Goal: Task Accomplishment & Management: Manage account settings

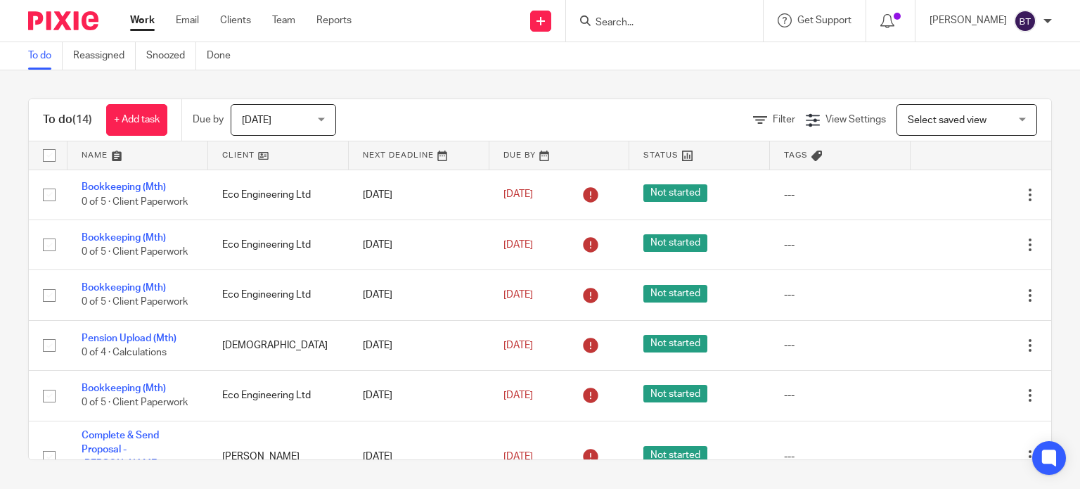
click at [670, 20] on input "Search" at bounding box center [657, 23] width 127 height 13
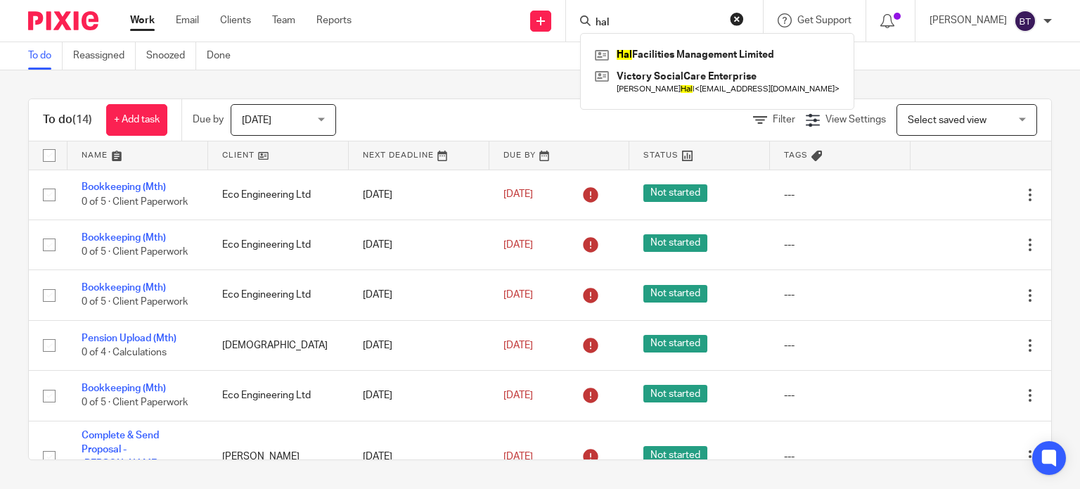
type input "hal"
click at [670, 42] on div "Hal Facilities Management Limited Victory SocialCare Enterprise Dr Mariam Hal l…" at bounding box center [717, 71] width 274 height 77
click at [670, 49] on link at bounding box center [717, 54] width 252 height 21
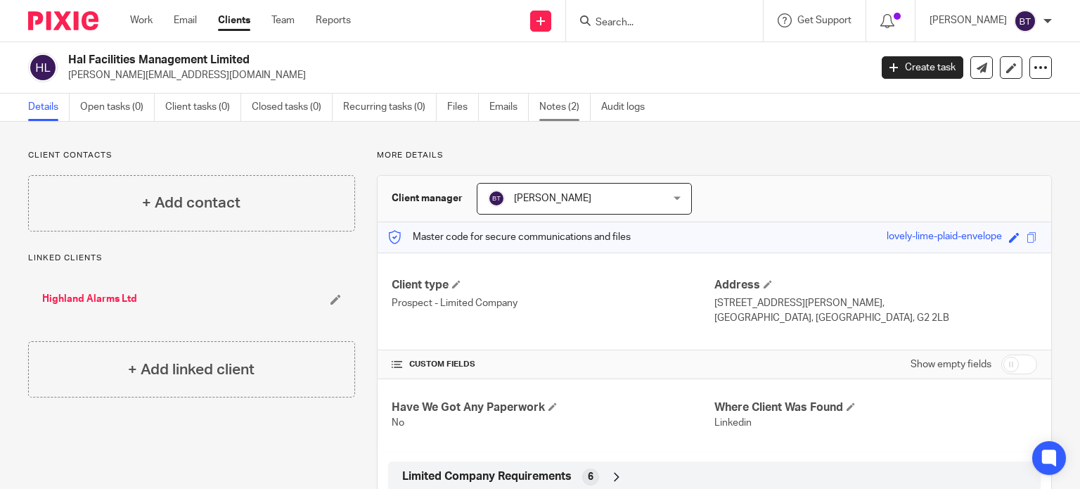
click at [576, 113] on link "Notes (2)" at bounding box center [564, 107] width 51 height 27
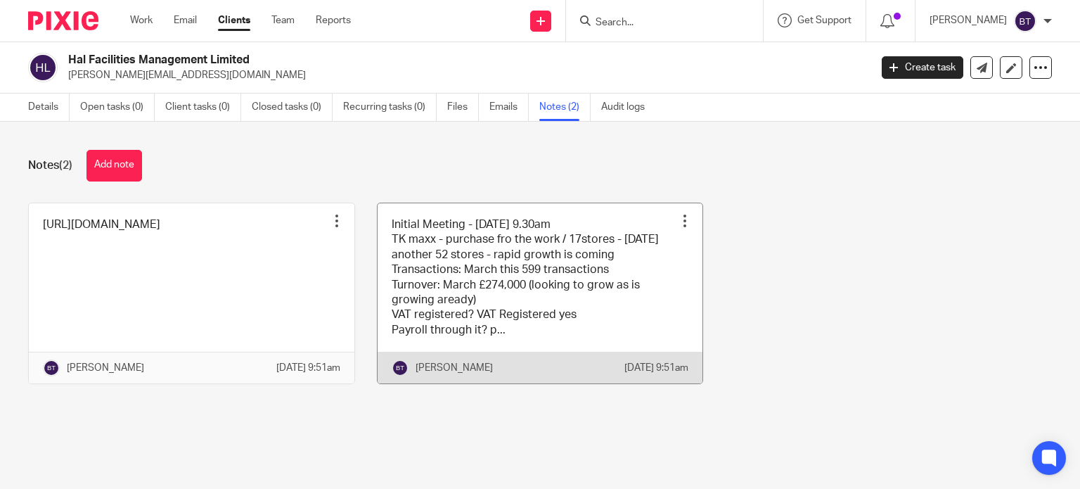
click at [542, 262] on link at bounding box center [541, 293] width 326 height 181
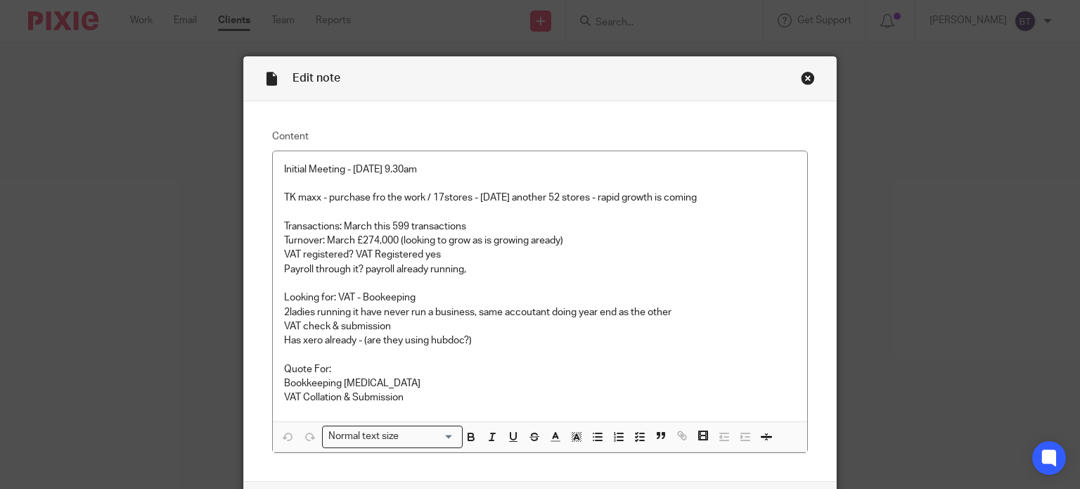
click at [528, 310] on p "2ladies running it have never run a business, same accoutant doing year end as …" at bounding box center [540, 312] width 513 height 14
click at [450, 317] on p "2ladies running it have never run a business, same accountant doing year end as…" at bounding box center [540, 312] width 513 height 14
click at [445, 323] on p "VAT check & submission" at bounding box center [540, 326] width 513 height 14
click at [490, 342] on p "Has xero already - (are they using hubdoc?)" at bounding box center [540, 340] width 513 height 14
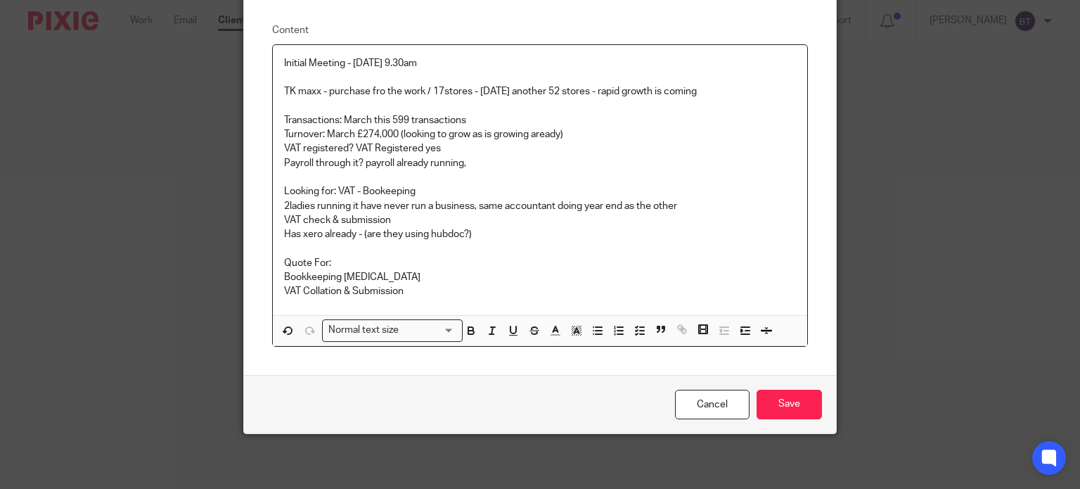
scroll to position [36, 0]
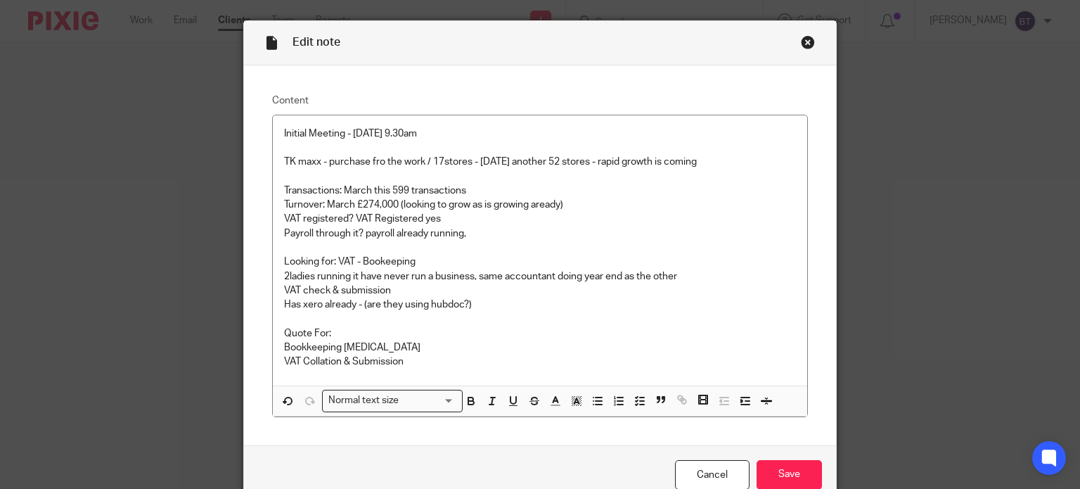
click at [803, 37] on div "Close this dialog window" at bounding box center [808, 42] width 14 height 14
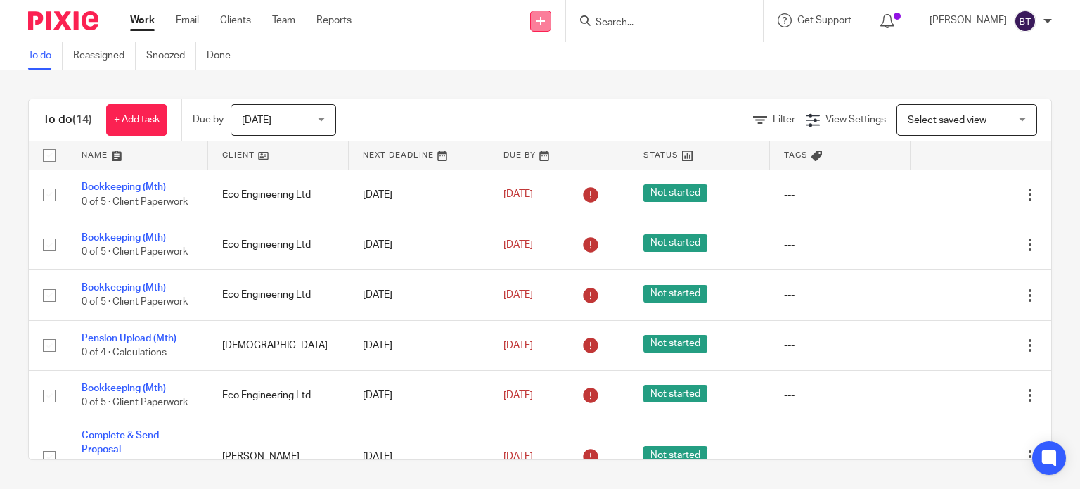
click at [545, 25] on icon at bounding box center [541, 21] width 8 height 8
click at [595, 87] on link "Create task" at bounding box center [574, 86] width 87 height 20
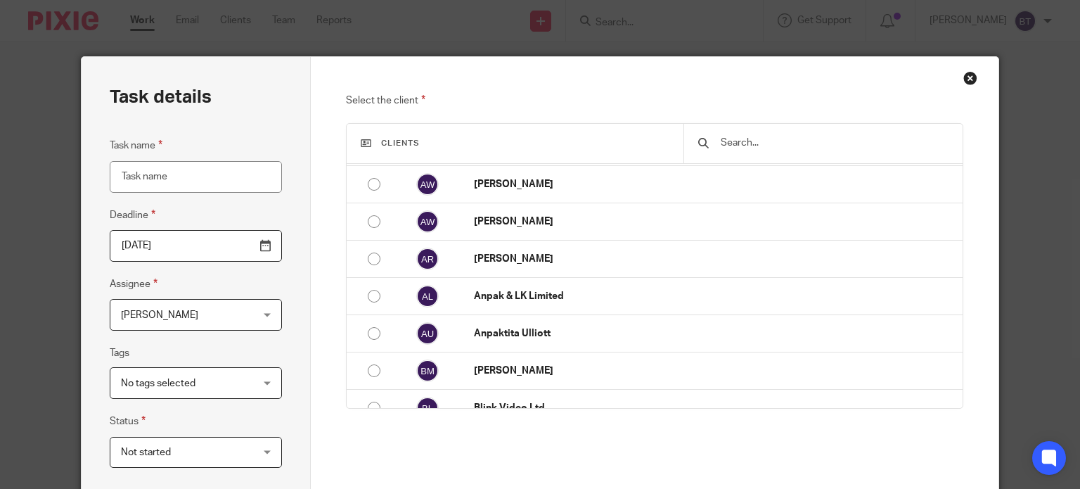
scroll to position [422, 0]
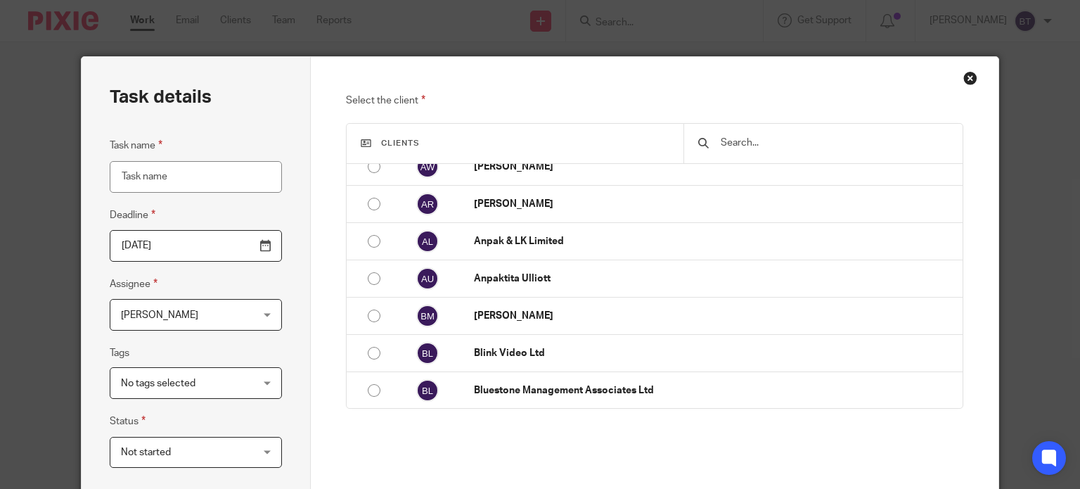
click at [964, 80] on div "Close this dialog window" at bounding box center [971, 78] width 14 height 14
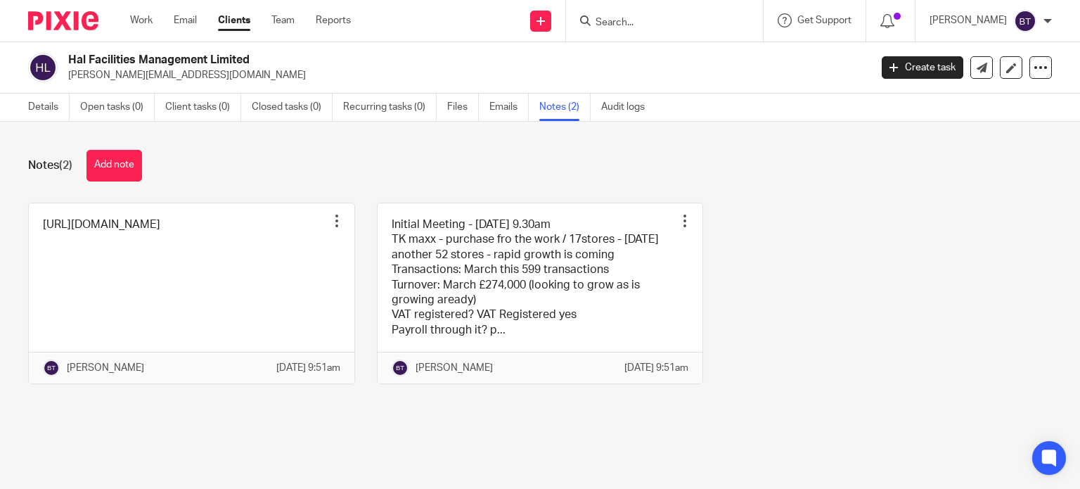
click at [709, 24] on input "Search" at bounding box center [657, 23] width 127 height 13
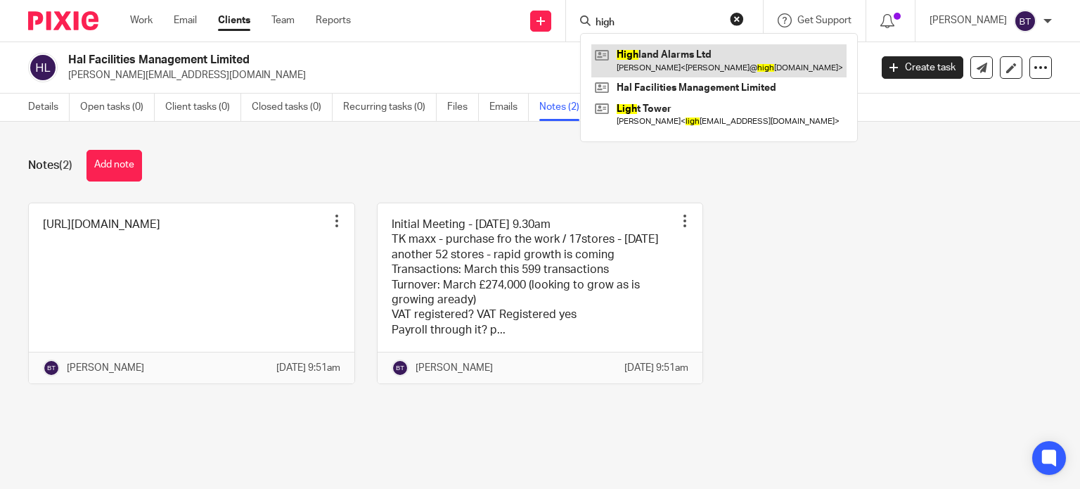
type input "high"
click at [700, 68] on link at bounding box center [718, 60] width 255 height 32
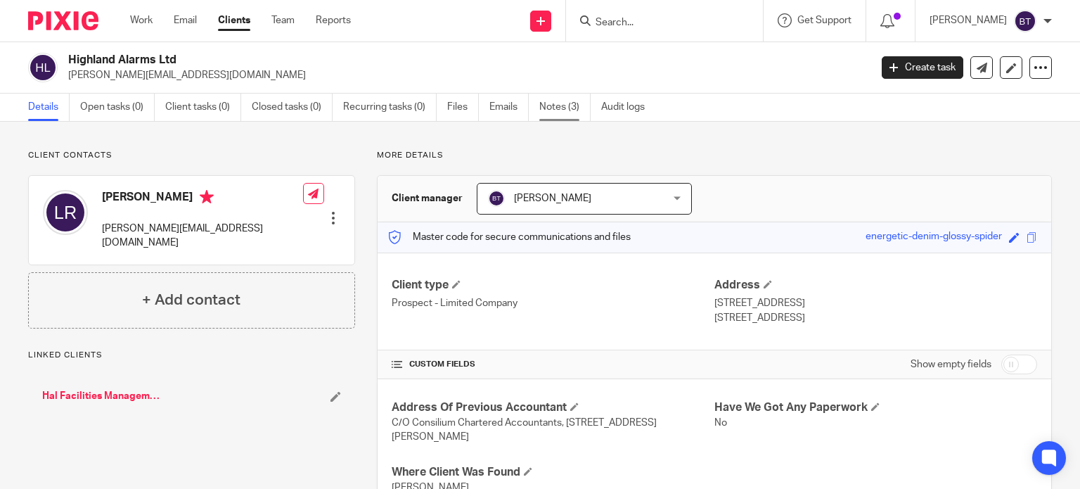
click at [561, 108] on link "Notes (3)" at bounding box center [564, 107] width 51 height 27
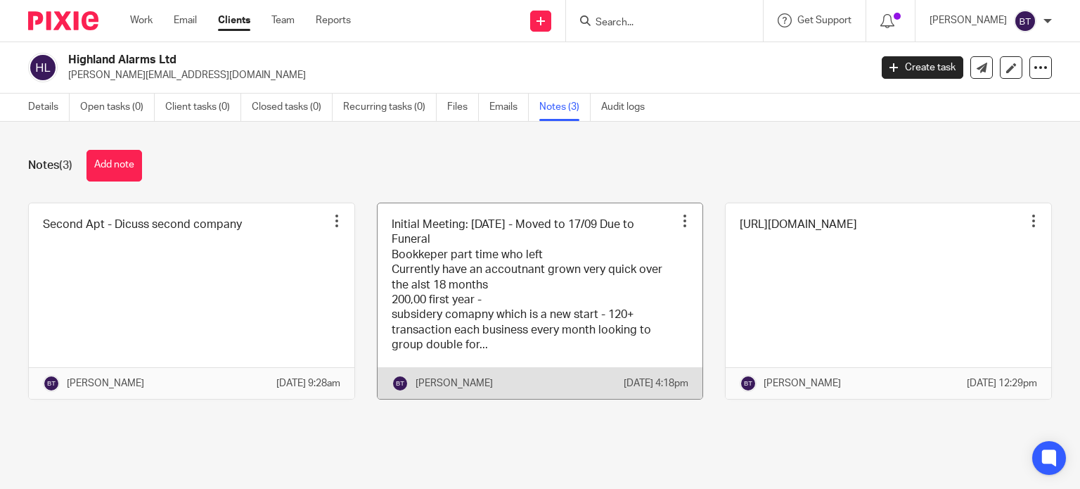
click at [598, 277] on link at bounding box center [541, 301] width 326 height 196
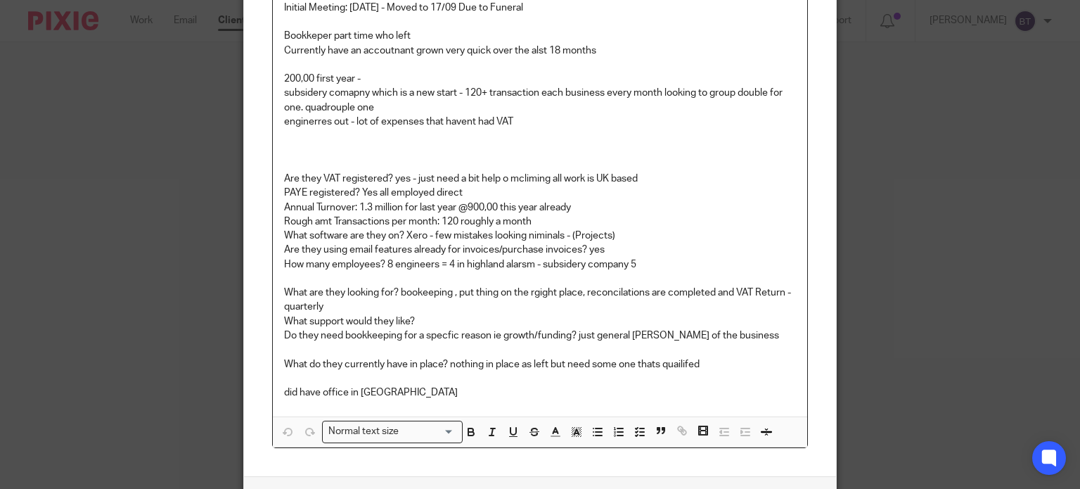
scroll to position [141, 0]
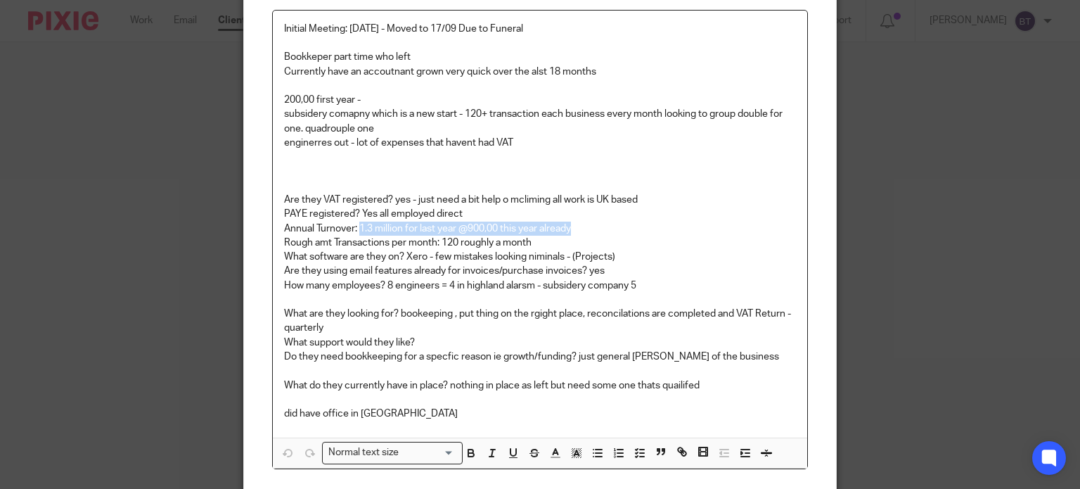
drag, startPoint x: 354, startPoint y: 227, endPoint x: 608, endPoint y: 229, distance: 253.9
click at [608, 229] on p "Annual Turnover: 1.3 million for last year @900,00 this year already" at bounding box center [540, 229] width 513 height 14
click at [604, 224] on p "Annual Turnover: 1.3 million for last year @900,00 this year already" at bounding box center [540, 229] width 513 height 14
click at [522, 286] on p "How many employees? 8 engineers = 4 in highland alarsm - subsidery company 5" at bounding box center [540, 286] width 513 height 14
drag, startPoint x: 534, startPoint y: 254, endPoint x: 545, endPoint y: 254, distance: 11.3
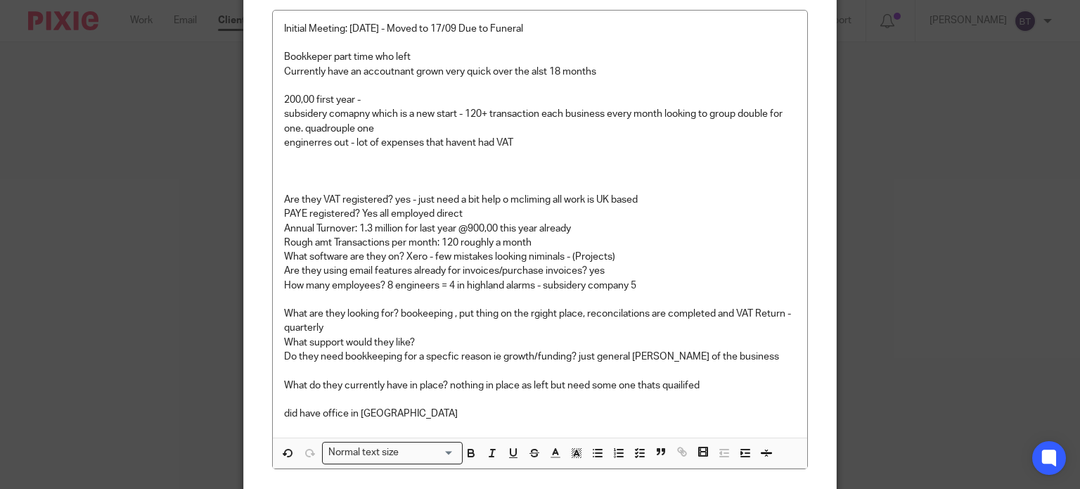
click at [534, 254] on p "What software are they on? Xero - few mistakes looking niminals - (Projects)" at bounding box center [540, 257] width 513 height 14
click at [532, 260] on p "What software are they on? Xero - few mistakes looking niminals - (Projects)" at bounding box center [540, 257] width 513 height 14
click at [712, 248] on p "Rough amt Transactions per month: 120 roughly a month" at bounding box center [540, 243] width 513 height 14
click at [980, 171] on div "Edit note Content Initial Meeting: 10/09/2025 - Moved to 17/09 Due to Funeral B…" at bounding box center [540, 244] width 1080 height 489
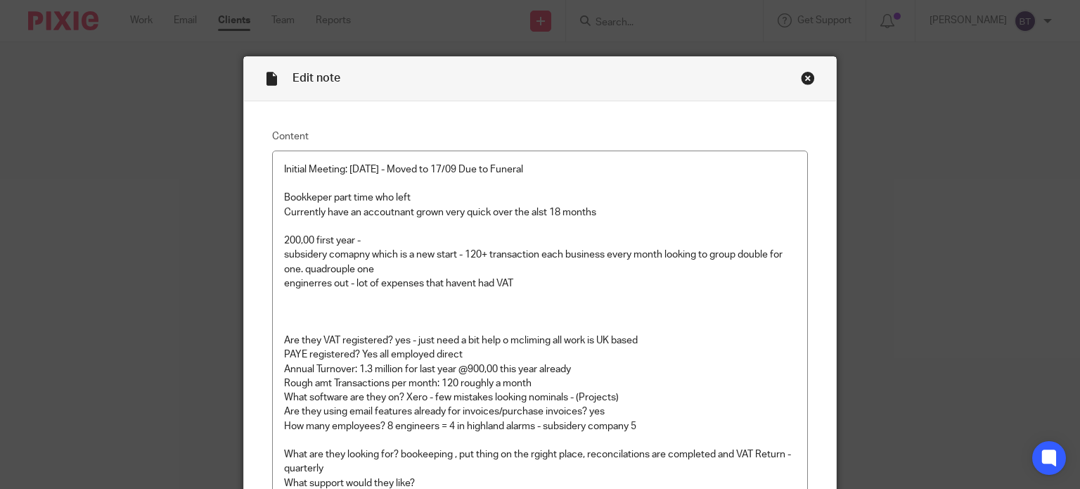
click at [807, 79] on div "Close this dialog window" at bounding box center [808, 78] width 14 height 14
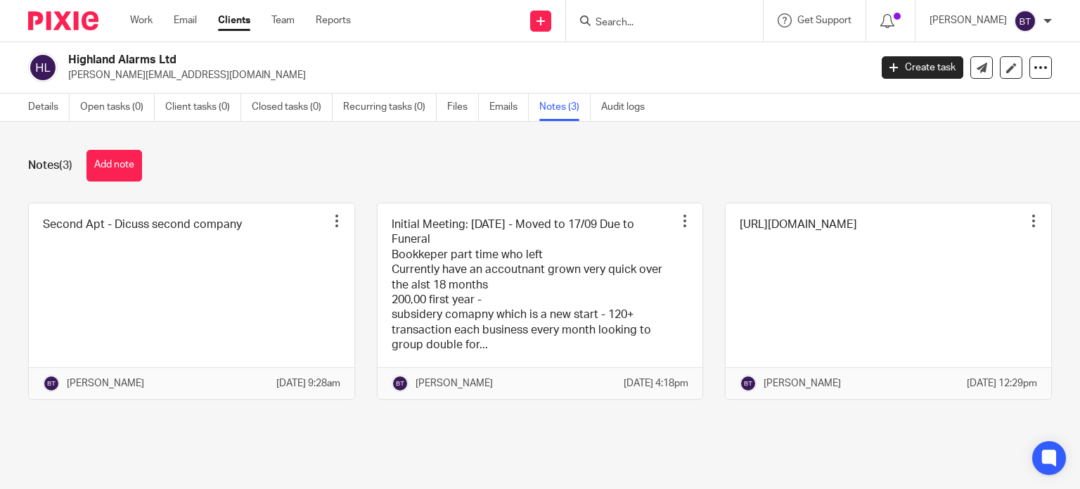
click at [677, 22] on input "Search" at bounding box center [657, 23] width 127 height 13
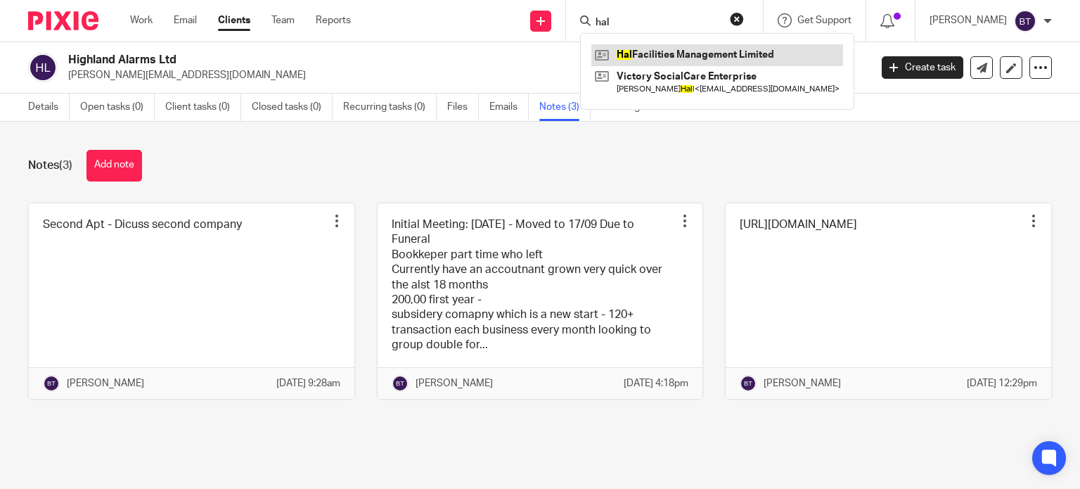
type input "hal"
click at [701, 56] on link at bounding box center [717, 54] width 252 height 21
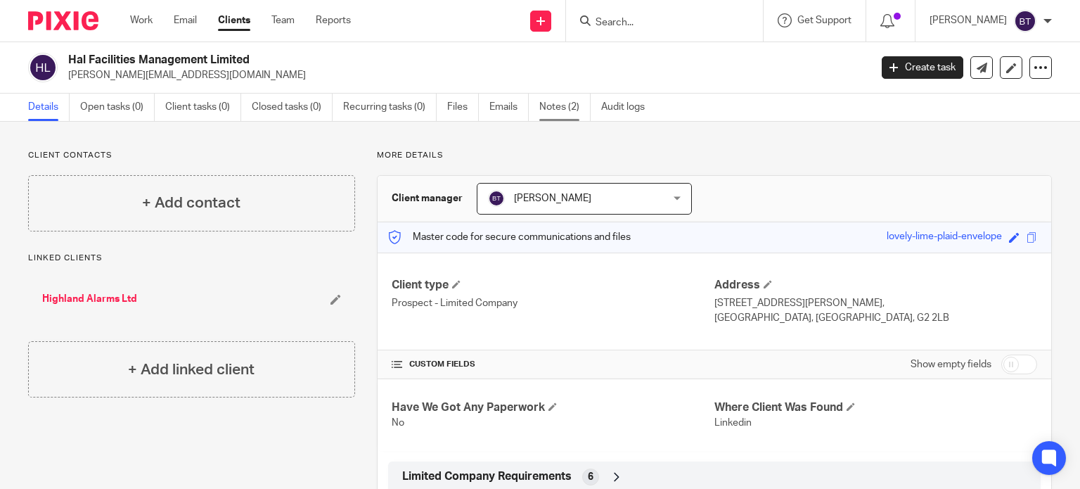
click at [558, 110] on link "Notes (2)" at bounding box center [564, 107] width 51 height 27
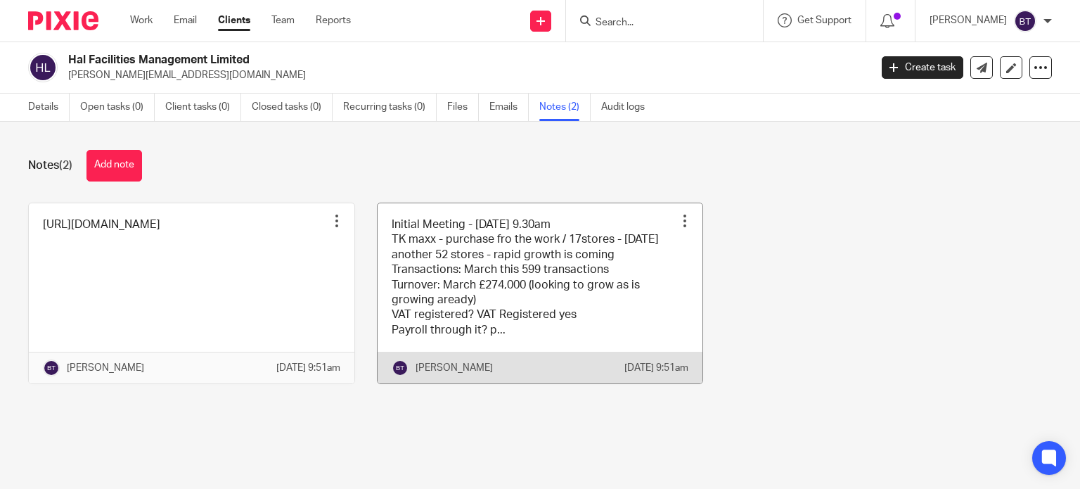
click at [478, 294] on link at bounding box center [541, 293] width 326 height 181
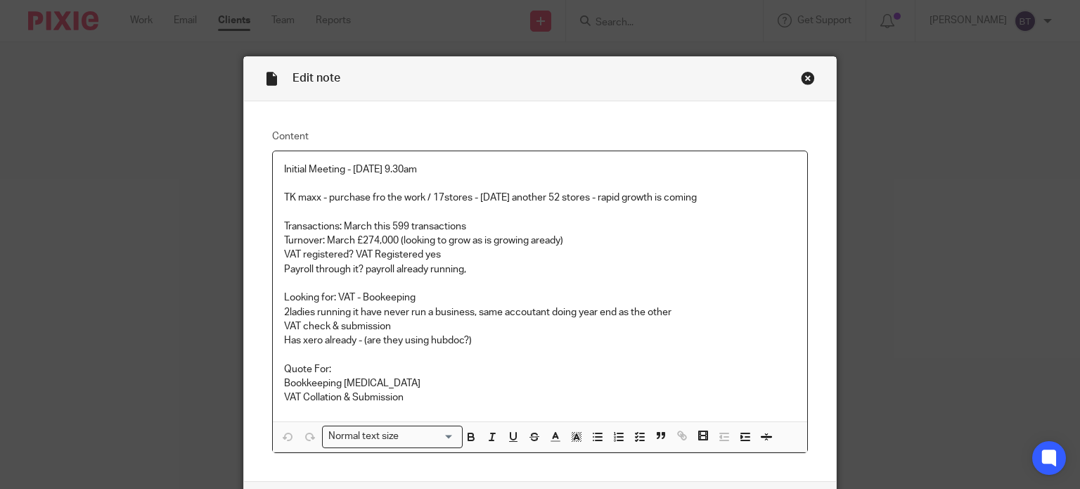
click at [584, 347] on p at bounding box center [540, 354] width 513 height 14
click at [803, 79] on div "Close this dialog window" at bounding box center [808, 78] width 14 height 14
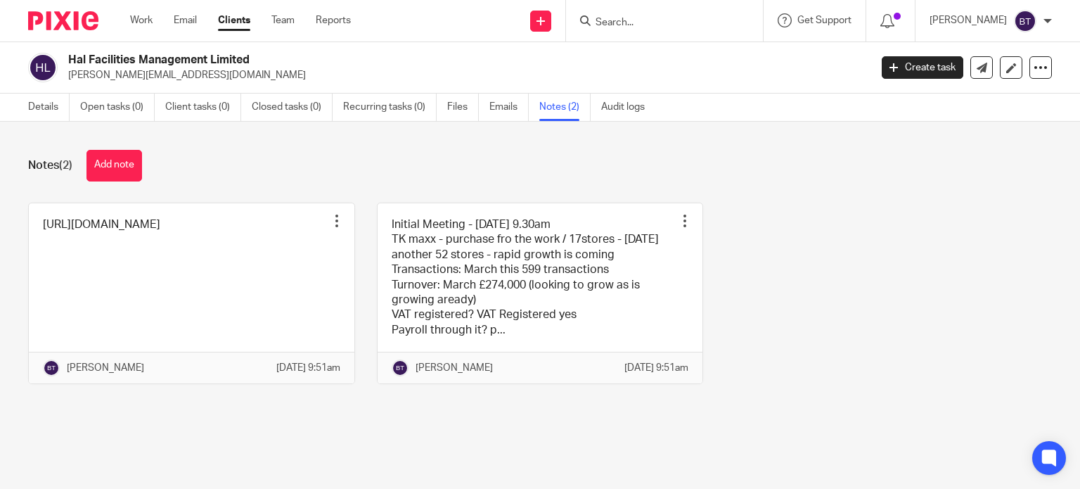
click at [660, 26] on input "Search" at bounding box center [657, 23] width 127 height 13
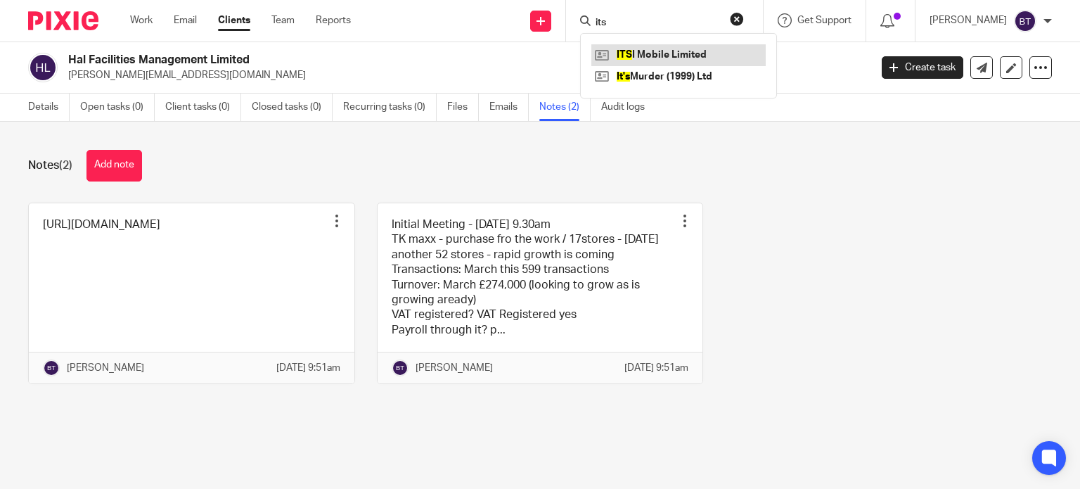
type input "its"
click at [701, 60] on link at bounding box center [678, 54] width 174 height 21
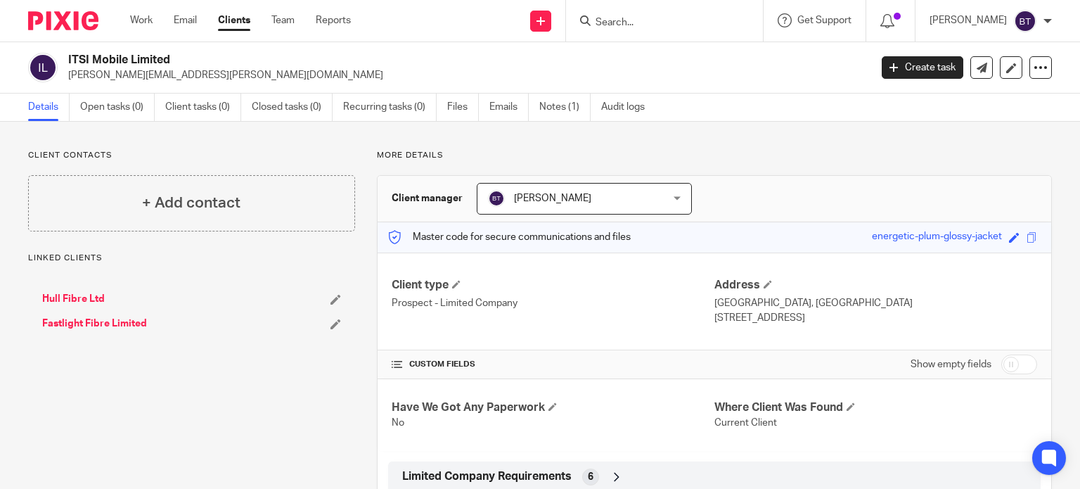
click at [577, 112] on link "Notes (1)" at bounding box center [564, 107] width 51 height 27
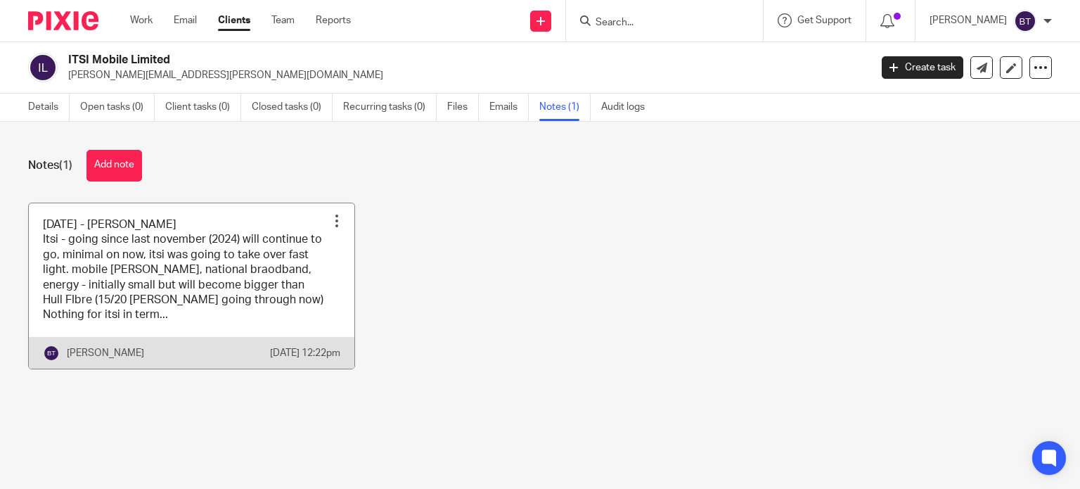
click at [295, 250] on link at bounding box center [192, 285] width 326 height 165
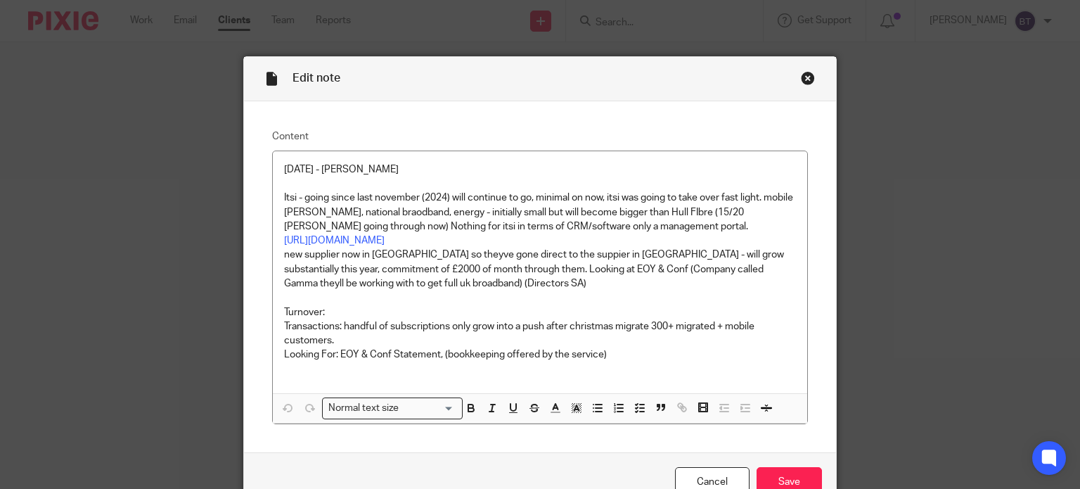
click at [801, 77] on div "Close this dialog window" at bounding box center [808, 78] width 14 height 14
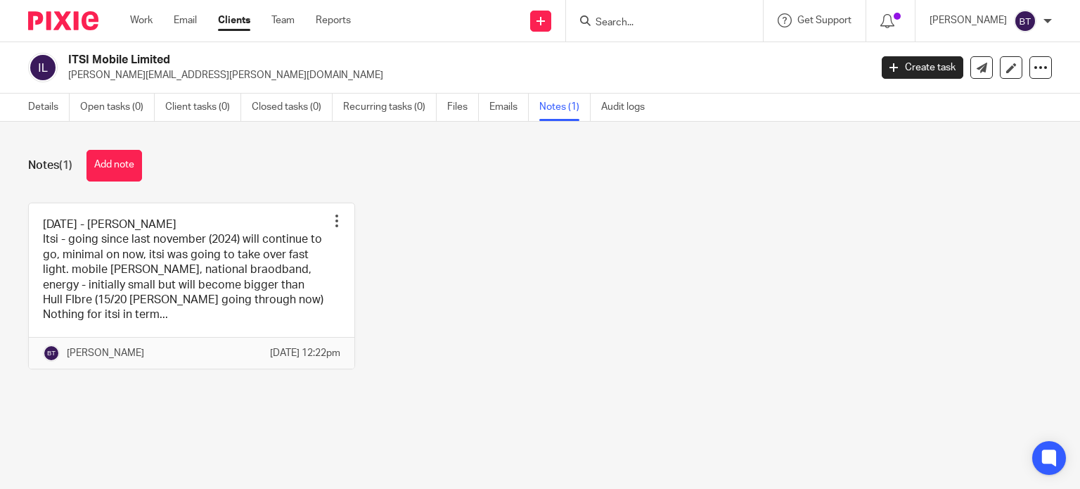
click at [25, 110] on div "Details Open tasks (0) Client tasks (0) Closed tasks (0) Recurring tasks (0) Fi…" at bounding box center [340, 107] width 680 height 27
click at [45, 113] on link "Details" at bounding box center [48, 107] width 41 height 27
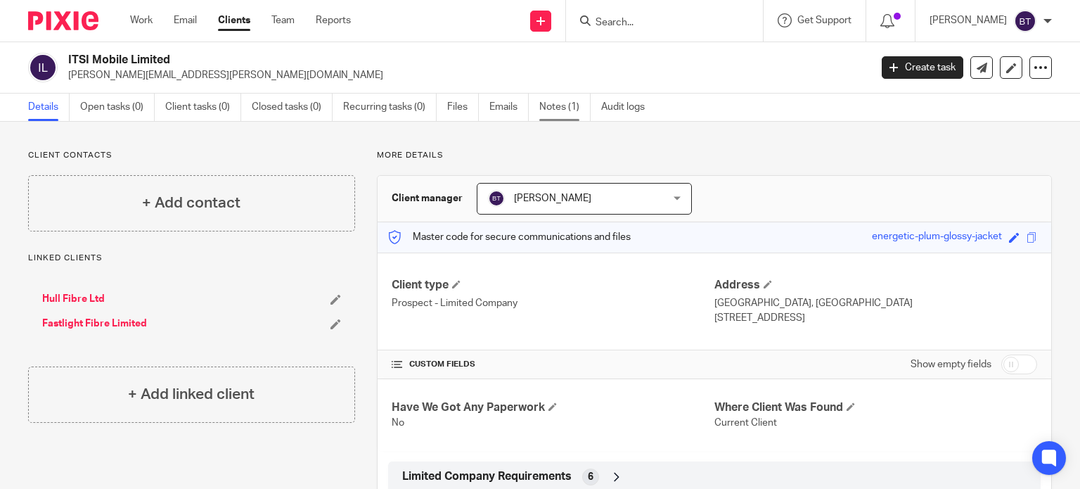
click at [568, 104] on link "Notes (1)" at bounding box center [564, 107] width 51 height 27
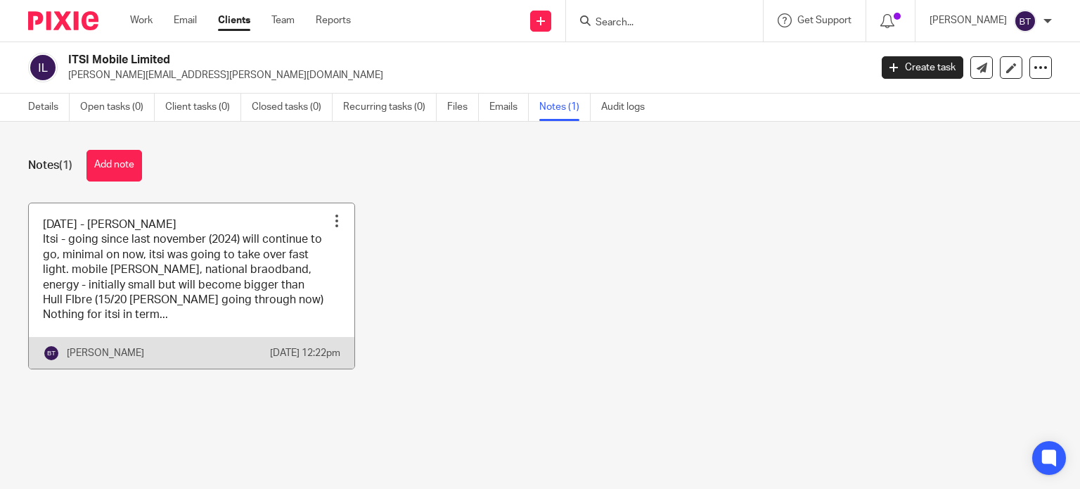
click at [181, 287] on link at bounding box center [192, 285] width 326 height 165
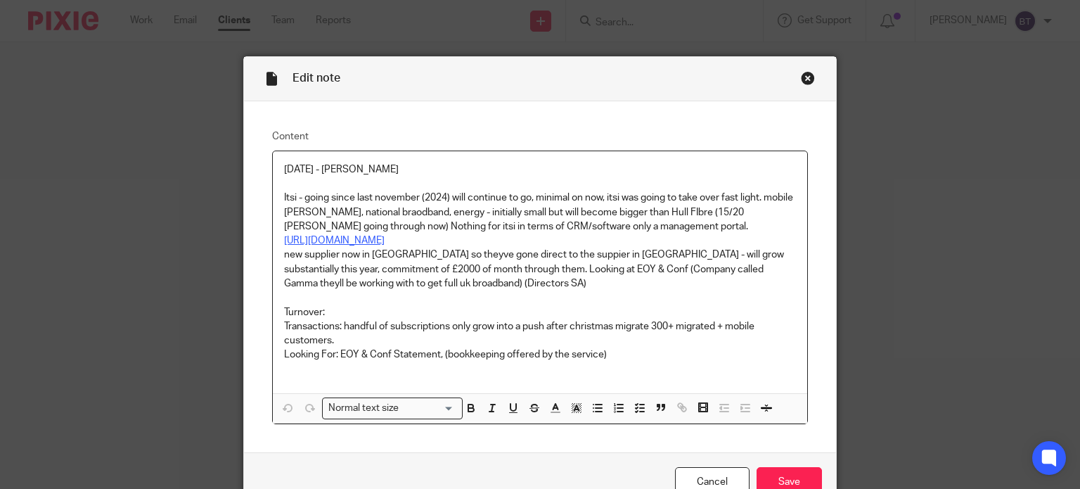
click at [385, 236] on link "https://find-and-update.company-information.service.gov.uk/company/15721188" at bounding box center [334, 241] width 101 height 10
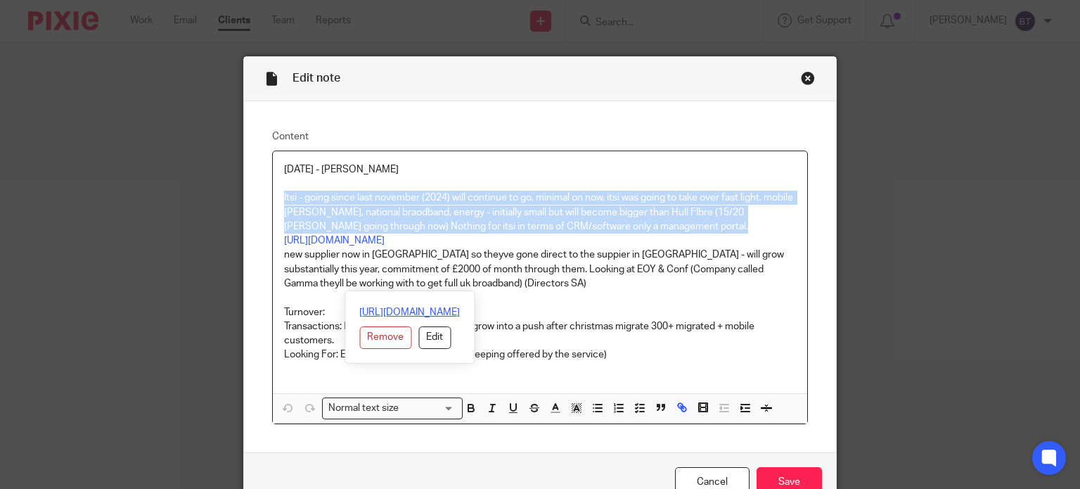
click at [359, 309] on link "https://find-and-update.company-information.service.gov.uk/company/15721188" at bounding box center [409, 312] width 101 height 14
click at [787, 480] on input "Save" at bounding box center [789, 482] width 65 height 30
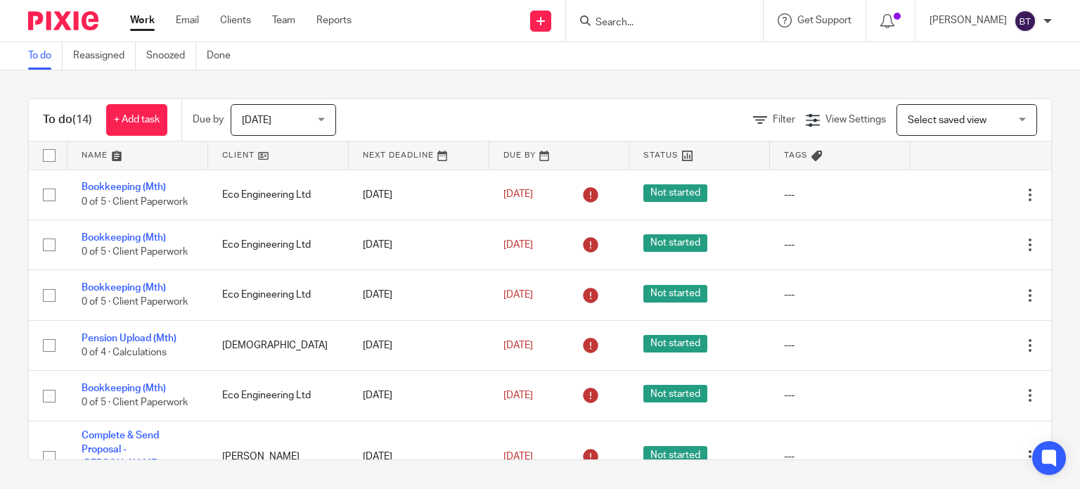
click at [721, 23] on input "Search" at bounding box center [657, 23] width 127 height 13
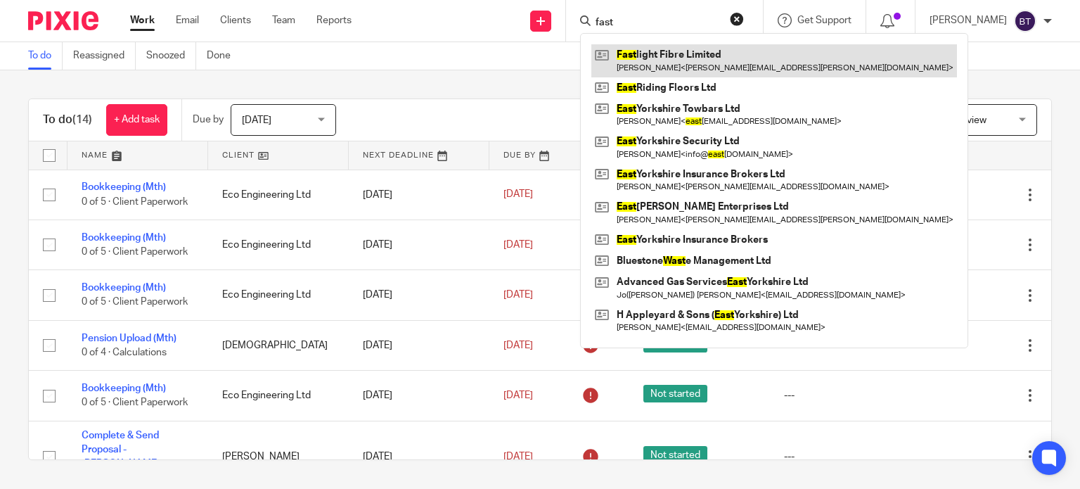
type input "fast"
click at [723, 68] on link at bounding box center [774, 60] width 366 height 32
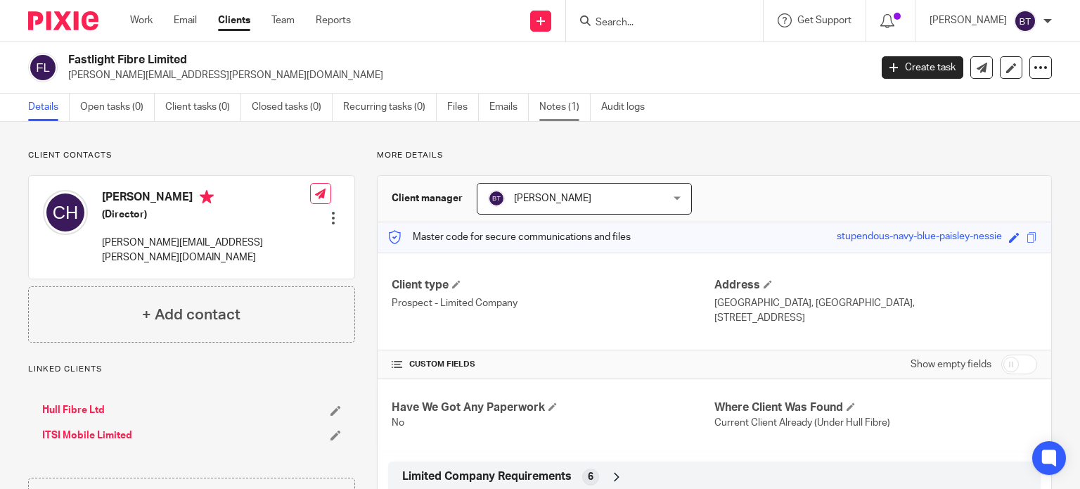
click at [551, 112] on link "Notes (1)" at bounding box center [564, 107] width 51 height 27
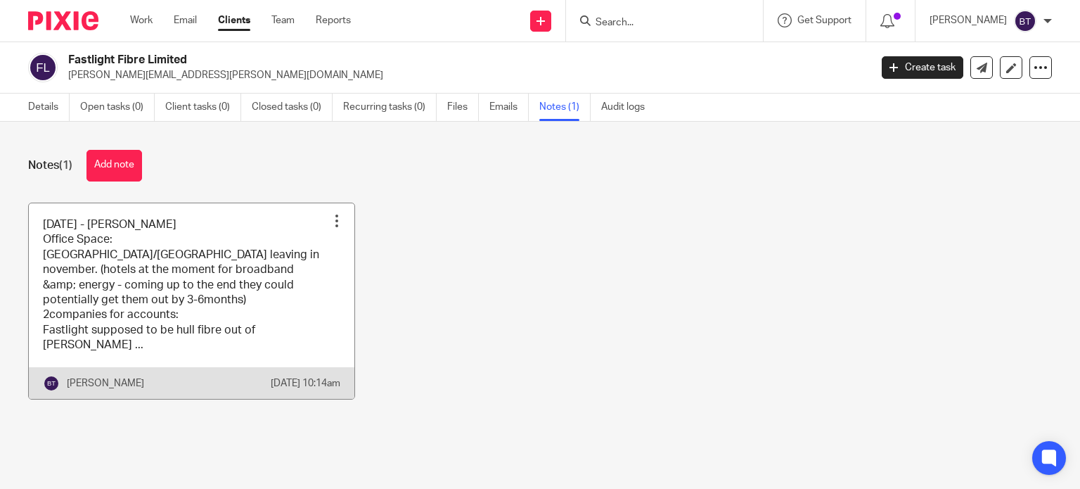
click at [232, 291] on link at bounding box center [192, 301] width 326 height 196
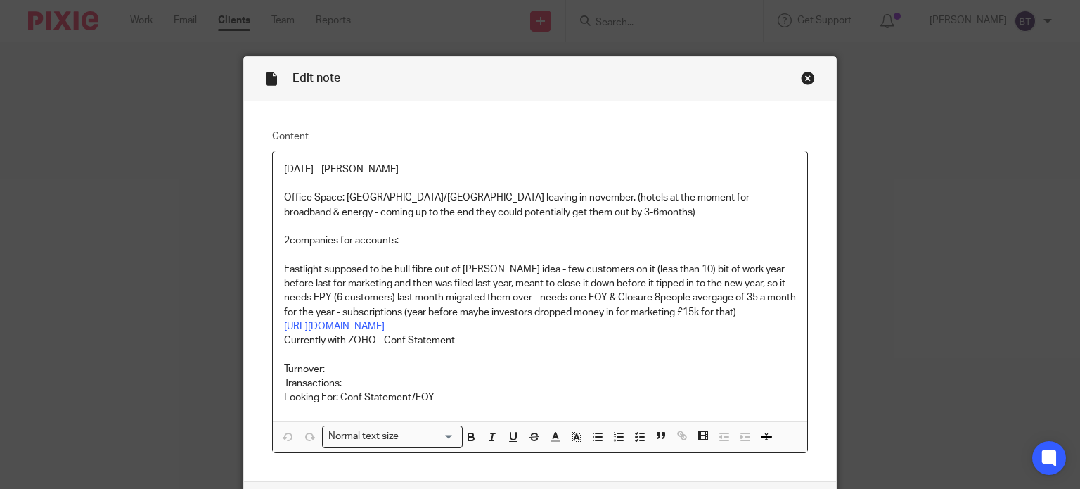
click at [672, 213] on p "Office Space: City Centre/Hessle leaving in november. (hotels at the moment for…" at bounding box center [540, 205] width 513 height 29
drag, startPoint x: 281, startPoint y: 267, endPoint x: 713, endPoint y: 218, distance: 435.3
click at [713, 218] on div "01/09/2025 - Chris Fibre Office Space: City Centre/Hessle leaving in november. …" at bounding box center [540, 286] width 535 height 271
click at [713, 218] on p "Office Space: City Centre/Hessle leaving in november. (hotels at the moment for…" at bounding box center [540, 205] width 513 height 29
click at [385, 323] on link "https://find-and-update.company-information.service.gov.uk/company/14158026" at bounding box center [334, 326] width 101 height 10
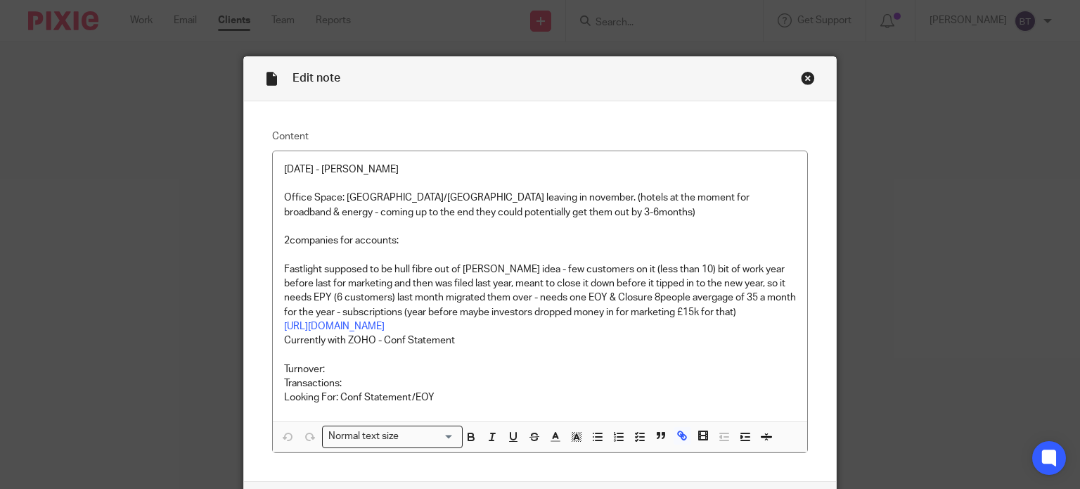
click at [794, 79] on div "Edit note" at bounding box center [540, 79] width 593 height 44
drag, startPoint x: 805, startPoint y: 79, endPoint x: 819, endPoint y: 75, distance: 14.0
click at [806, 79] on div "Close this dialog window" at bounding box center [808, 78] width 14 height 14
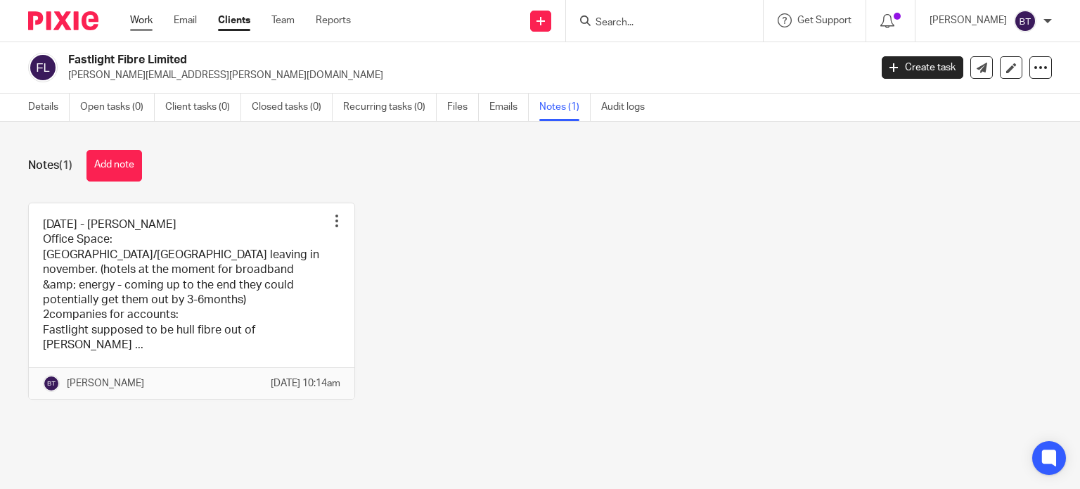
click at [143, 18] on link "Work" at bounding box center [141, 20] width 23 height 14
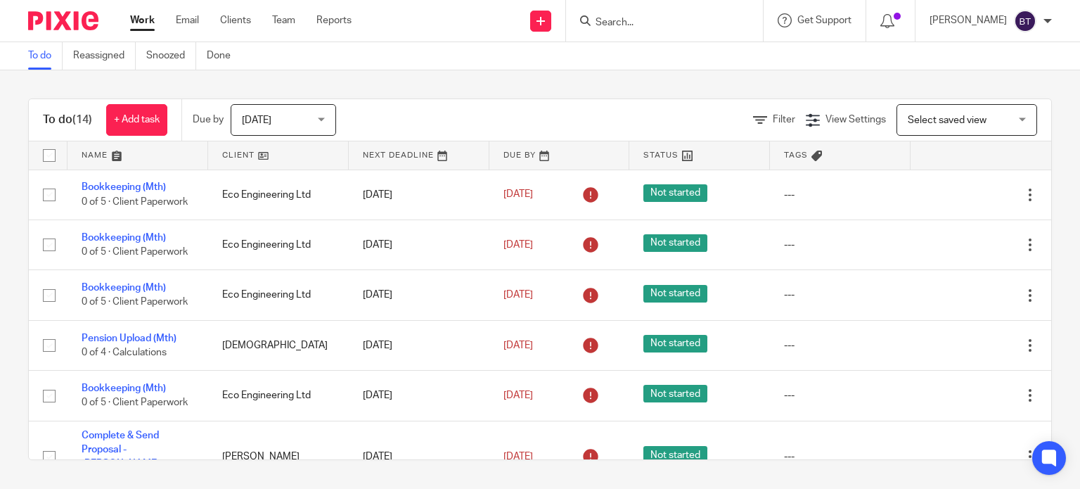
click at [658, 5] on div at bounding box center [664, 20] width 197 height 41
click at [662, 25] on input "Search" at bounding box center [657, 23] width 127 height 13
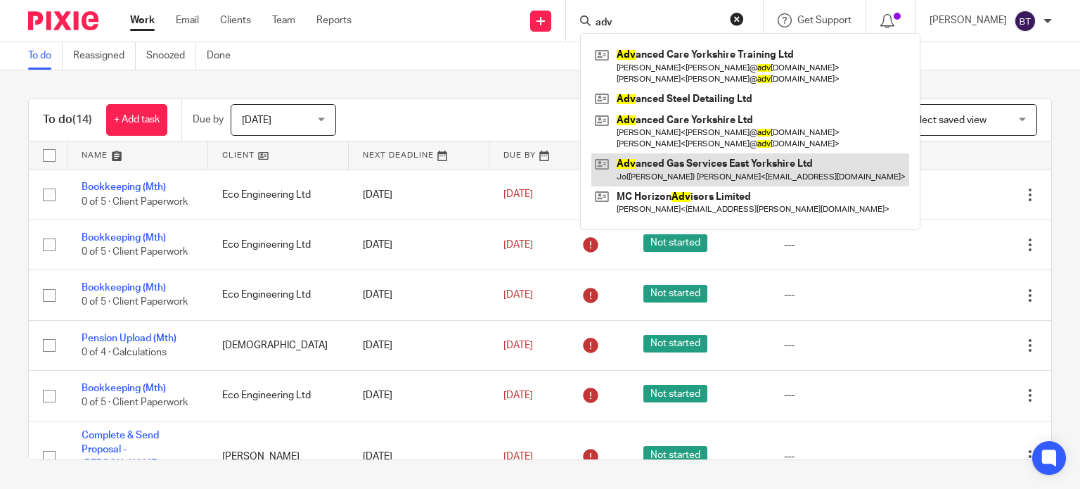
type input "adv"
click at [749, 176] on link at bounding box center [750, 169] width 318 height 32
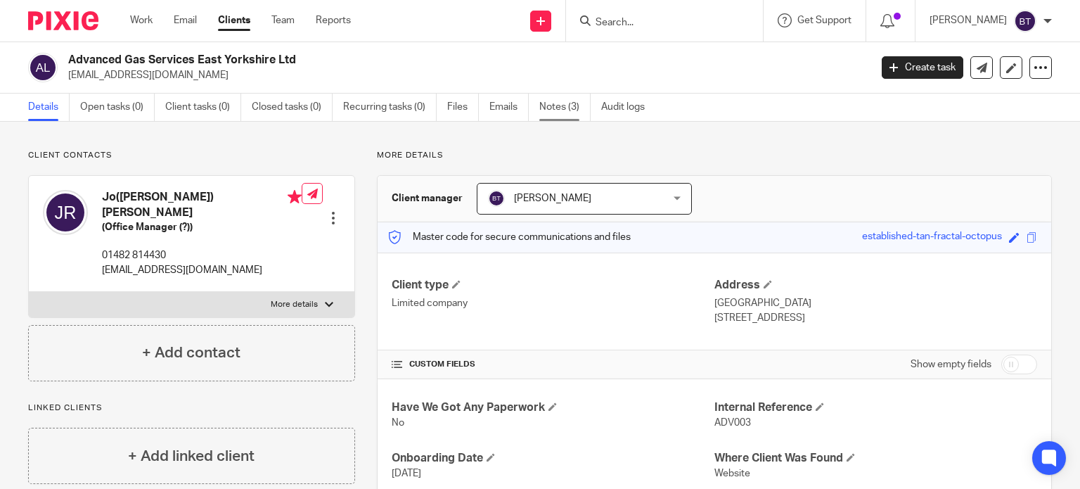
click at [551, 112] on link "Notes (3)" at bounding box center [564, 107] width 51 height 27
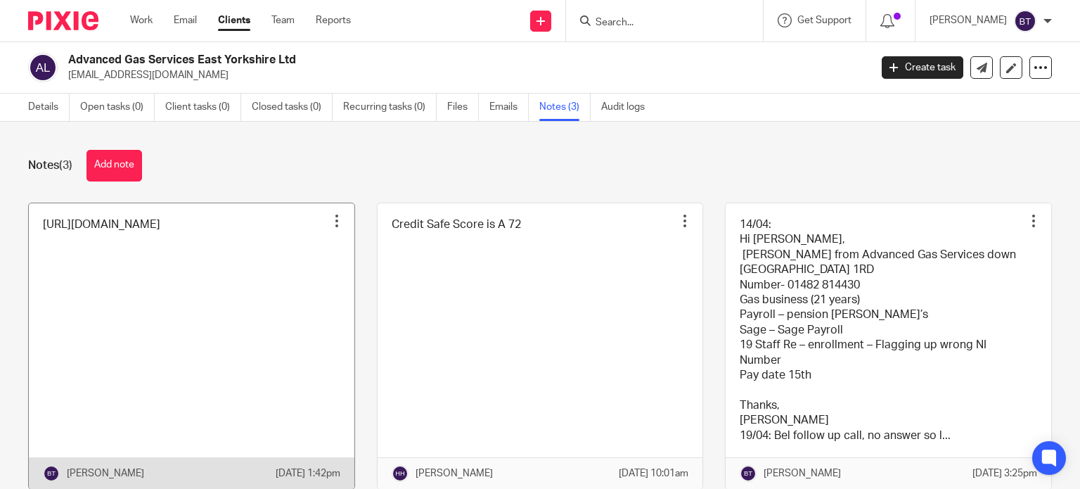
click at [157, 241] on link at bounding box center [192, 346] width 326 height 286
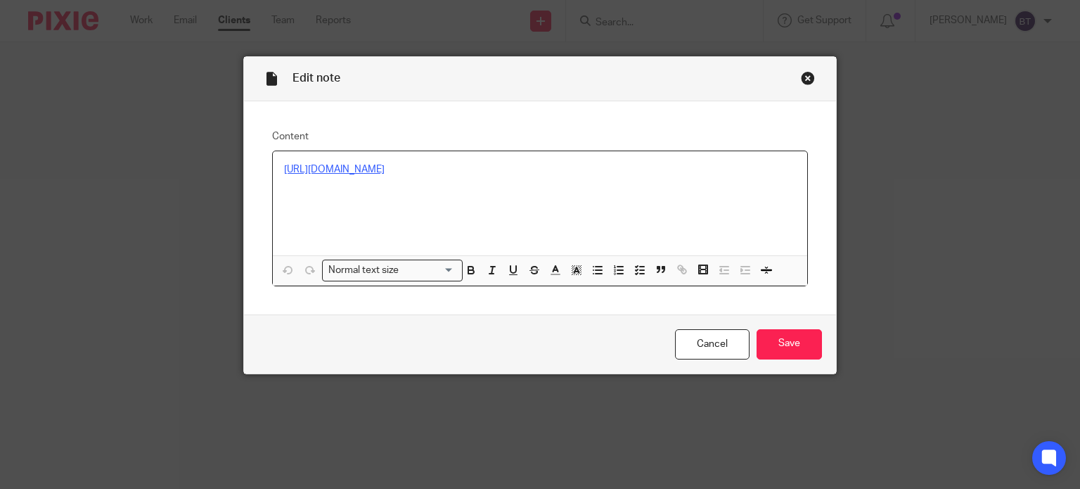
click at [385, 167] on link "[URL][DOMAIN_NAME]" at bounding box center [334, 170] width 101 height 10
click at [369, 207] on link "https://find-and-update.company-information.service.gov.uk/company/04259137" at bounding box center [409, 213] width 101 height 14
click at [805, 78] on div "Close this dialog window" at bounding box center [808, 78] width 14 height 14
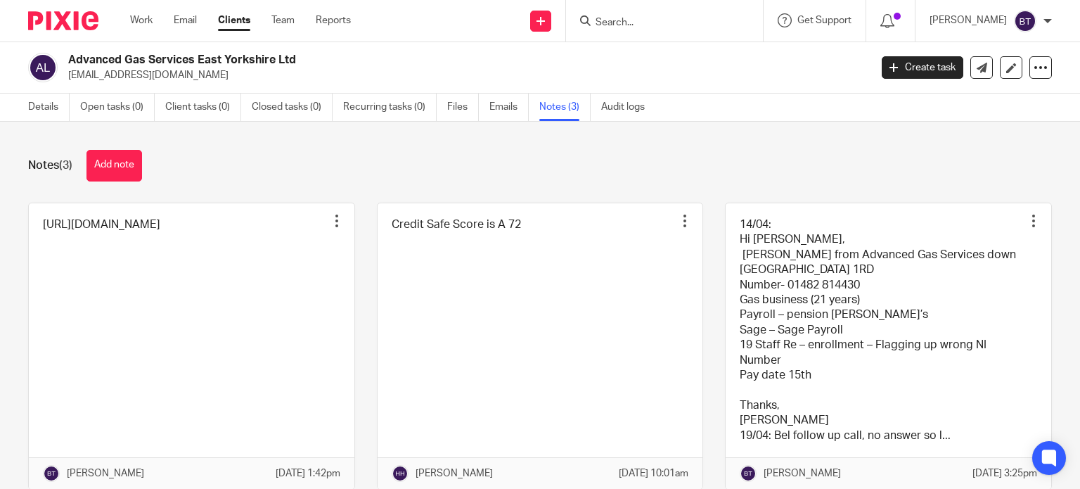
click at [682, 22] on input "Search" at bounding box center [657, 23] width 127 height 13
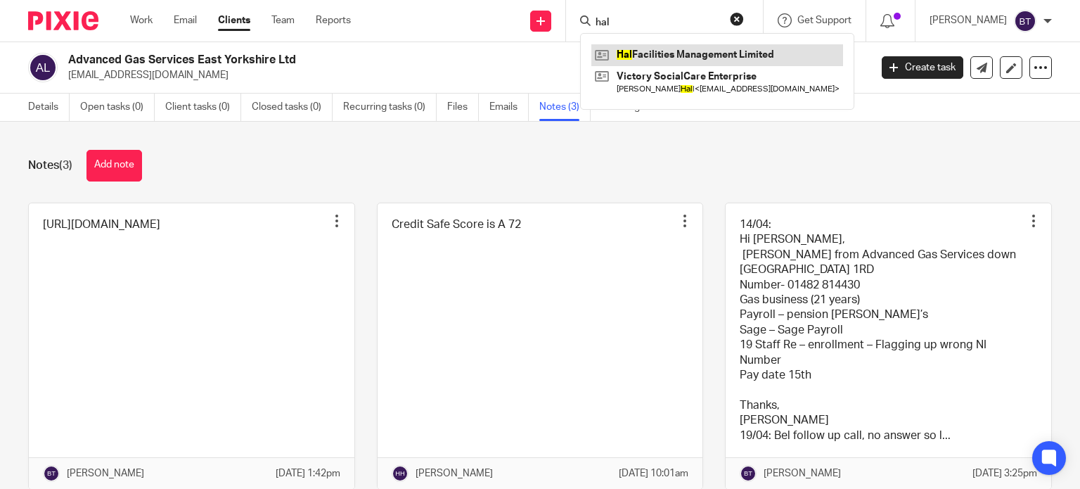
type input "hal"
click at [689, 61] on link at bounding box center [717, 54] width 252 height 21
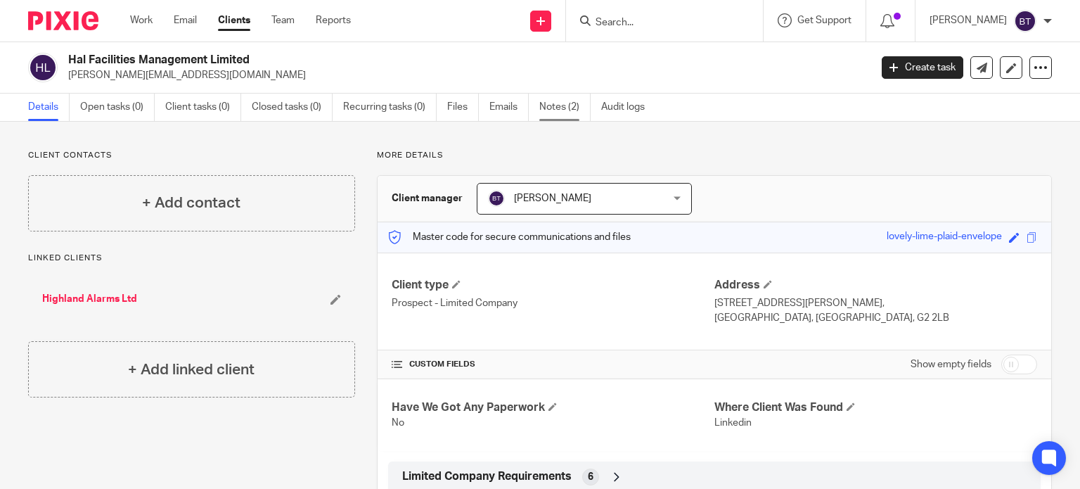
click at [567, 107] on link "Notes (2)" at bounding box center [564, 107] width 51 height 27
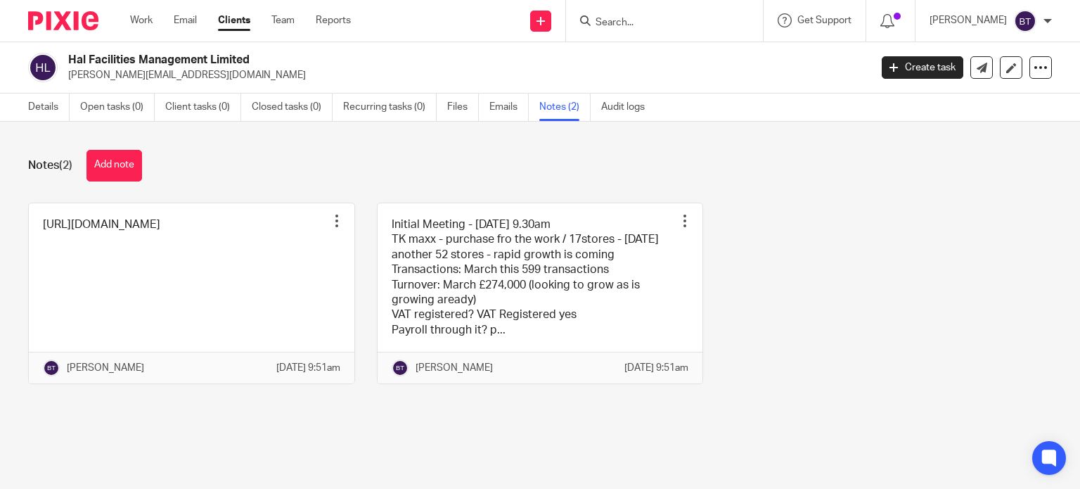
drag, startPoint x: 543, startPoint y: 127, endPoint x: 903, endPoint y: 274, distance: 389.2
click at [903, 274] on div "https://find-and-update.company-information.service.gov.uk/company/SC834451 Pin…" at bounding box center [529, 304] width 1046 height 203
drag, startPoint x: 903, startPoint y: 274, endPoint x: 921, endPoint y: 305, distance: 35.6
click at [920, 305] on div "https://find-and-update.company-information.service.gov.uk/company/SC834451 Pin…" at bounding box center [529, 304] width 1046 height 203
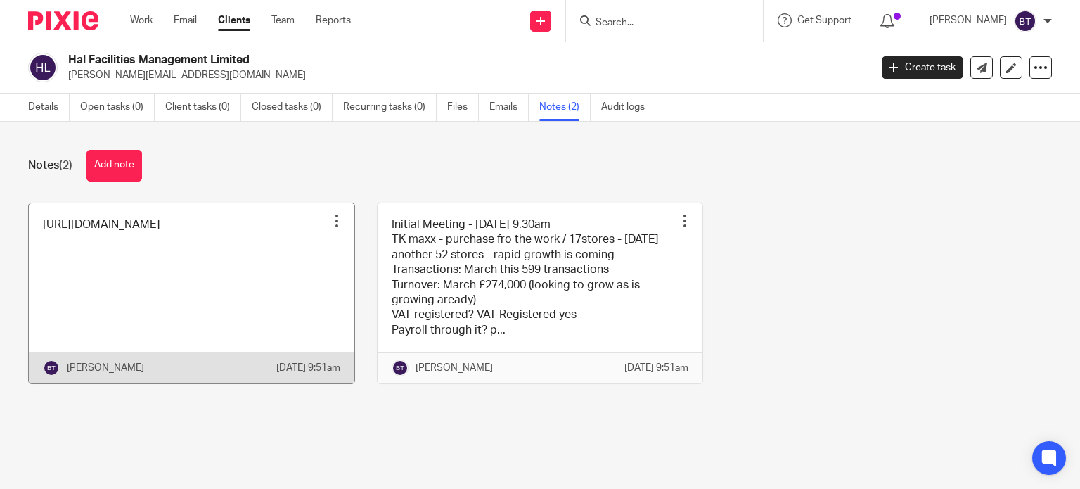
click at [257, 289] on link at bounding box center [192, 293] width 326 height 181
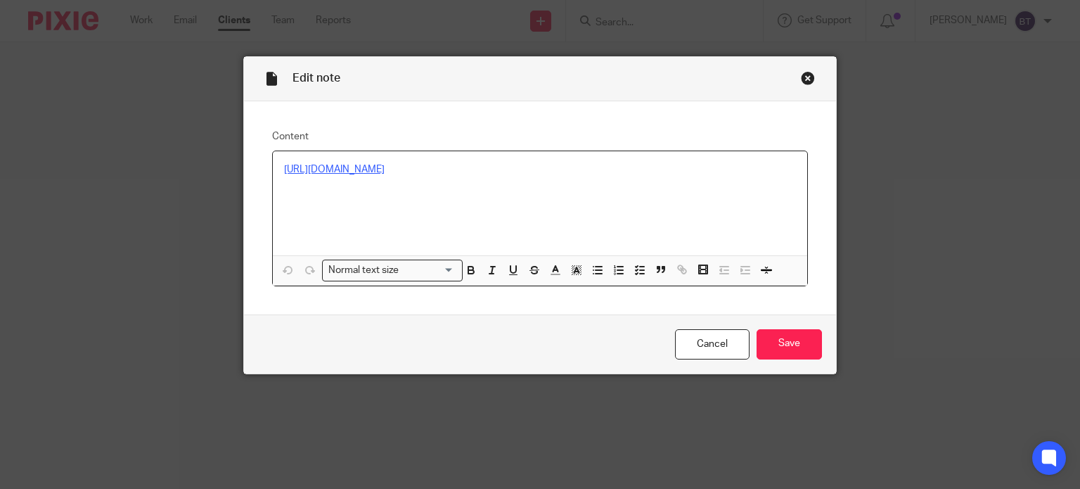
click at [385, 168] on link "https://find-and-update.company-information.service.gov.uk/company/SC834451" at bounding box center [334, 170] width 101 height 10
click at [453, 210] on link "https://find-and-update.company-information.service.gov.uk/company/SC834451" at bounding box center [409, 213] width 101 height 14
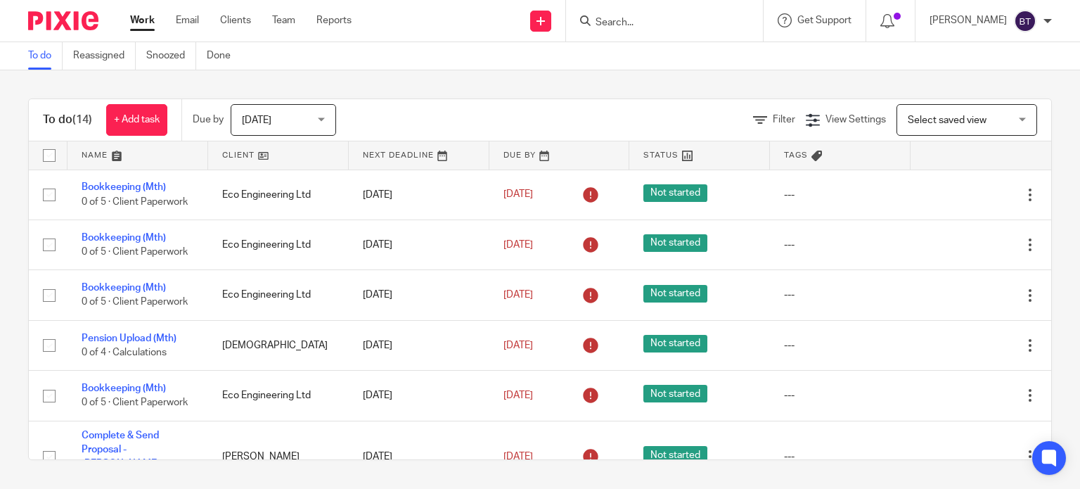
click at [644, 19] on input "Search" at bounding box center [657, 23] width 127 height 13
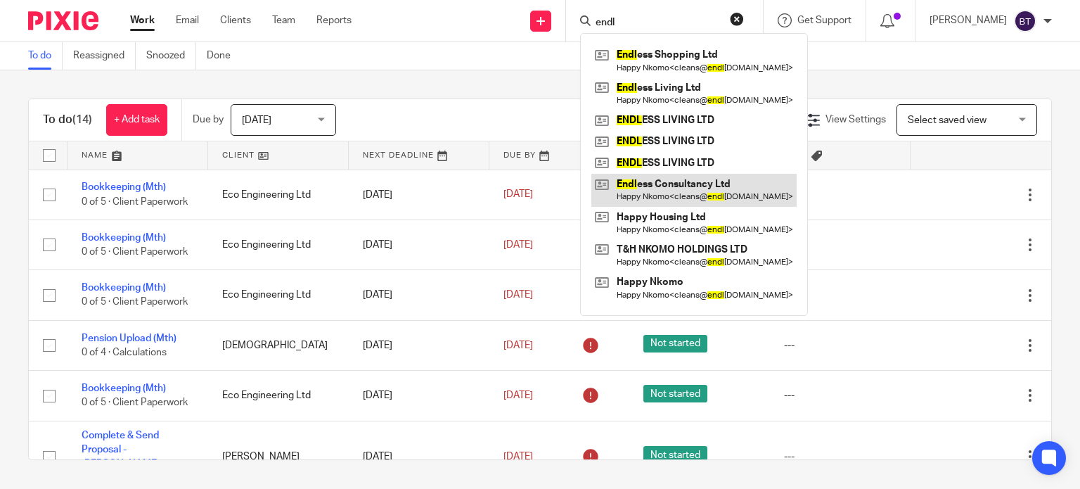
type input "endl"
click at [779, 192] on link at bounding box center [693, 190] width 205 height 32
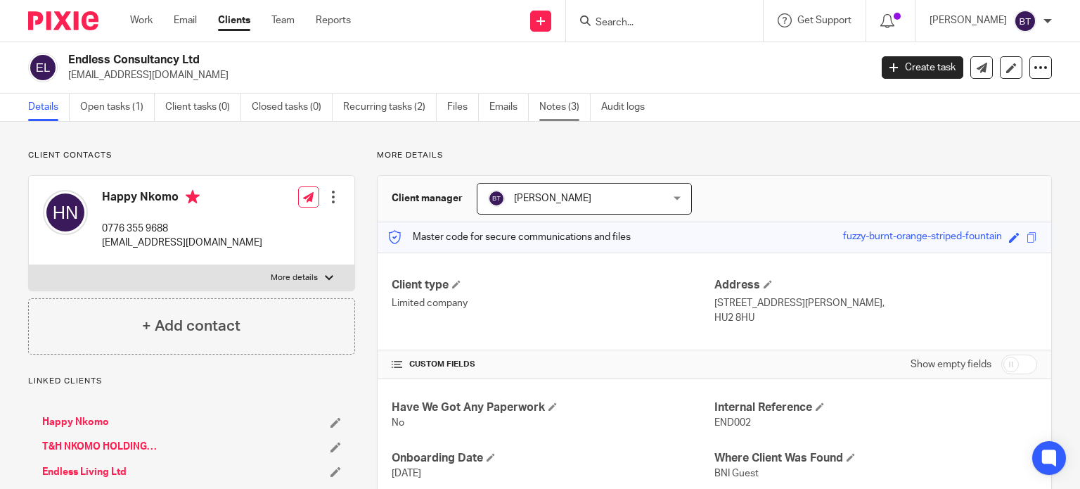
click at [565, 103] on link "Notes (3)" at bounding box center [564, 107] width 51 height 27
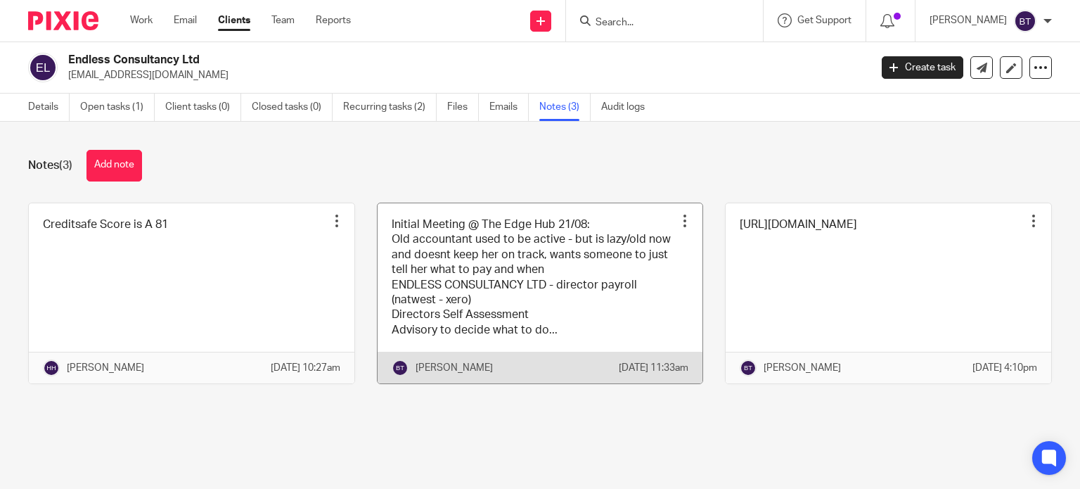
click at [485, 296] on link at bounding box center [541, 293] width 326 height 181
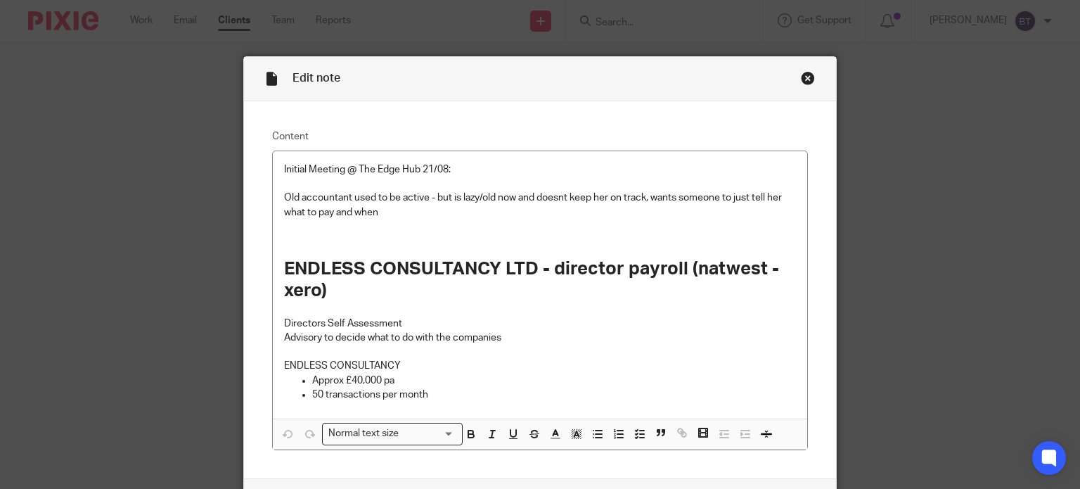
click at [805, 79] on div "Close this dialog window" at bounding box center [808, 78] width 14 height 14
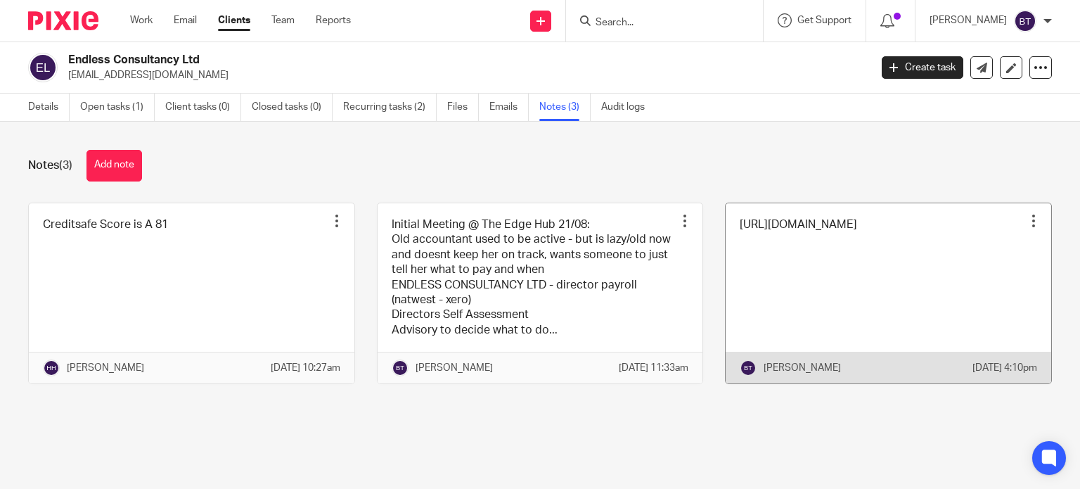
click at [821, 253] on link at bounding box center [889, 293] width 326 height 181
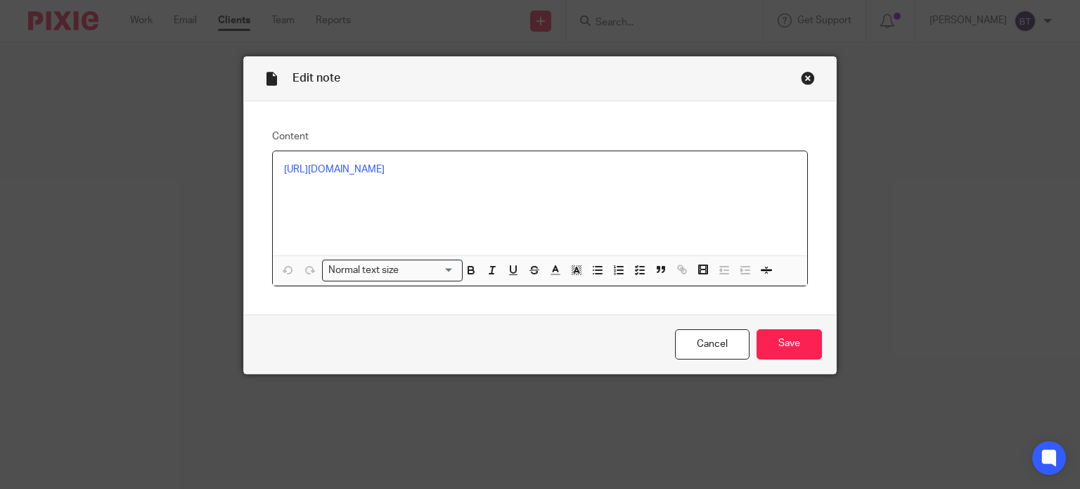
click at [454, 158] on div "[URL][DOMAIN_NAME]" at bounding box center [540, 203] width 535 height 104
click at [385, 172] on link "[URL][DOMAIN_NAME]" at bounding box center [334, 170] width 101 height 10
click at [359, 210] on link "[URL][DOMAIN_NAME]" at bounding box center [409, 213] width 101 height 14
drag, startPoint x: 804, startPoint y: 81, endPoint x: 813, endPoint y: 84, distance: 9.8
click at [804, 81] on div "Close this dialog window" at bounding box center [808, 78] width 14 height 14
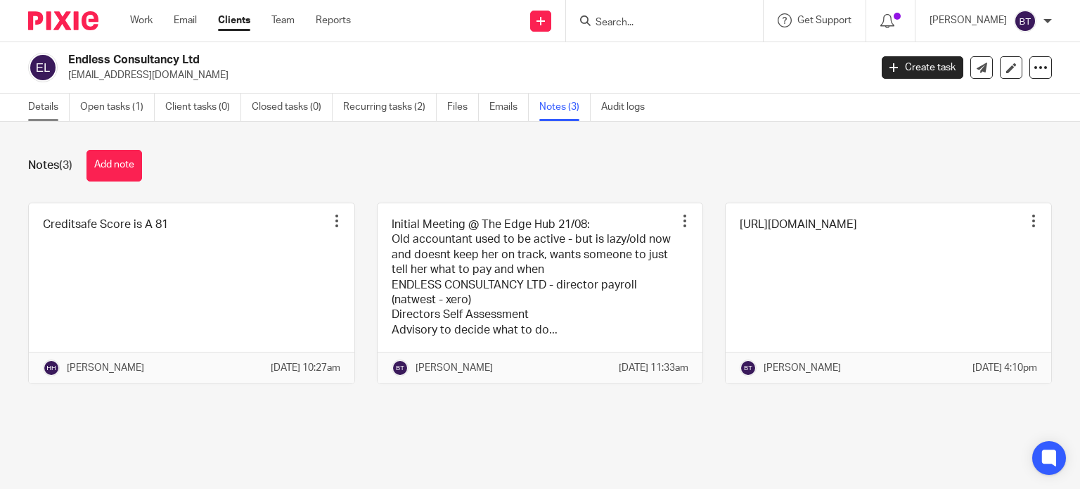
click at [34, 112] on link "Details" at bounding box center [48, 107] width 41 height 27
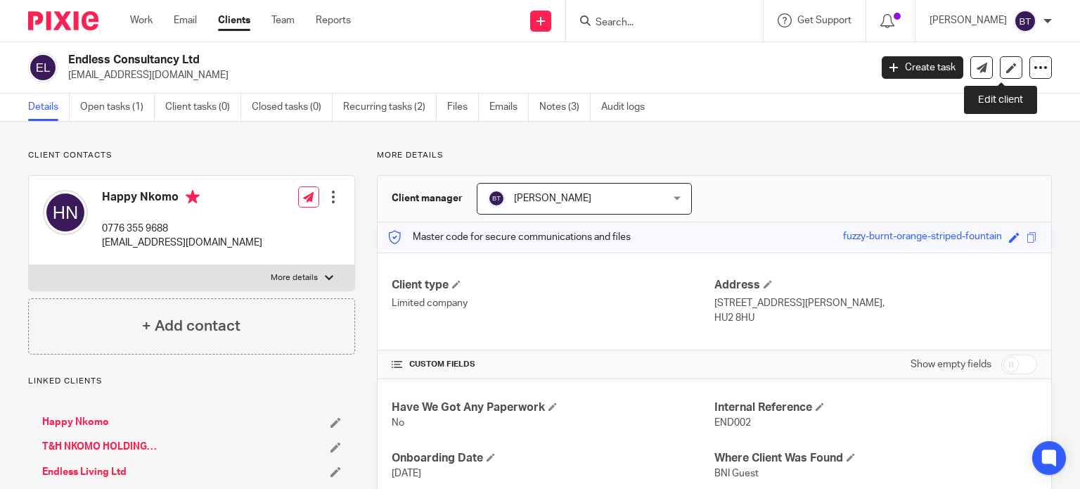
click at [1006, 78] on link at bounding box center [1011, 67] width 23 height 23
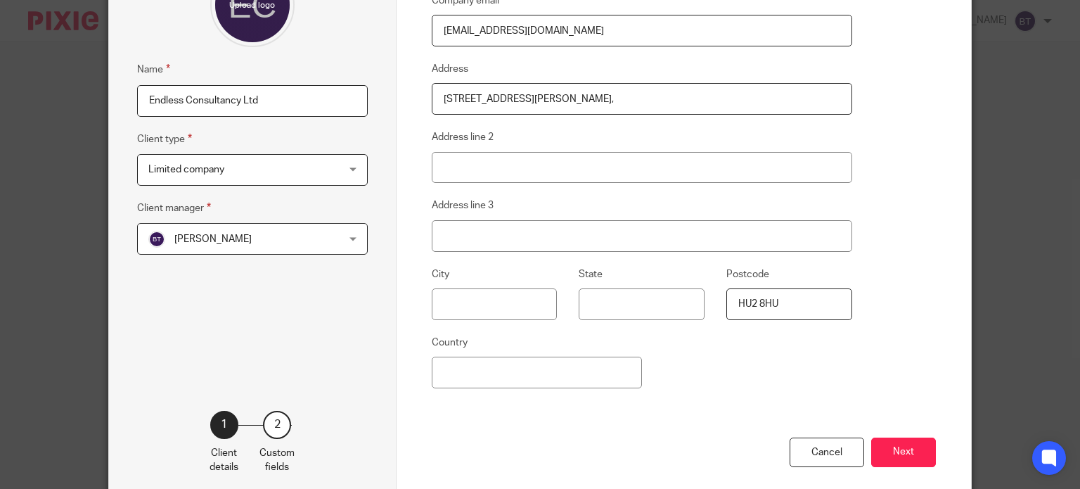
scroll to position [236, 0]
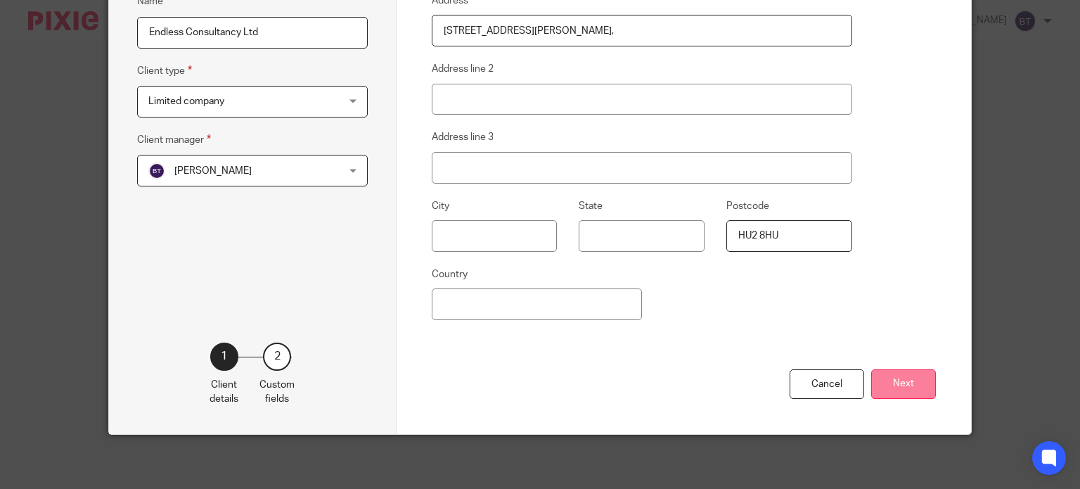
click at [901, 376] on button "Next" at bounding box center [903, 384] width 65 height 30
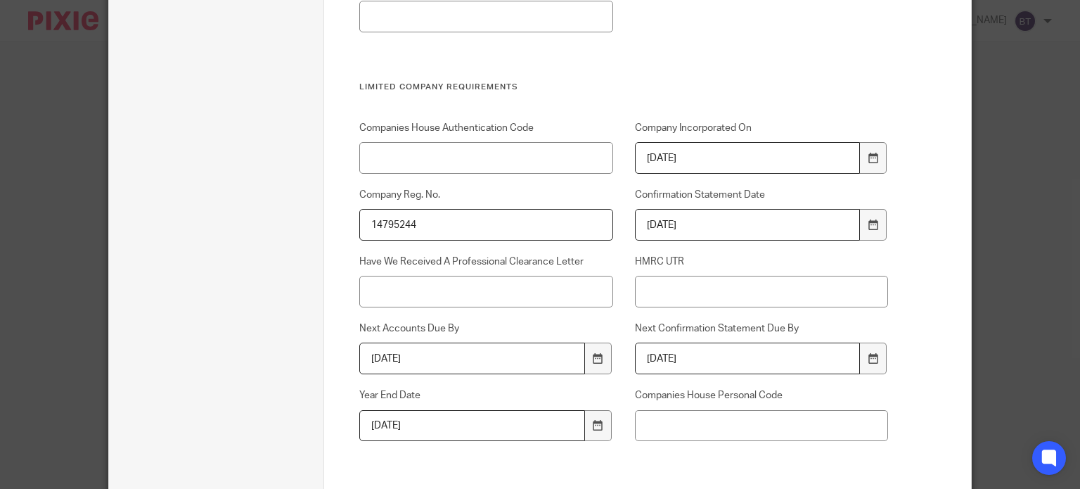
scroll to position [658, 0]
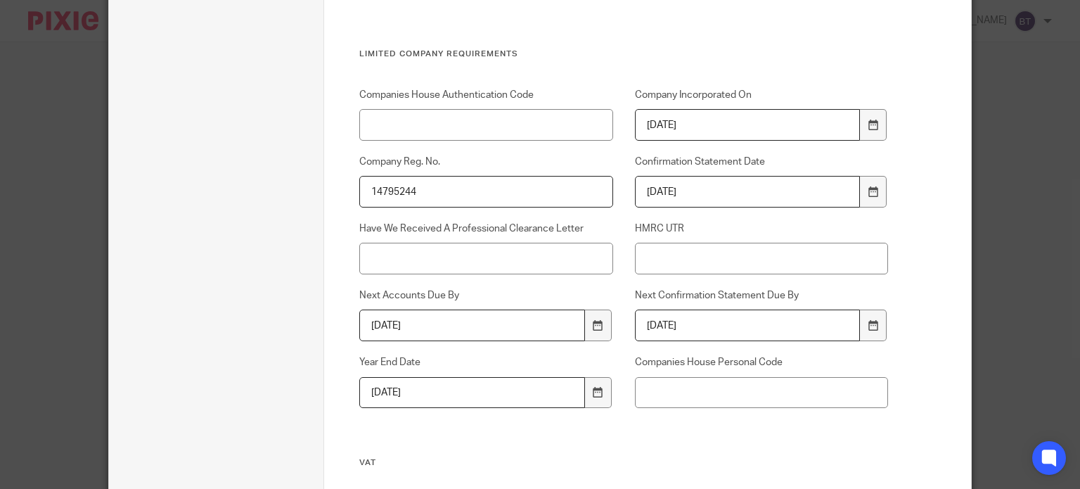
click at [1032, 274] on div "Edit client Name Endless Consultancy Ltd Client type Limited company Limited co…" at bounding box center [540, 244] width 1080 height 489
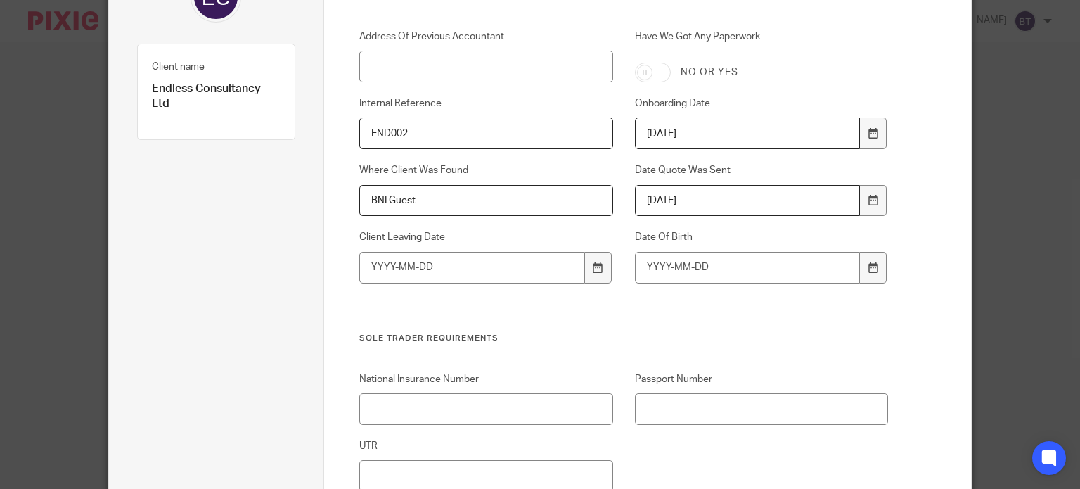
scroll to position [0, 0]
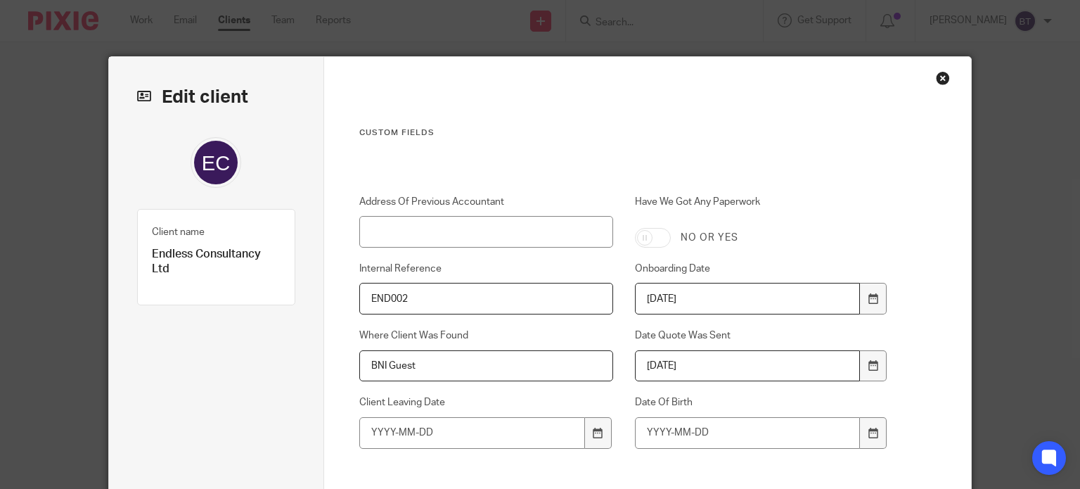
click at [939, 83] on div "Close this dialog window" at bounding box center [943, 78] width 14 height 14
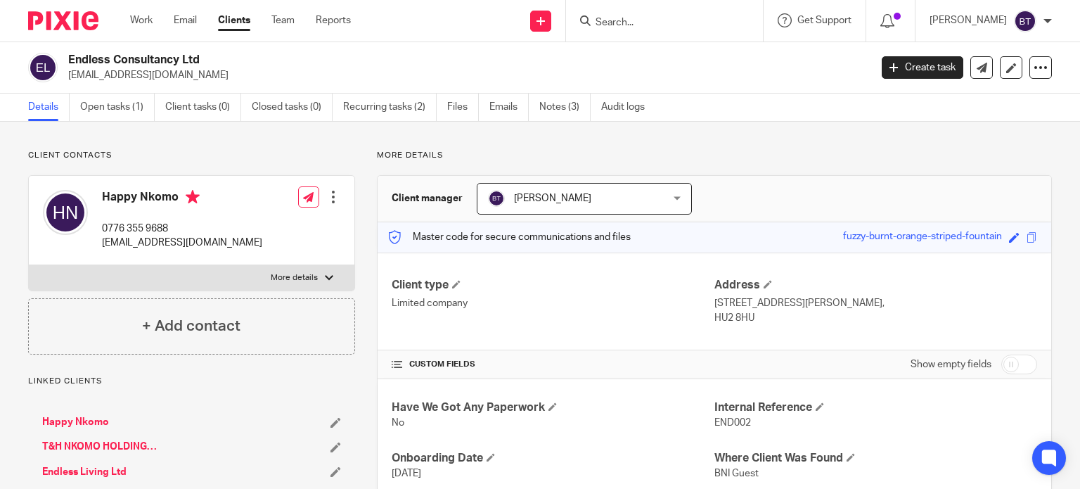
click at [698, 26] on input "Search" at bounding box center [657, 23] width 127 height 13
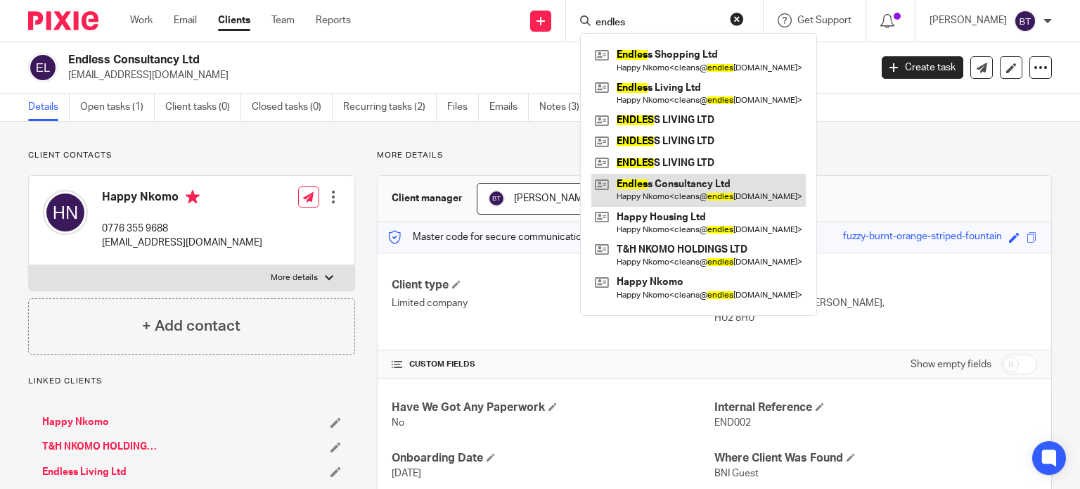
type input "endles"
click at [723, 193] on link at bounding box center [698, 190] width 215 height 32
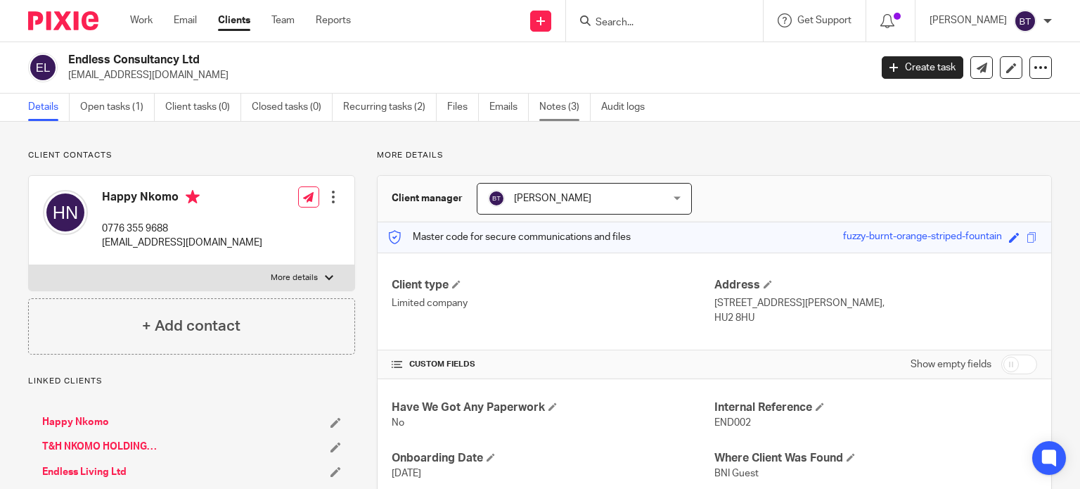
click at [549, 111] on link "Notes (3)" at bounding box center [564, 107] width 51 height 27
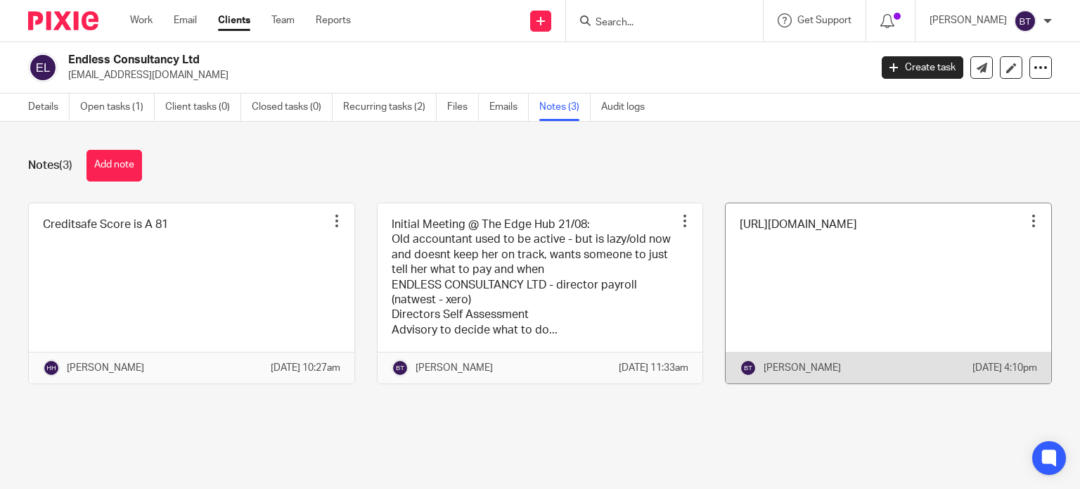
click at [824, 255] on link at bounding box center [889, 293] width 326 height 181
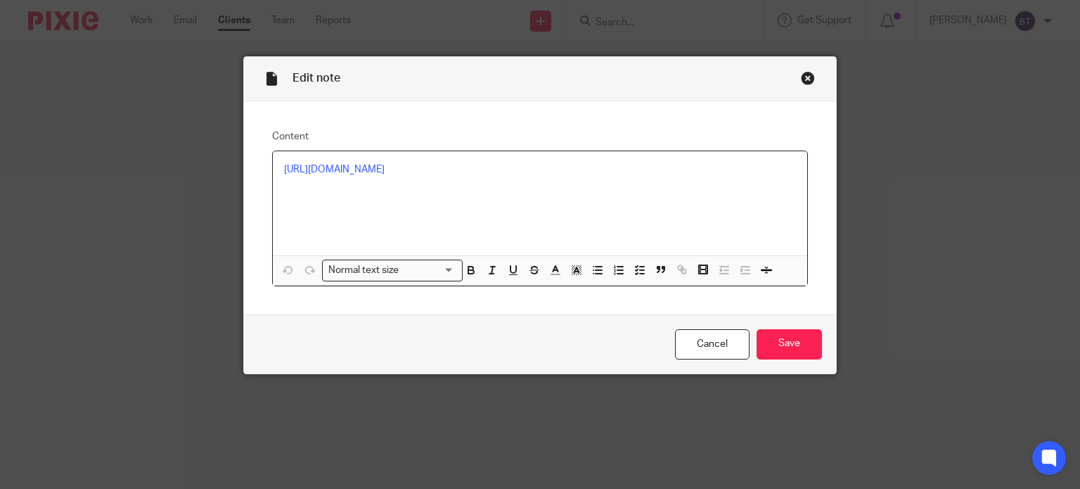
click at [400, 174] on p "[URL][DOMAIN_NAME]" at bounding box center [540, 169] width 513 height 14
click at [389, 208] on link "[URL][DOMAIN_NAME]" at bounding box center [409, 213] width 101 height 14
click at [806, 82] on div "Close this dialog window" at bounding box center [808, 78] width 14 height 14
click at [723, 347] on link "Cancel" at bounding box center [712, 344] width 75 height 30
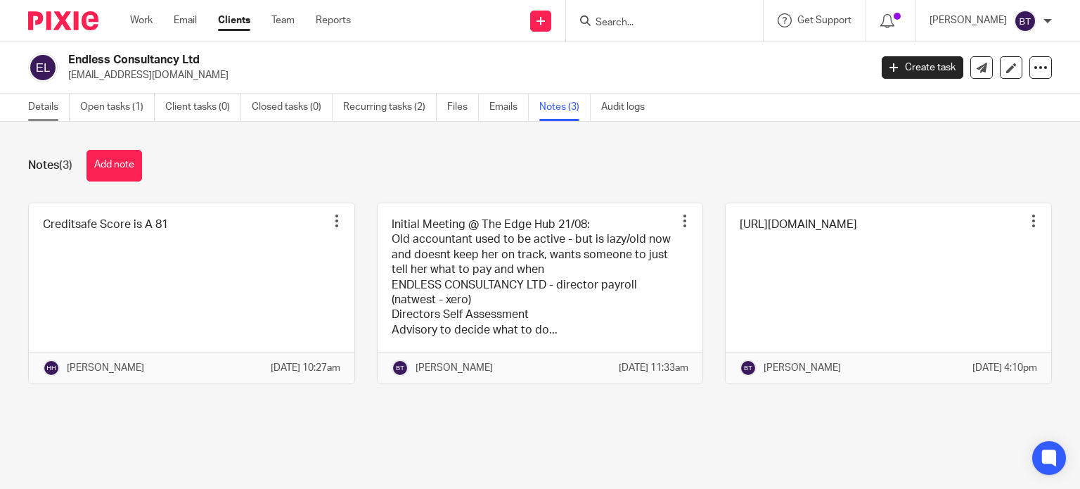
click at [42, 110] on link "Details" at bounding box center [48, 107] width 41 height 27
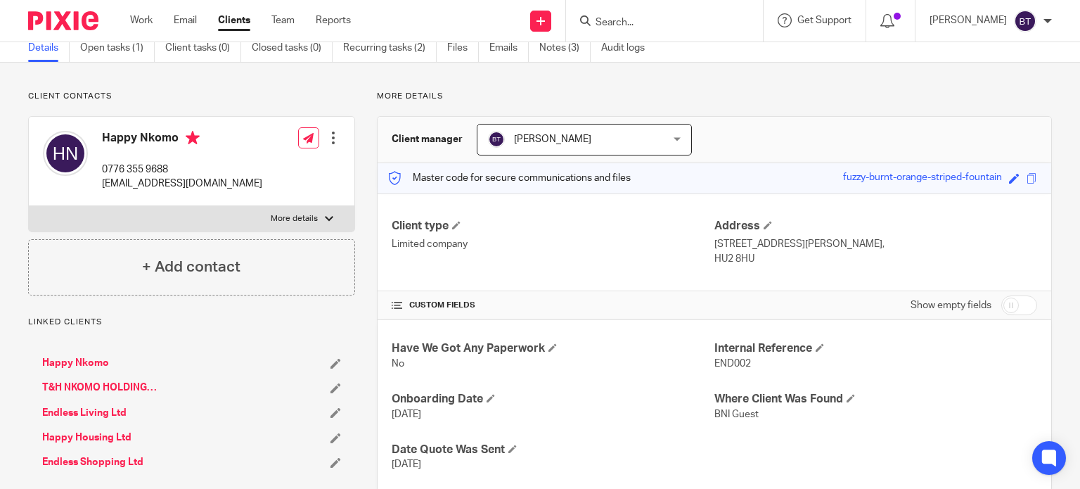
scroll to position [141, 0]
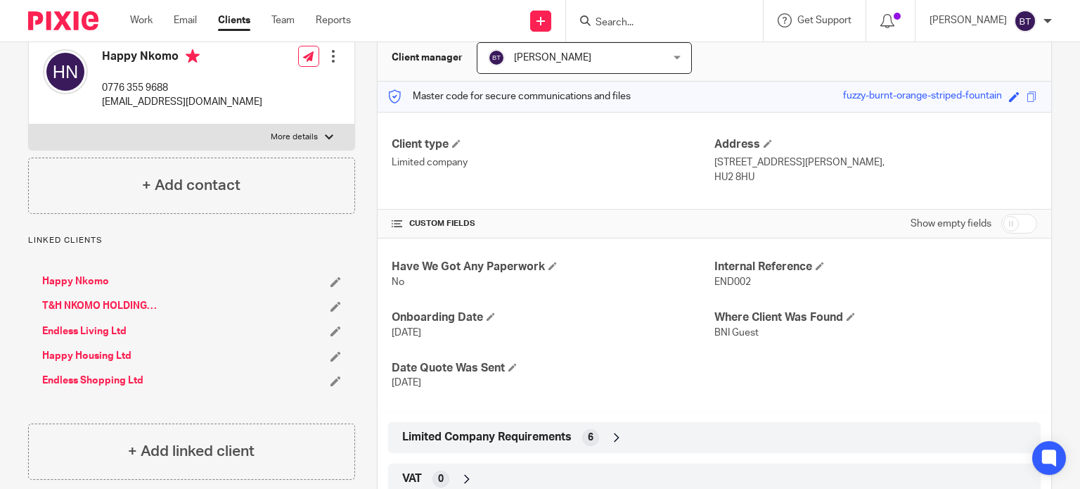
click at [117, 382] on link "Endless Shopping Ltd" at bounding box center [92, 380] width 101 height 14
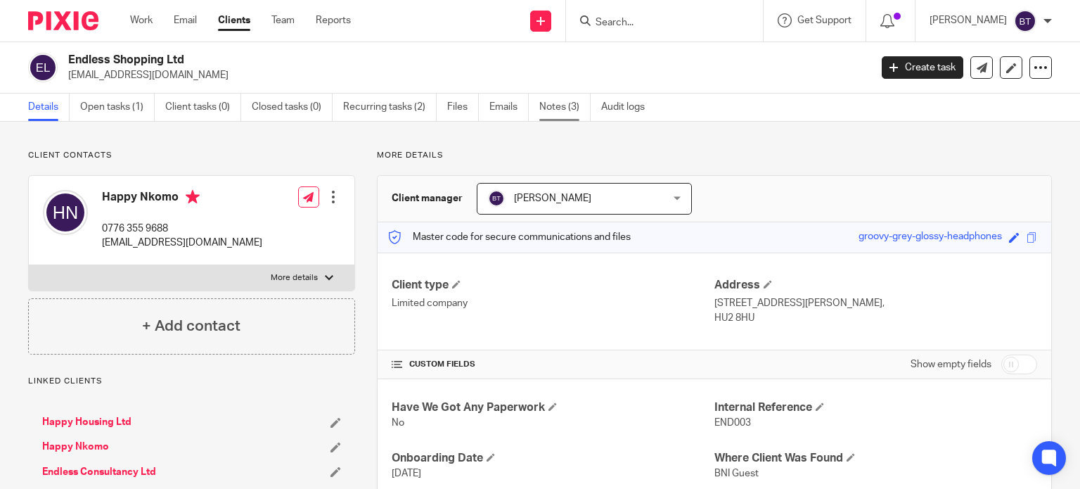
click at [558, 103] on link "Notes (3)" at bounding box center [564, 107] width 51 height 27
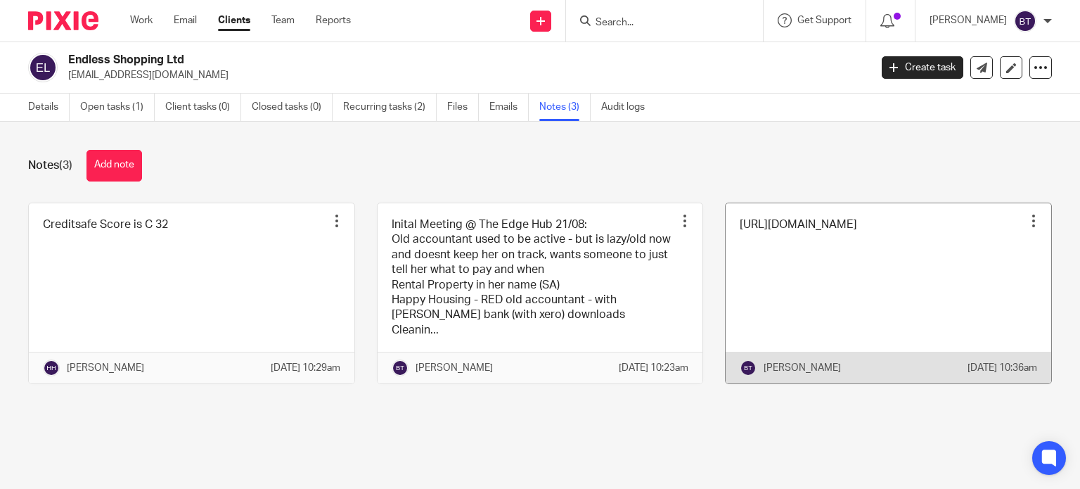
click at [791, 245] on link at bounding box center [889, 293] width 326 height 181
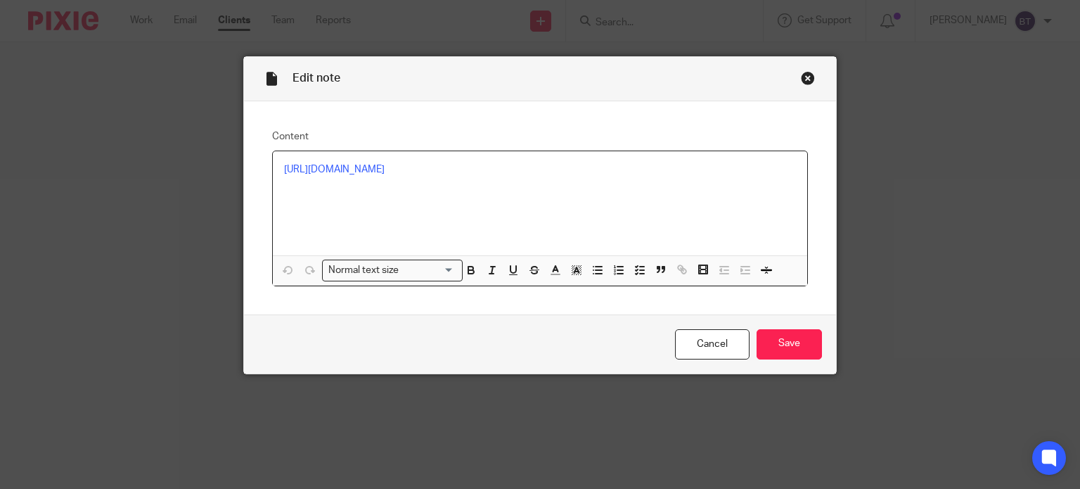
click at [345, 176] on p "https://find-and-update.company-information.service.gov.uk/company/13401280" at bounding box center [540, 169] width 513 height 14
click at [368, 212] on link "https://find-and-update.company-information.service.gov.uk/company/13401280" at bounding box center [409, 213] width 101 height 14
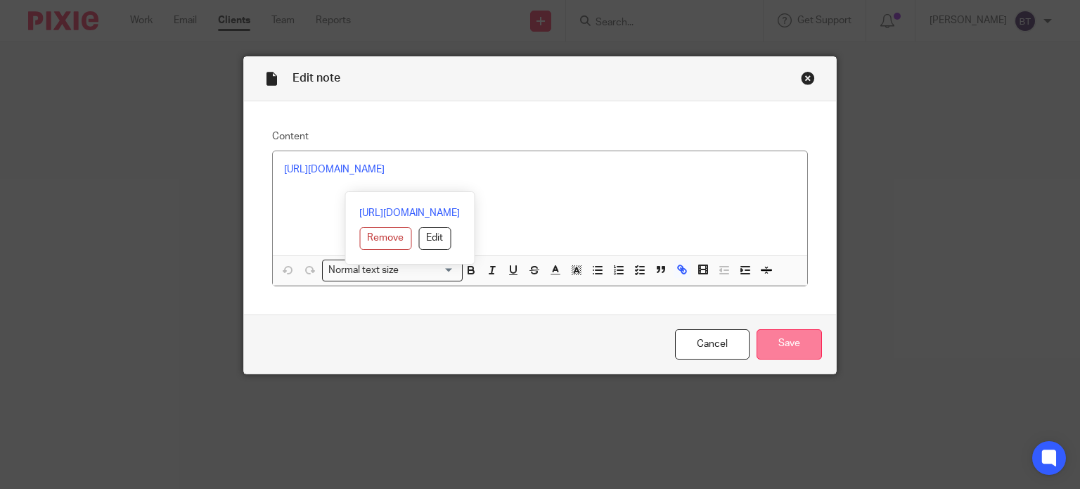
click at [774, 349] on input "Save" at bounding box center [789, 344] width 65 height 30
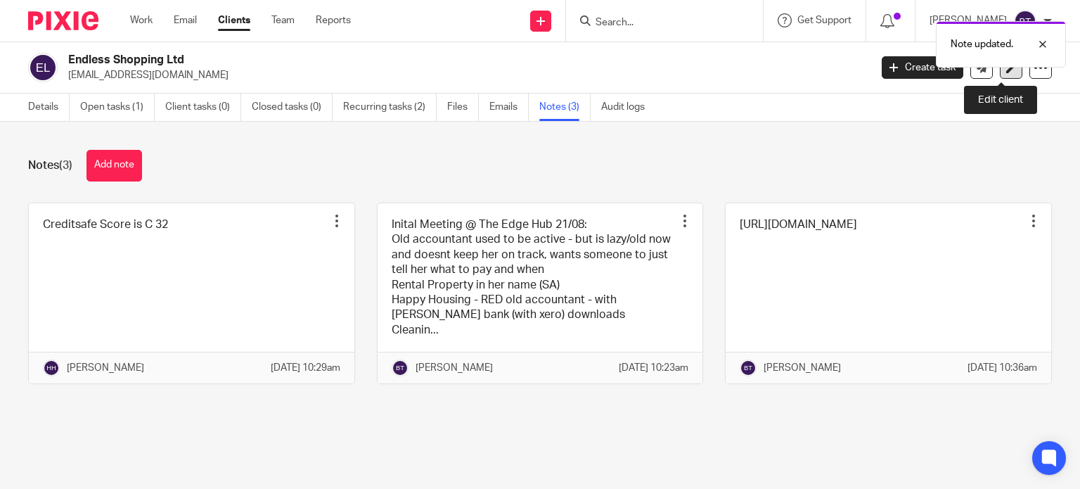
click at [1006, 72] on icon at bounding box center [1011, 68] width 11 height 11
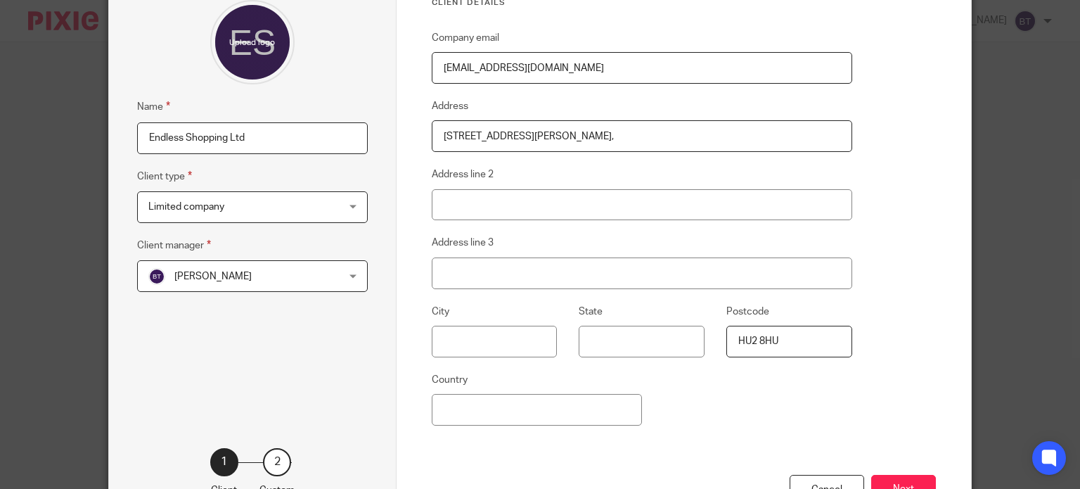
scroll to position [236, 0]
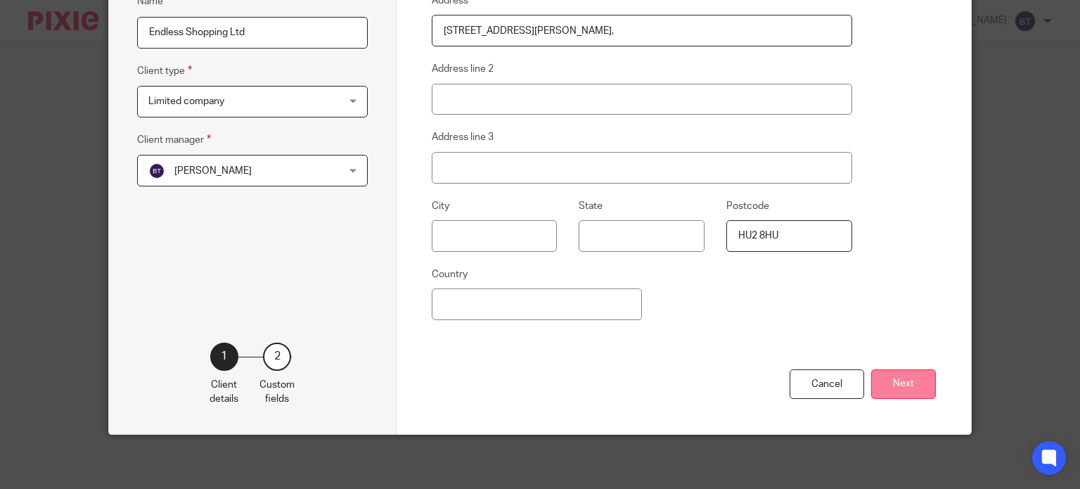
click at [883, 375] on button "Next" at bounding box center [903, 384] width 65 height 30
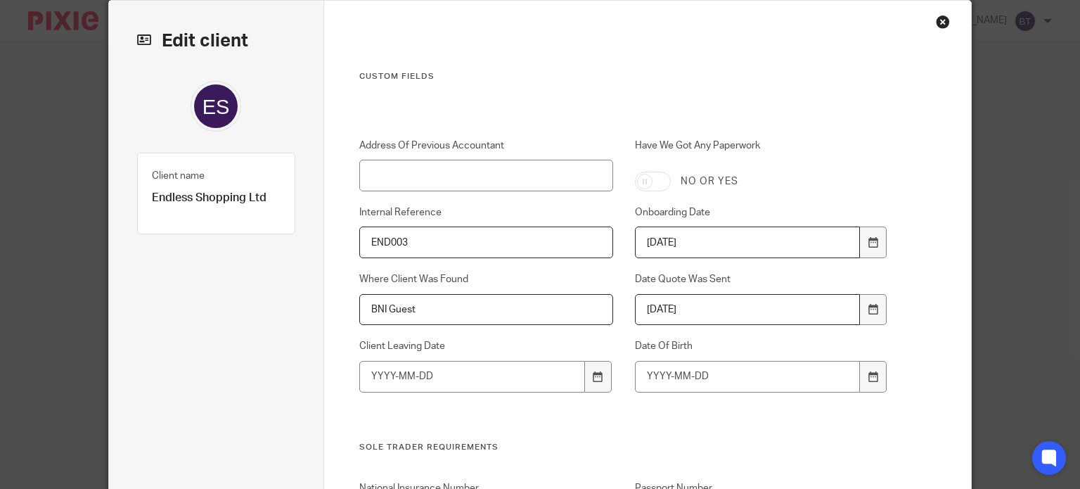
scroll to position [0, 0]
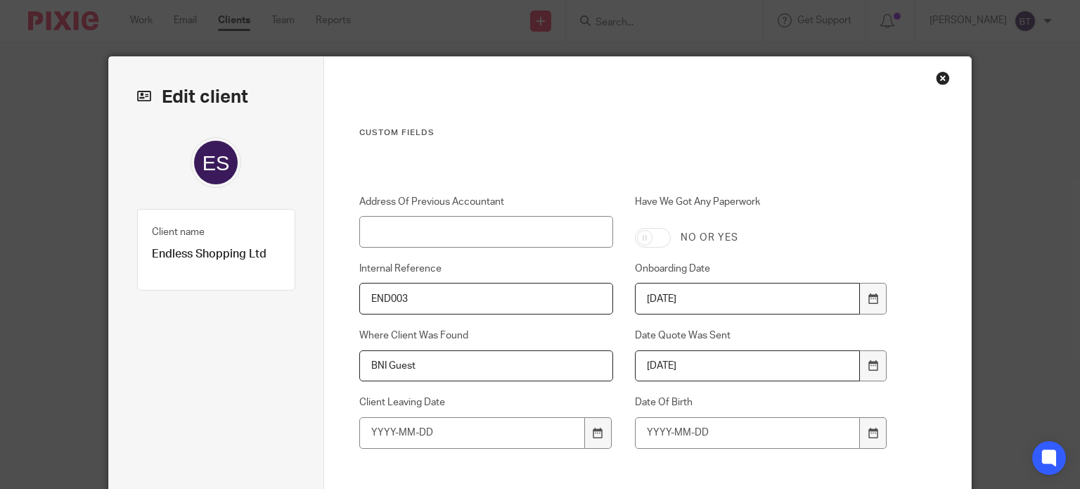
click at [936, 74] on div "Close this dialog window" at bounding box center [943, 78] width 14 height 14
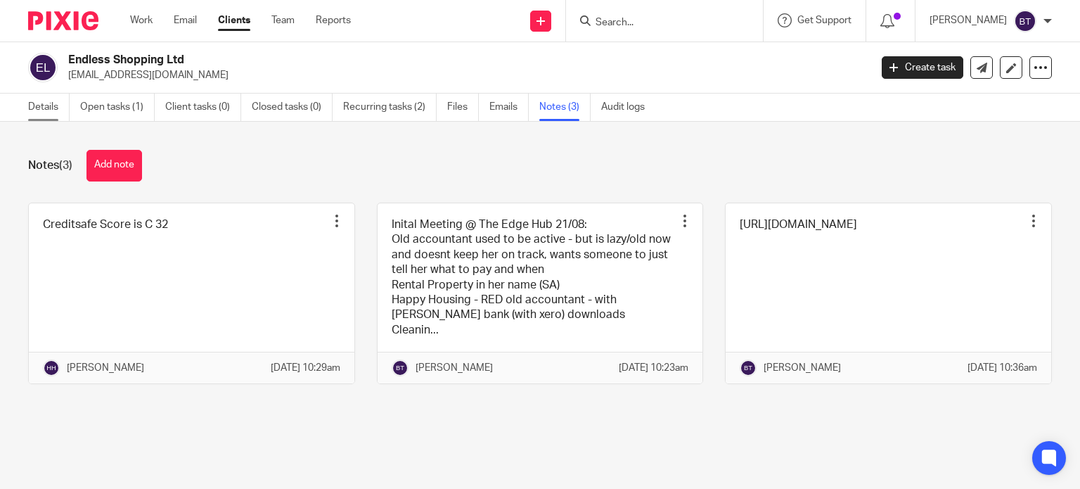
click at [30, 113] on link "Details" at bounding box center [48, 107] width 41 height 27
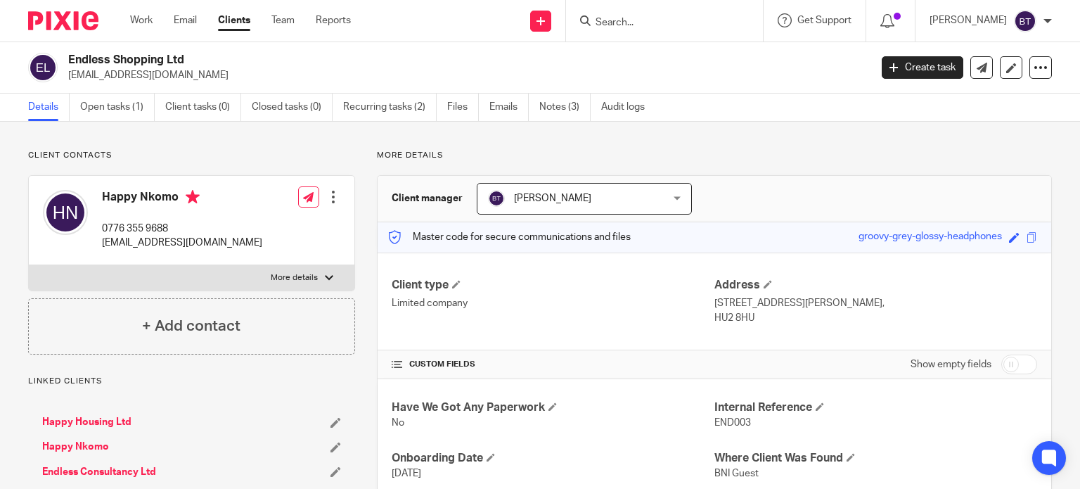
scroll to position [70, 0]
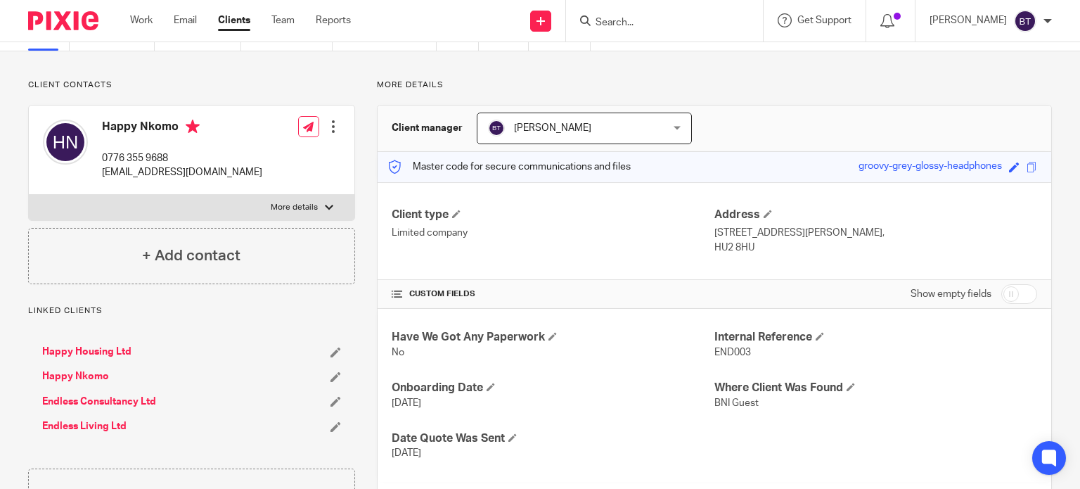
click at [100, 349] on link "Happy Housing Ltd" at bounding box center [86, 352] width 89 height 14
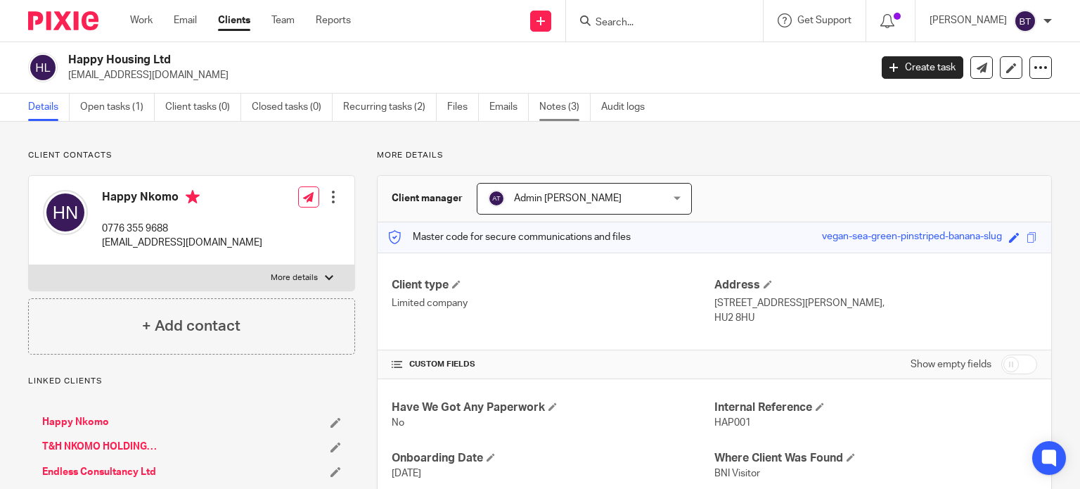
click at [575, 112] on link "Notes (3)" at bounding box center [564, 107] width 51 height 27
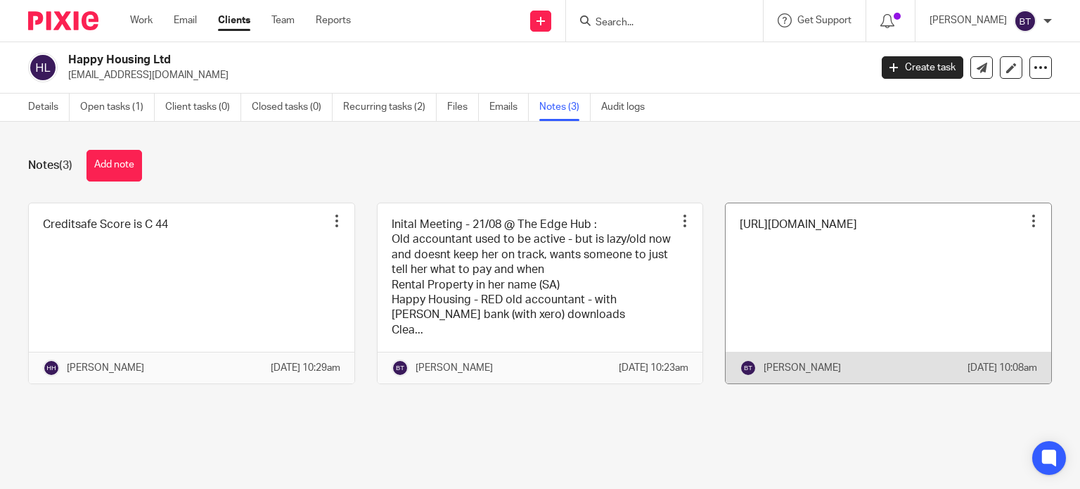
click at [862, 242] on link at bounding box center [889, 293] width 326 height 181
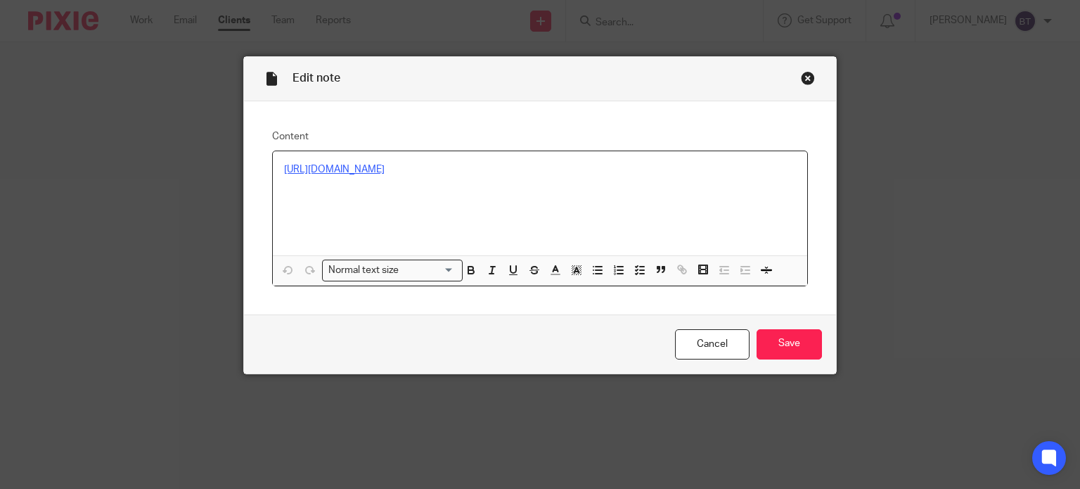
click at [385, 165] on link "[URL][DOMAIN_NAME]" at bounding box center [334, 170] width 101 height 10
click at [404, 204] on div "https://find-and-update.company-information.service.gov.uk/company/12431462 Rem…" at bounding box center [410, 227] width 130 height 73
click at [405, 212] on link "https://find-and-update.company-information.service.gov.uk/company/12431462" at bounding box center [409, 213] width 101 height 14
click at [804, 78] on div "Close this dialog window" at bounding box center [808, 78] width 14 height 14
click at [628, 20] on div "Edit note Content https://find-and-update.company-information.service.gov.uk/co…" at bounding box center [540, 244] width 1080 height 489
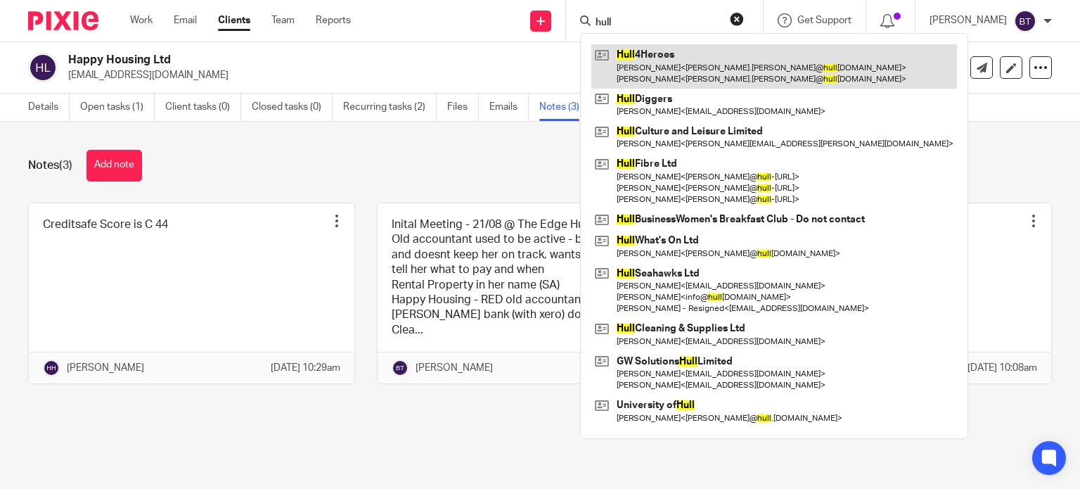
type input "hull"
click at [685, 60] on link at bounding box center [774, 66] width 366 height 44
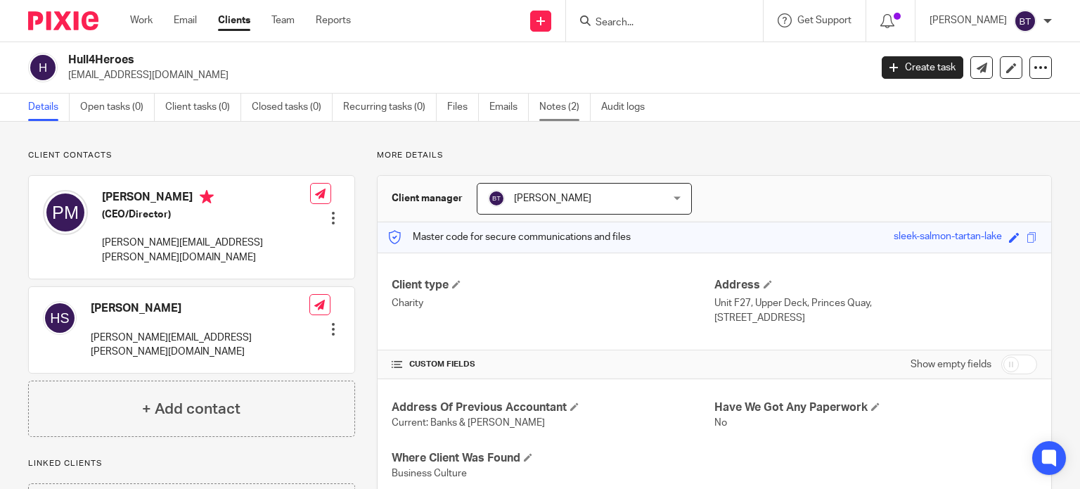
click at [569, 117] on link "Notes (2)" at bounding box center [564, 107] width 51 height 27
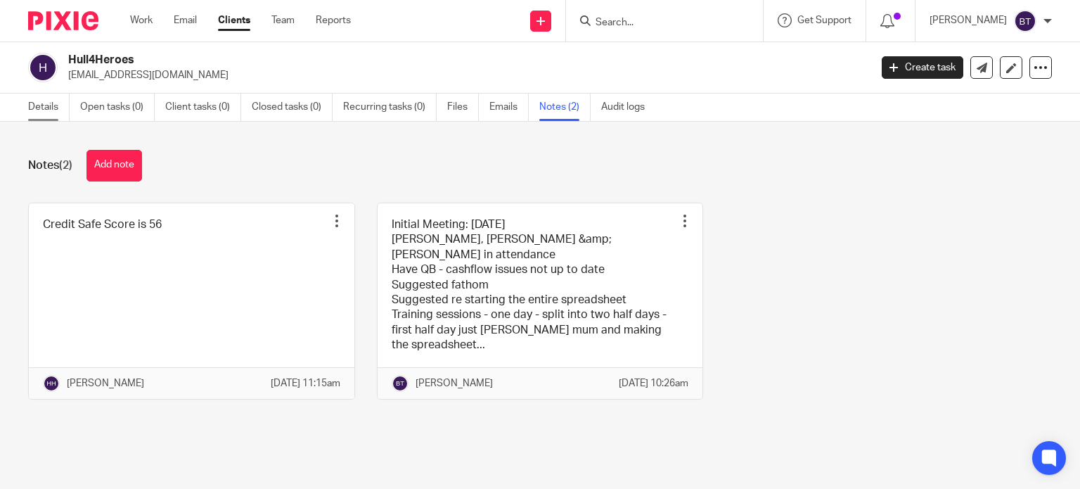
click at [37, 106] on link "Details" at bounding box center [48, 107] width 41 height 27
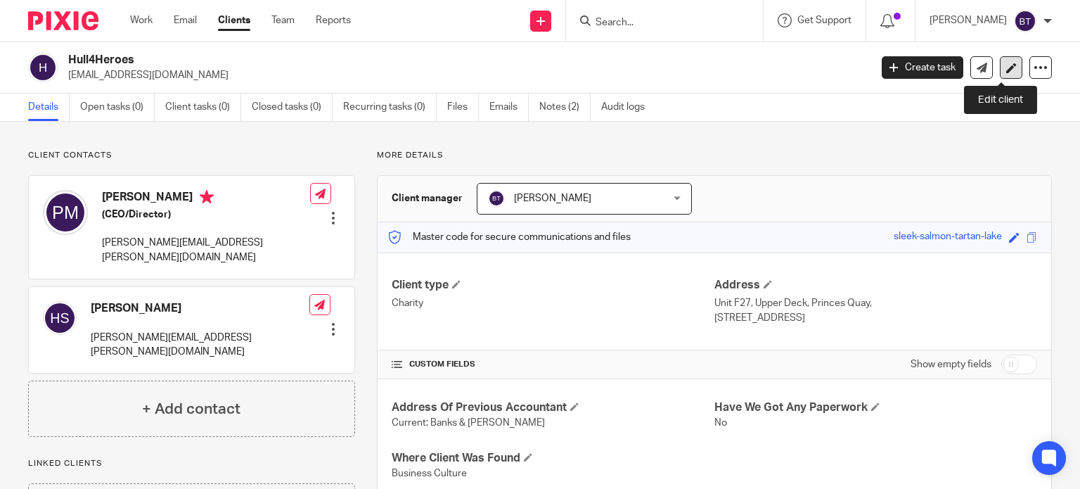
click at [1007, 68] on link at bounding box center [1011, 67] width 23 height 23
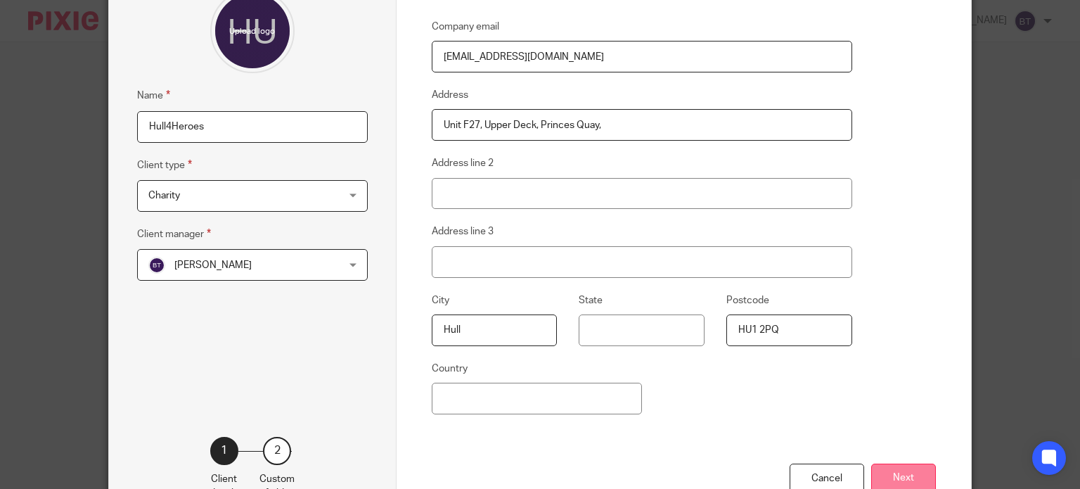
scroll to position [236, 0]
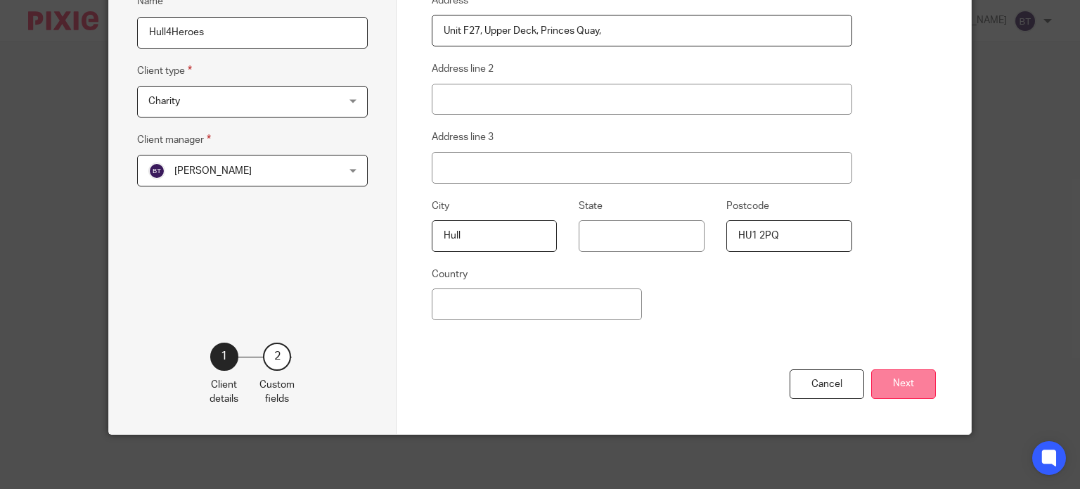
click at [898, 393] on button "Next" at bounding box center [903, 384] width 65 height 30
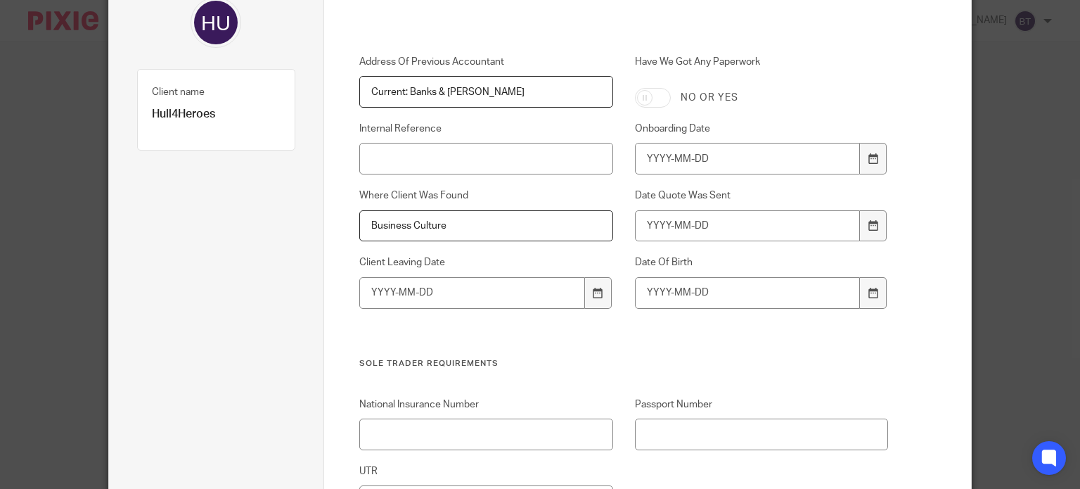
scroll to position [0, 0]
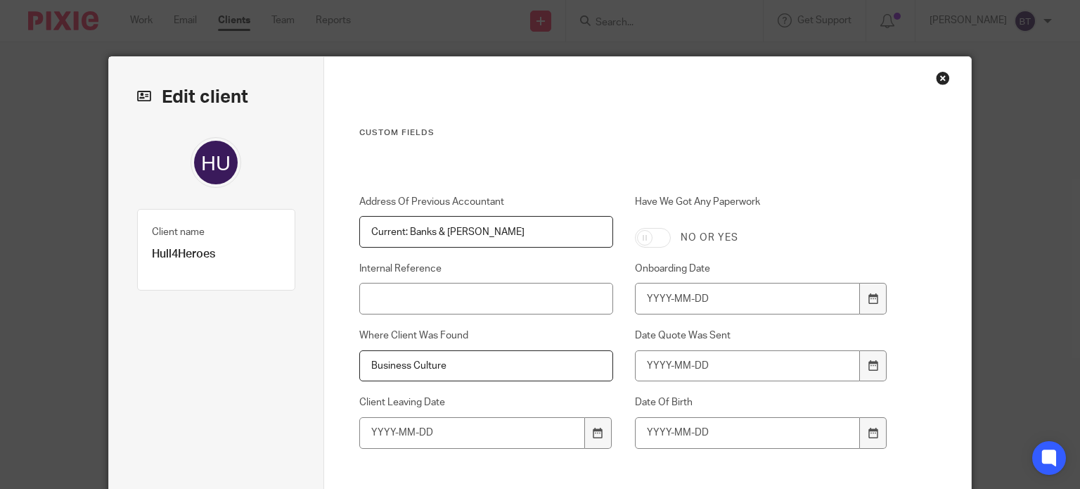
click at [940, 78] on div "Close this dialog window" at bounding box center [943, 78] width 14 height 14
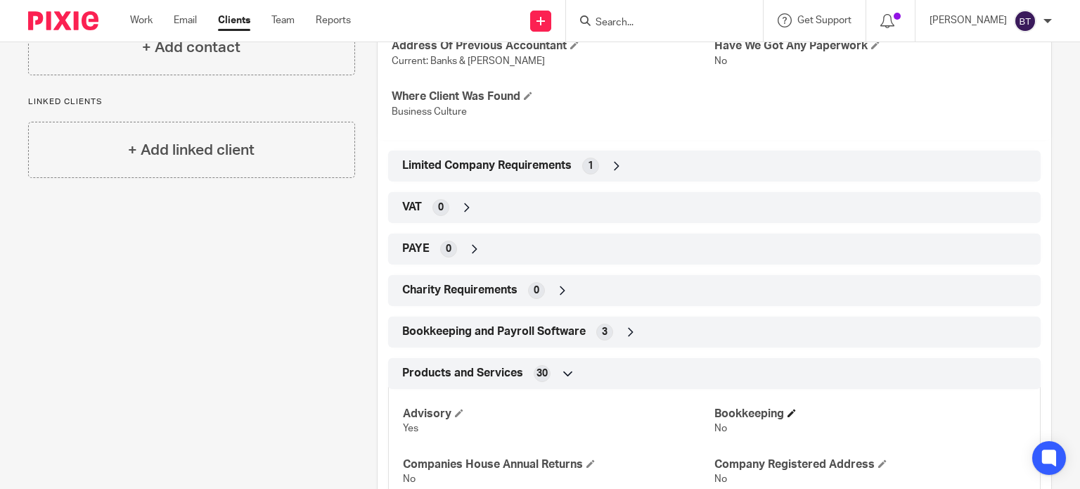
scroll to position [352, 0]
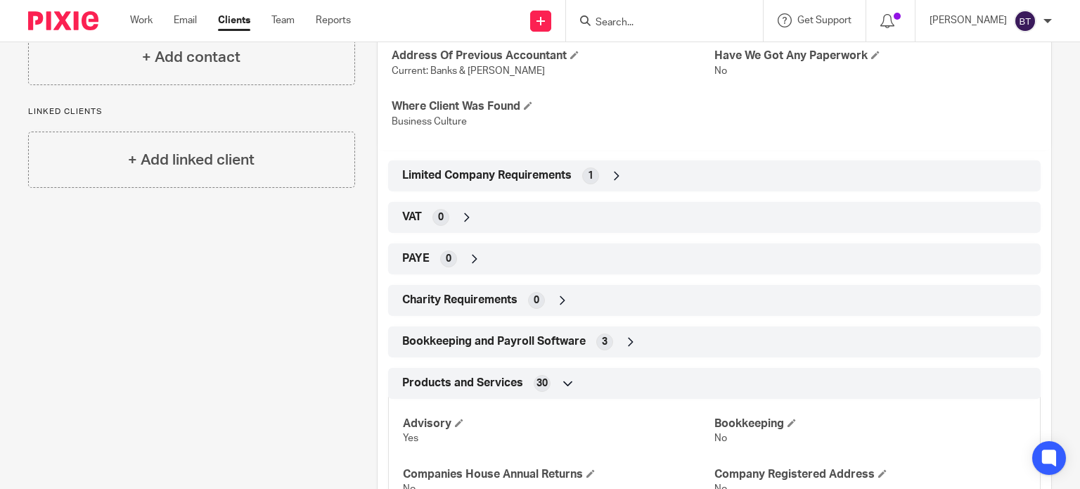
click at [620, 176] on icon at bounding box center [617, 176] width 14 height 14
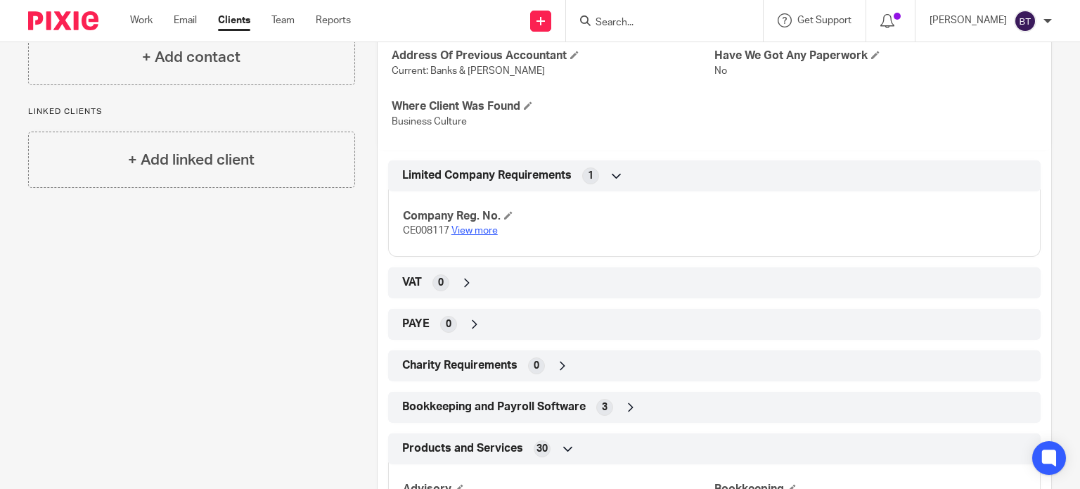
click at [470, 231] on link "View more" at bounding box center [475, 231] width 46 height 10
click at [629, 15] on form at bounding box center [669, 21] width 150 height 18
drag, startPoint x: 653, startPoint y: 21, endPoint x: 645, endPoint y: 22, distance: 7.8
click at [653, 22] on input "Search" at bounding box center [657, 23] width 127 height 13
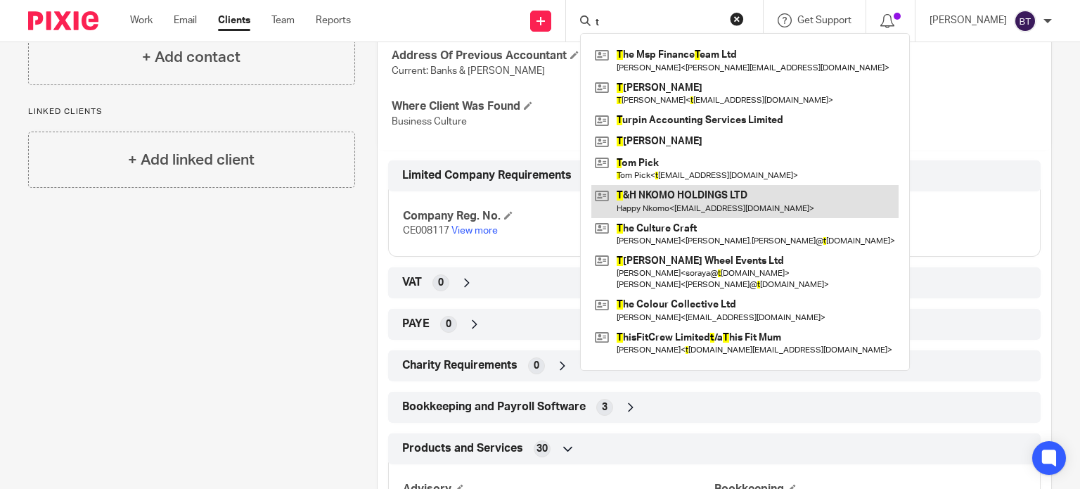
type input "t"
click at [737, 203] on link at bounding box center [744, 201] width 307 height 32
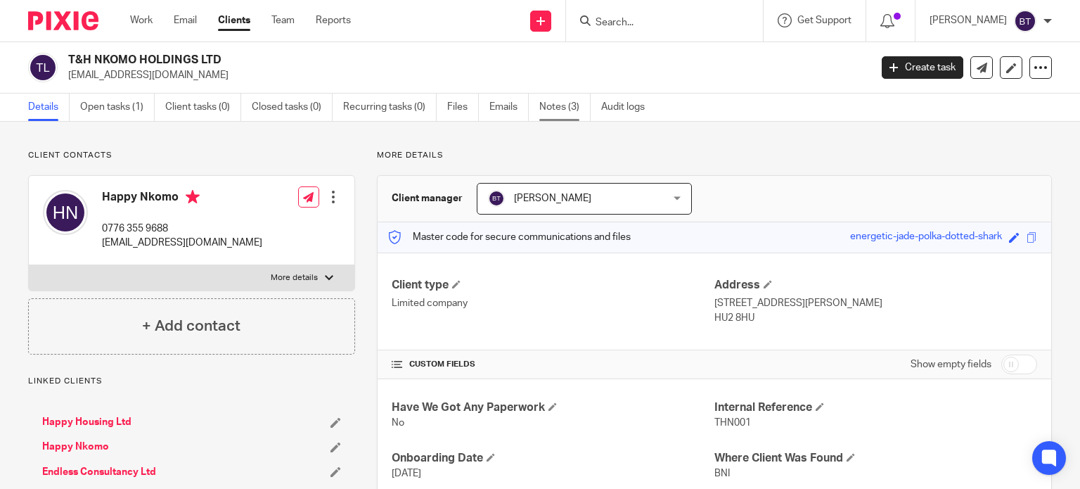
click at [570, 101] on link "Notes (3)" at bounding box center [564, 107] width 51 height 27
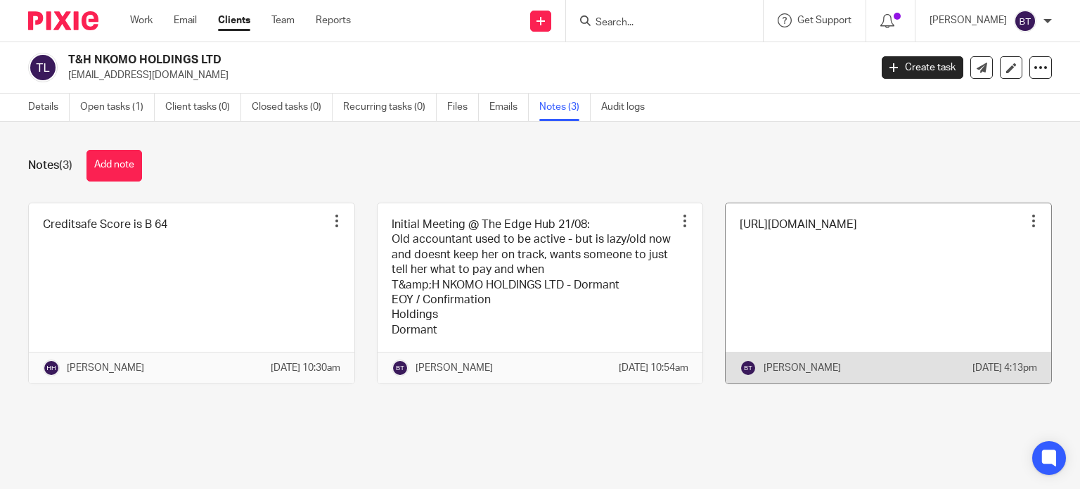
click at [813, 241] on link at bounding box center [889, 293] width 326 height 181
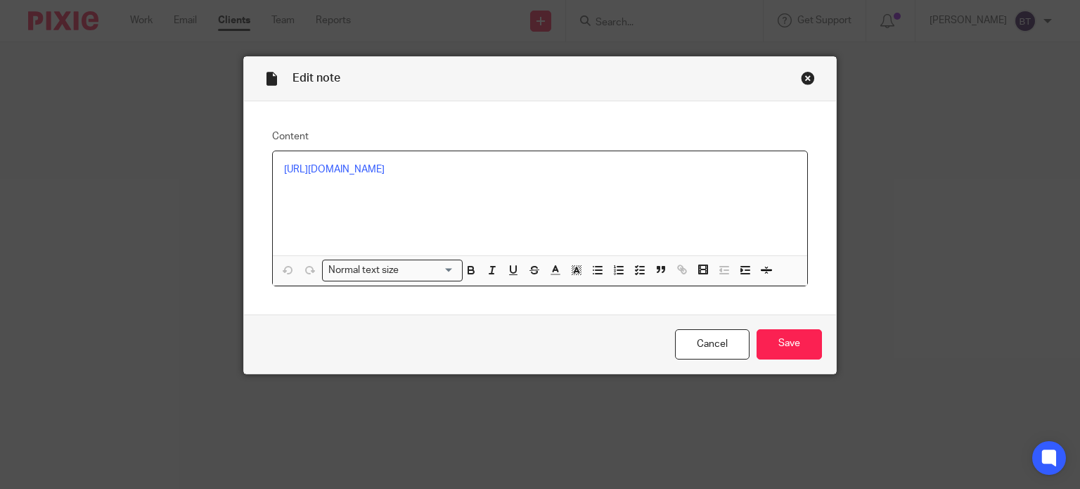
click at [499, 179] on p at bounding box center [540, 184] width 513 height 14
click at [385, 169] on link "https://find-and-update.company-information.service.gov.uk/company/13764931" at bounding box center [334, 170] width 101 height 10
click at [371, 215] on link "[URL][DOMAIN_NAME]" at bounding box center [409, 213] width 101 height 14
click at [718, 343] on link "Cancel" at bounding box center [712, 344] width 75 height 30
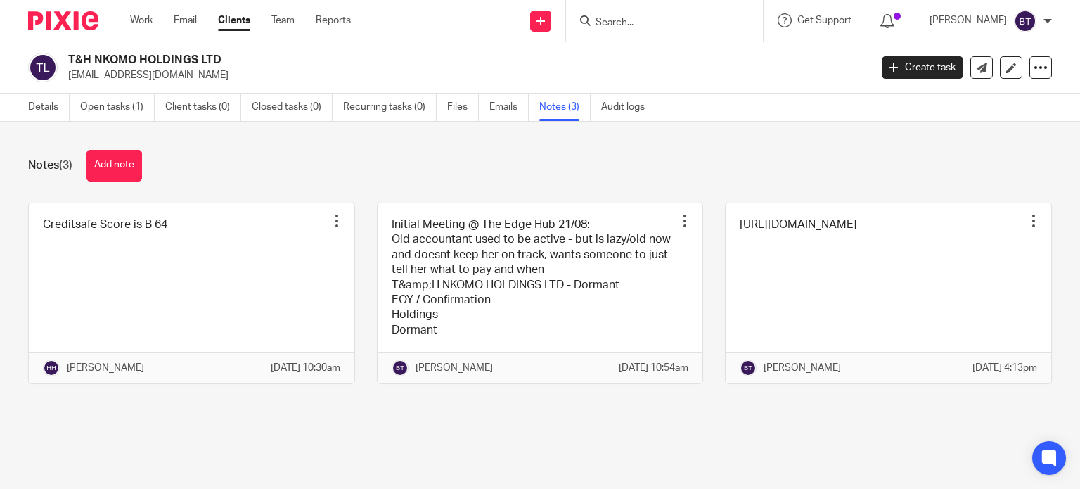
click at [706, 30] on div at bounding box center [664, 20] width 197 height 41
click at [690, 17] on input "Search" at bounding box center [657, 23] width 127 height 13
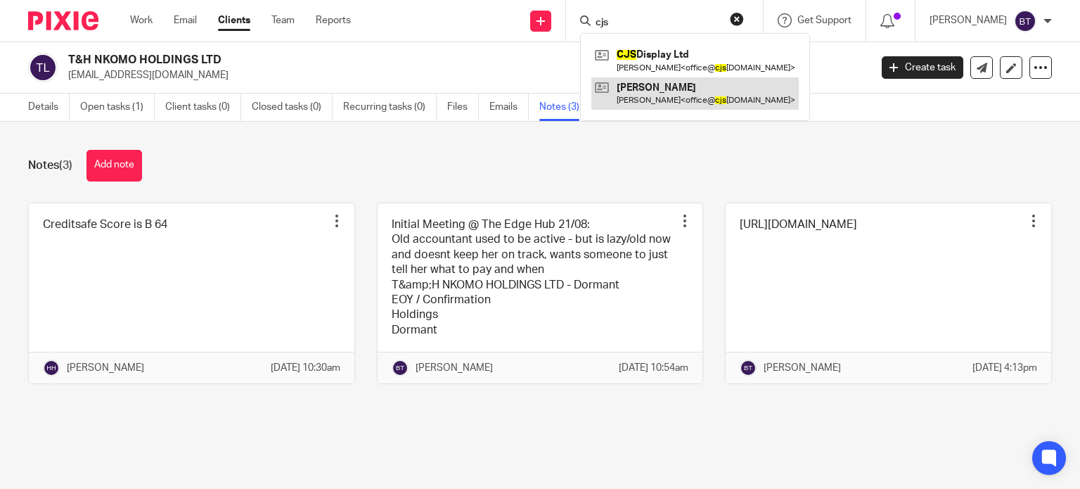
type input "cjs"
click at [698, 82] on link at bounding box center [694, 93] width 207 height 32
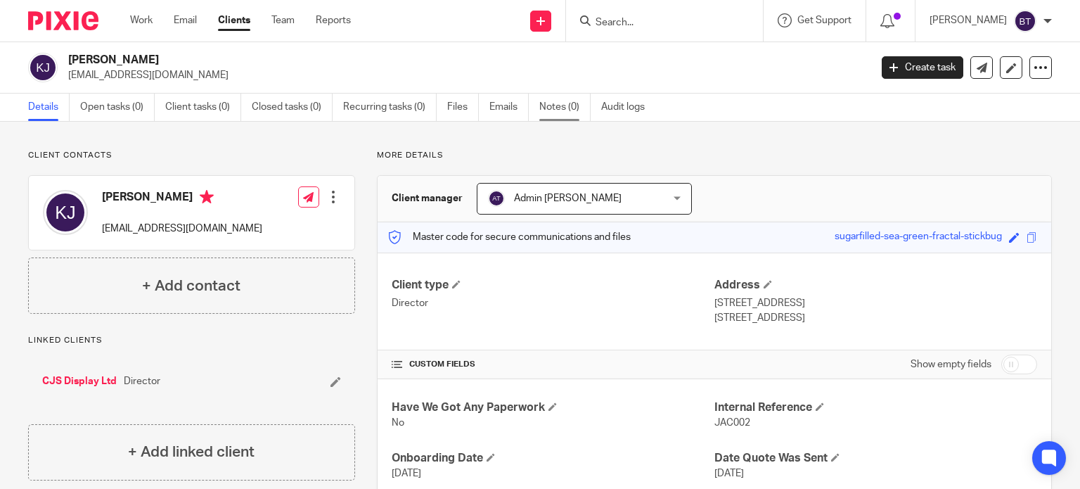
click at [542, 109] on link "Notes (0)" at bounding box center [564, 107] width 51 height 27
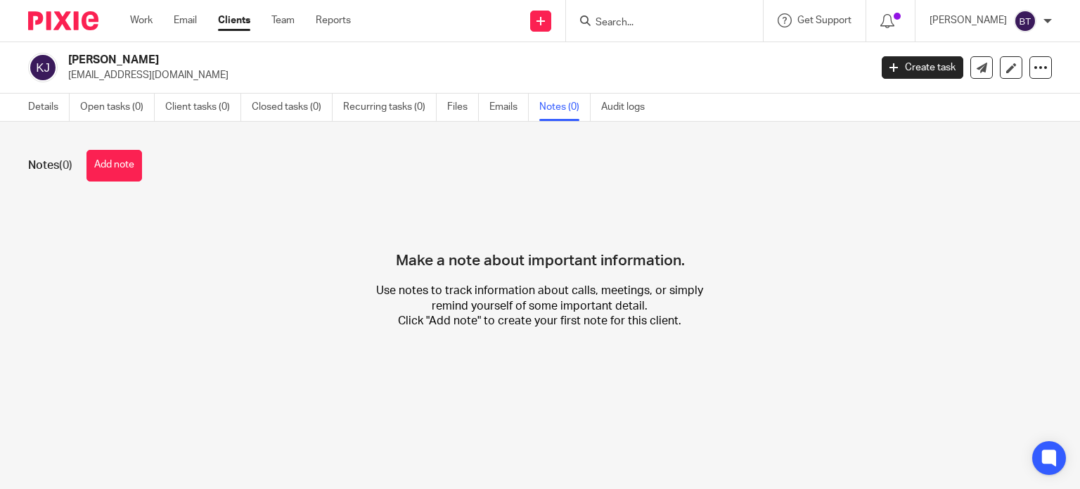
click at [672, 14] on form at bounding box center [669, 21] width 150 height 18
click at [674, 34] on div at bounding box center [664, 20] width 197 height 41
click at [674, 11] on div at bounding box center [664, 20] width 197 height 41
click at [631, 25] on input "Search" at bounding box center [657, 23] width 127 height 13
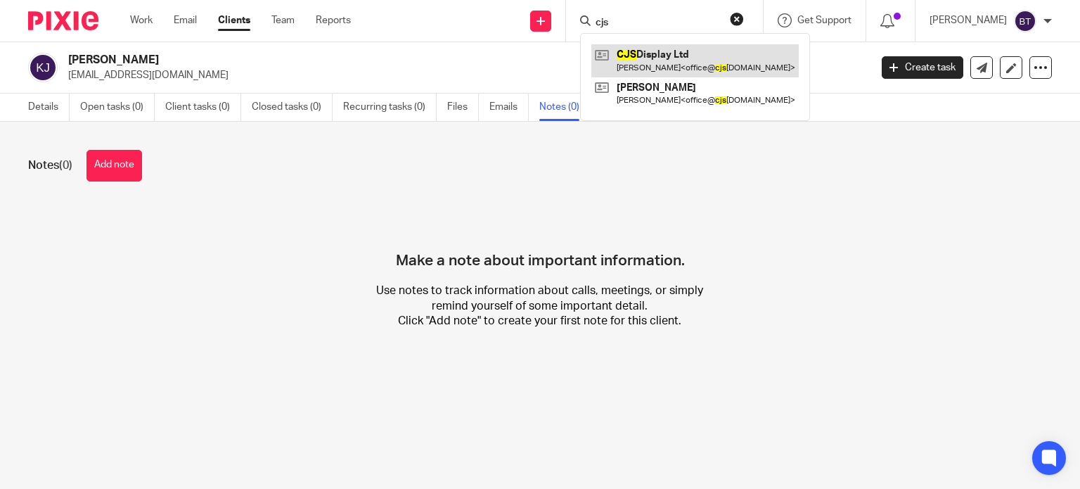
type input "cjs"
click at [709, 65] on link at bounding box center [694, 60] width 207 height 32
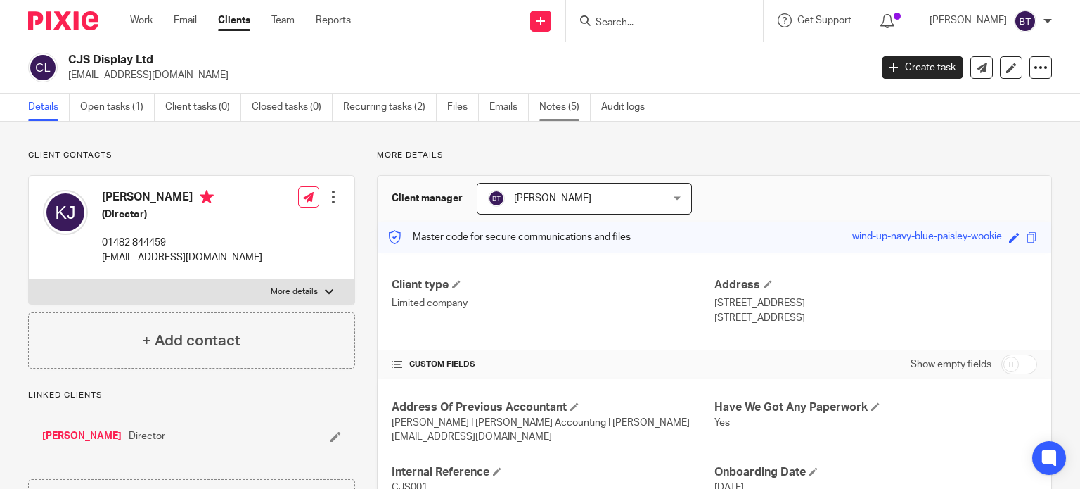
click at [546, 100] on link "Notes (5)" at bounding box center [564, 107] width 51 height 27
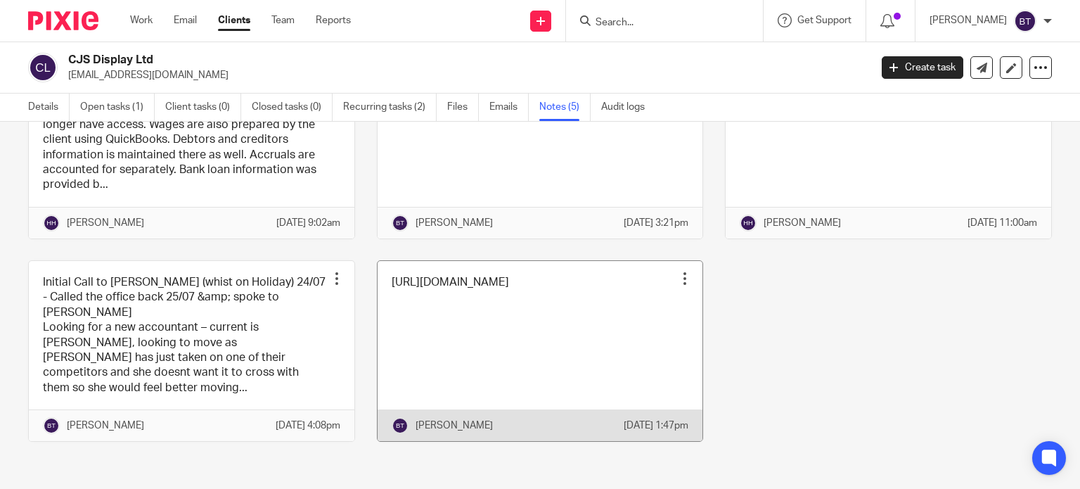
scroll to position [131, 0]
click at [523, 314] on link at bounding box center [541, 350] width 326 height 181
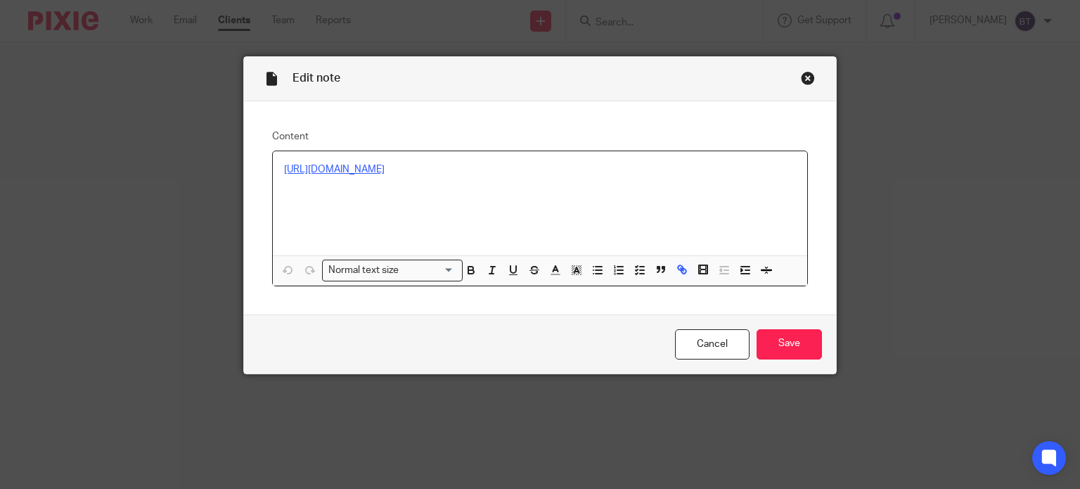
click at [385, 173] on link "[URL][DOMAIN_NAME]" at bounding box center [334, 170] width 101 height 10
click at [367, 215] on link "[URL][DOMAIN_NAME]" at bounding box center [409, 213] width 101 height 14
click at [801, 78] on div "Close this dialog window" at bounding box center [808, 78] width 14 height 14
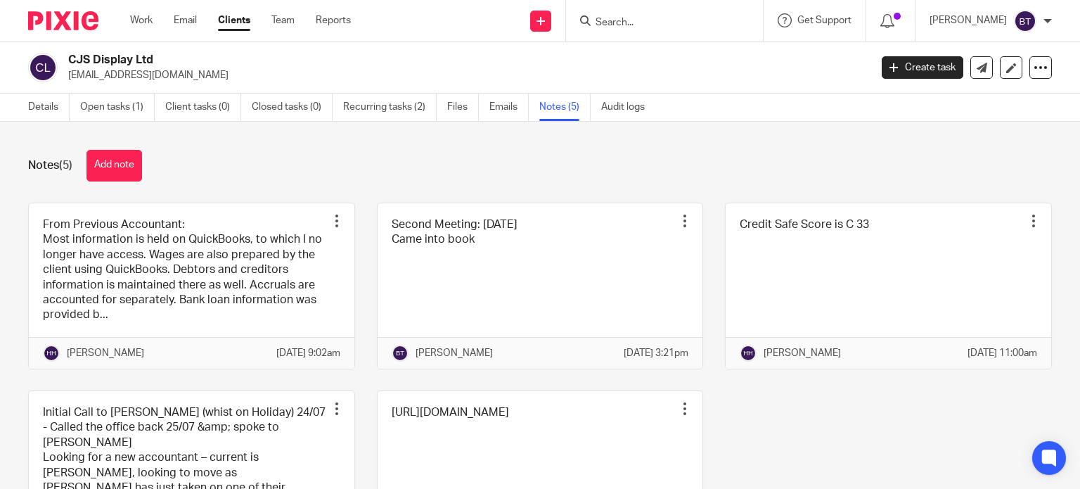
click at [722, 30] on div at bounding box center [664, 20] width 197 height 41
click at [716, 13] on form at bounding box center [669, 21] width 150 height 18
click at [643, 19] on input "Search" at bounding box center [657, 23] width 127 height 13
click at [39, 103] on link "Details" at bounding box center [48, 107] width 41 height 27
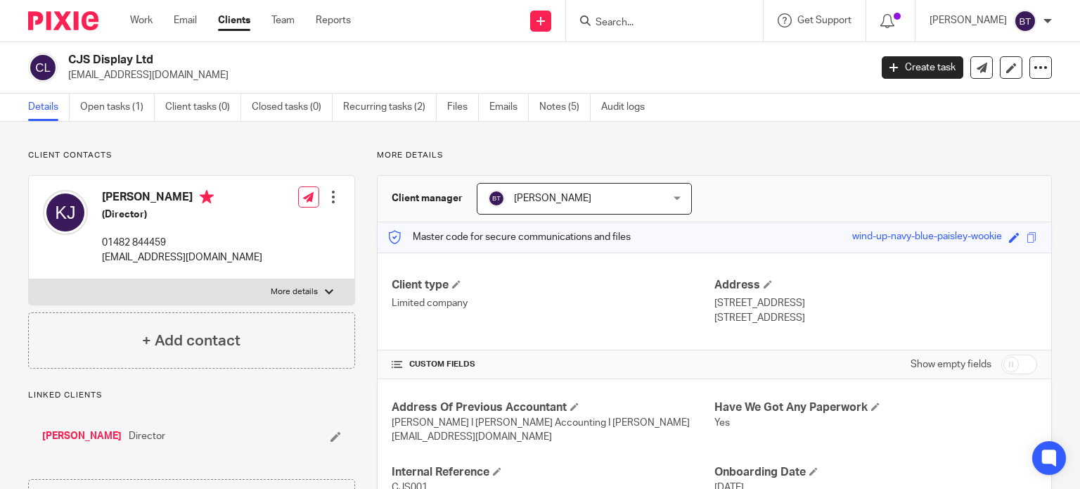
click at [721, 17] on input "Search" at bounding box center [657, 23] width 127 height 13
click at [648, 30] on div at bounding box center [664, 20] width 197 height 41
click at [655, 8] on div at bounding box center [664, 20] width 197 height 41
click at [641, 24] on input "Search" at bounding box center [657, 23] width 127 height 13
click at [564, 101] on link "Notes (5)" at bounding box center [564, 107] width 51 height 27
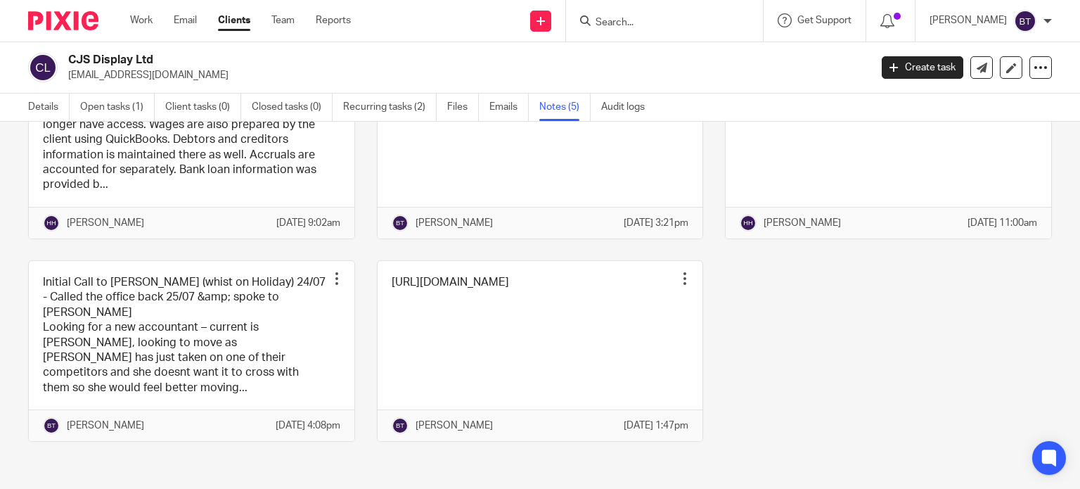
scroll to position [131, 0]
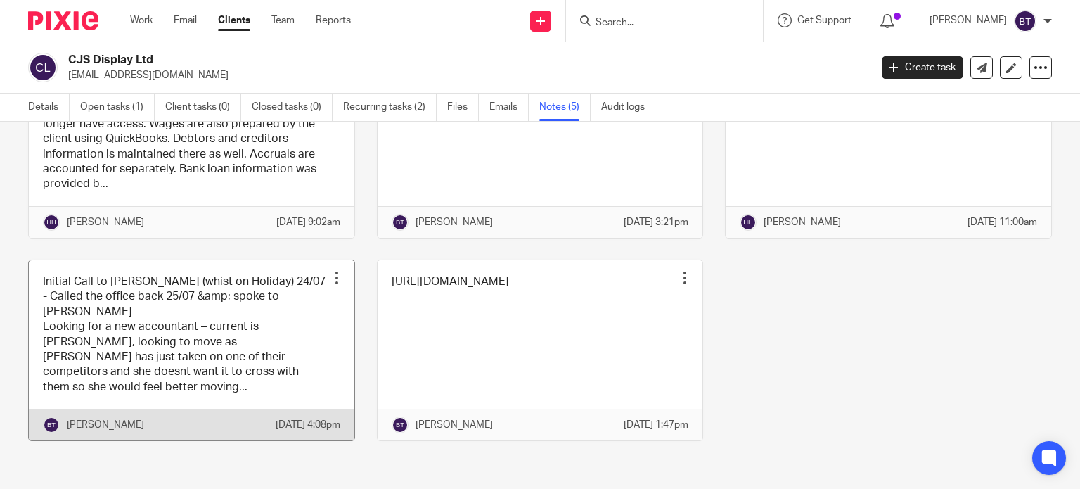
click at [183, 328] on link at bounding box center [192, 350] width 326 height 181
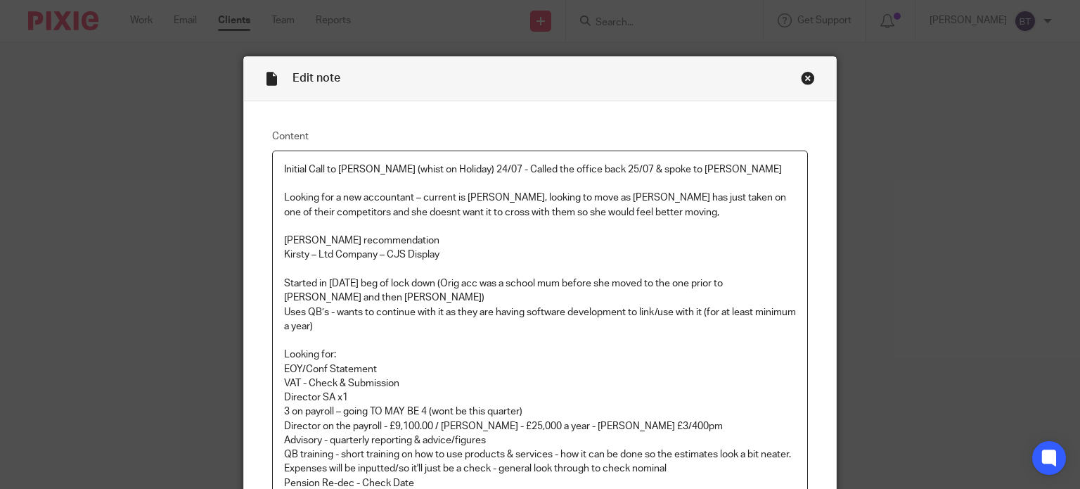
click at [805, 80] on div "Close this dialog window" at bounding box center [808, 78] width 14 height 14
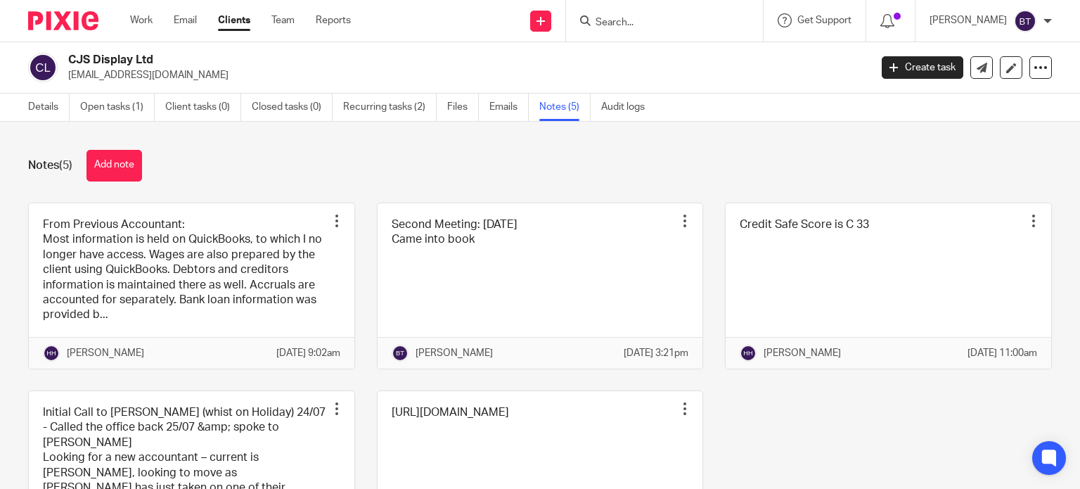
click at [149, 276] on link at bounding box center [192, 285] width 326 height 165
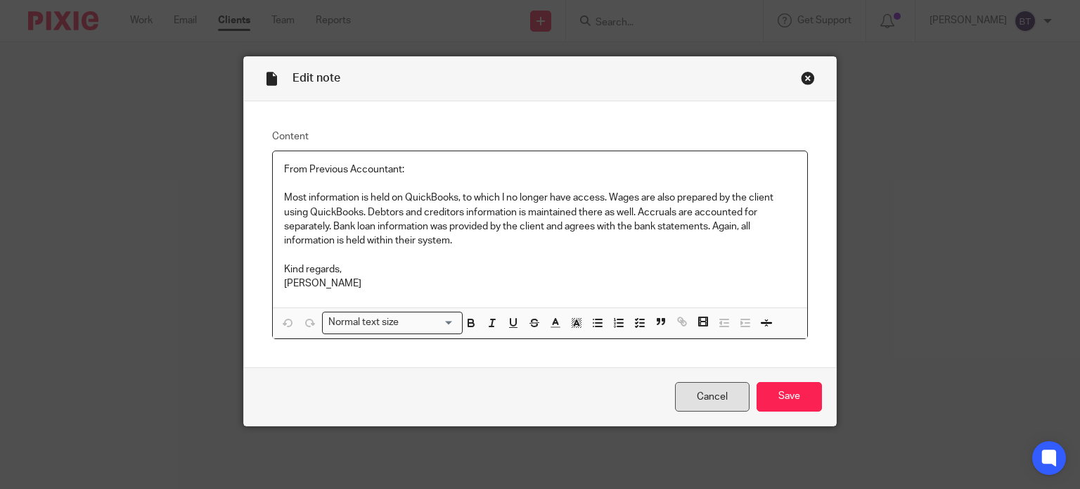
click at [695, 399] on link "Cancel" at bounding box center [712, 397] width 75 height 30
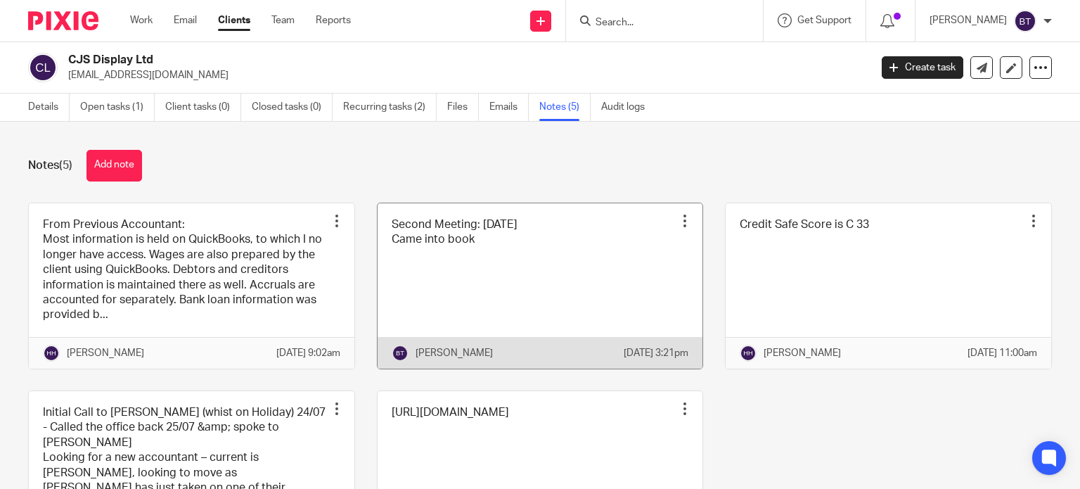
click at [480, 300] on link at bounding box center [541, 285] width 326 height 165
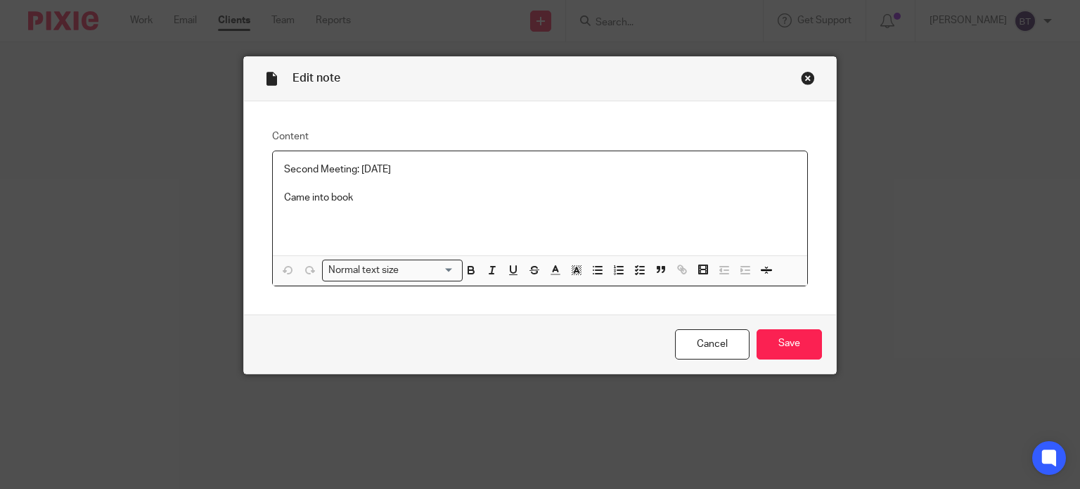
click at [459, 192] on p "Came into book" at bounding box center [540, 198] width 513 height 14
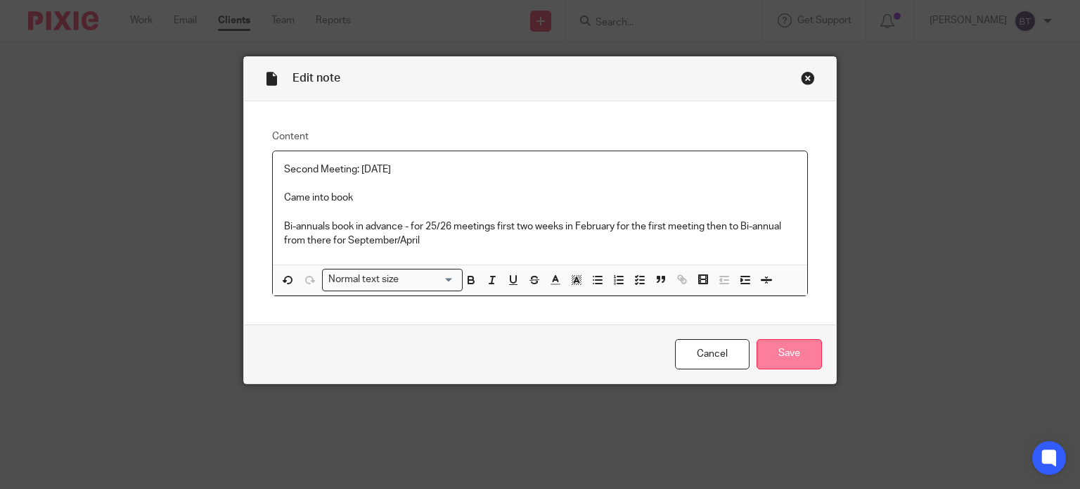
click at [782, 345] on input "Save" at bounding box center [789, 354] width 65 height 30
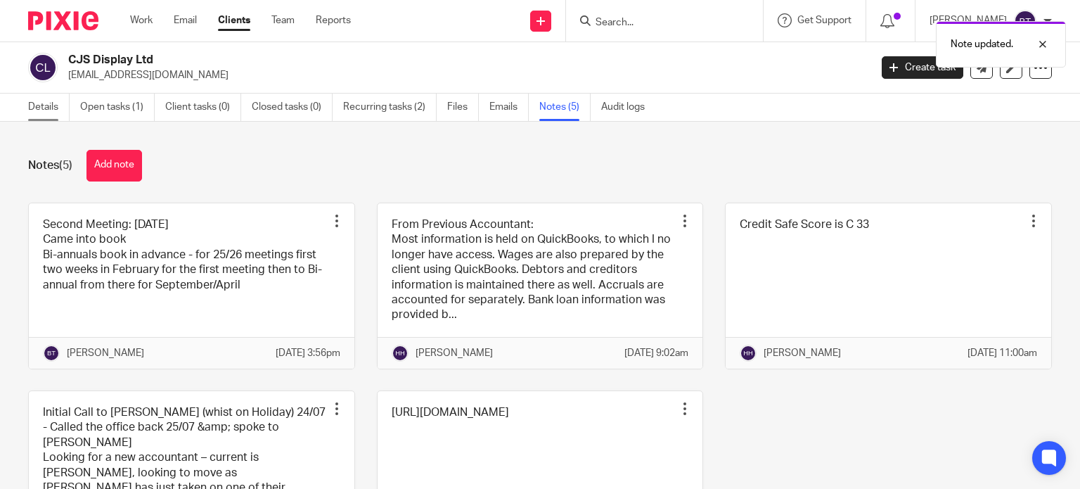
click at [53, 110] on link "Details" at bounding box center [48, 107] width 41 height 27
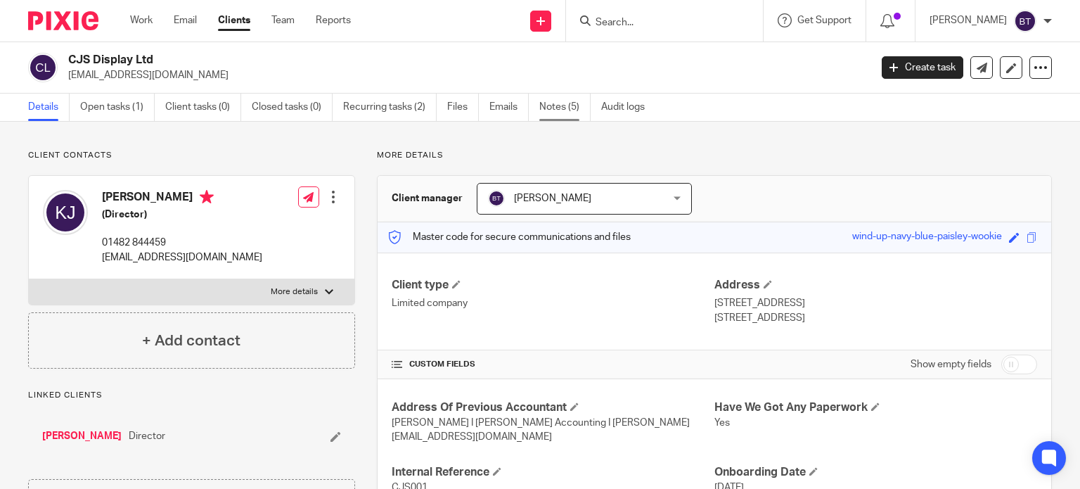
click at [582, 106] on link "Notes (5)" at bounding box center [564, 107] width 51 height 27
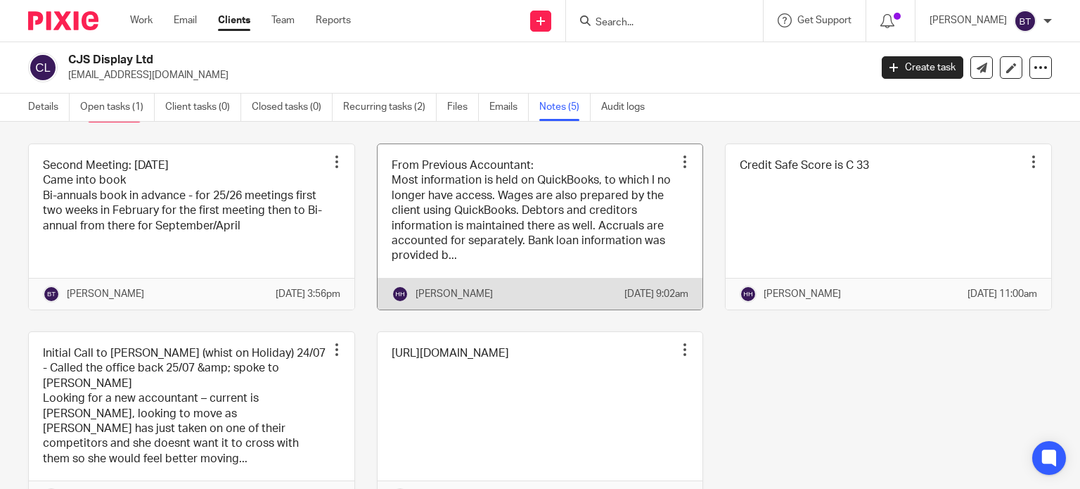
scroll to position [131, 0]
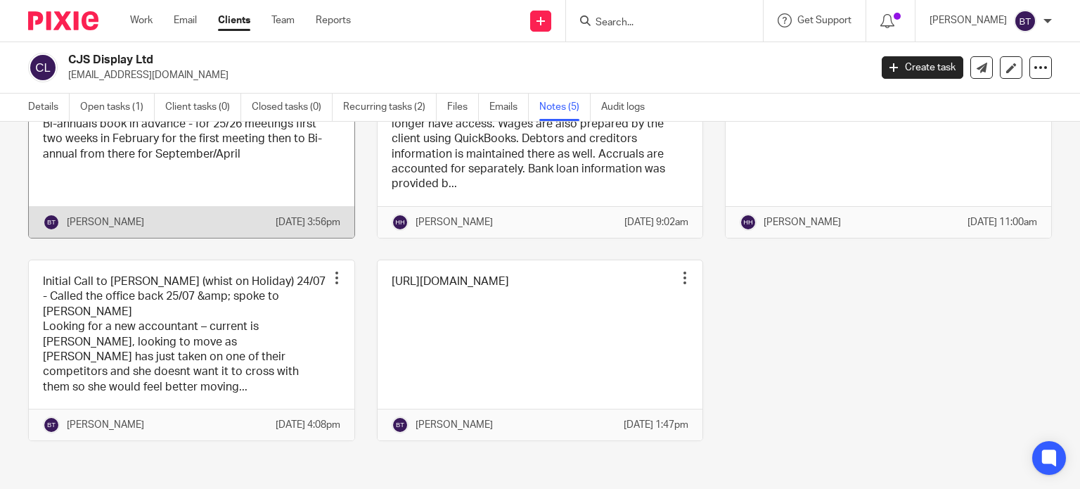
click at [177, 192] on link at bounding box center [192, 154] width 326 height 165
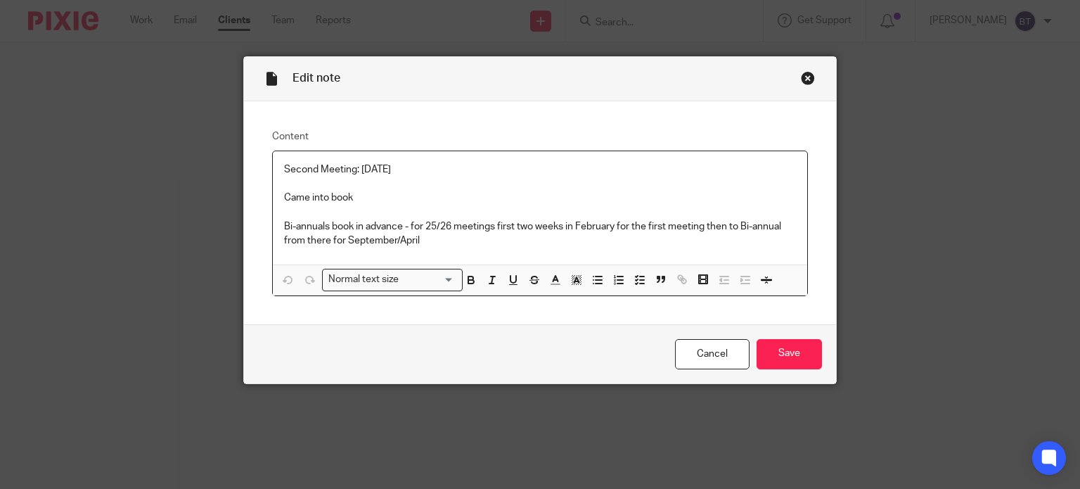
click at [537, 241] on p "Bi-annuals book in advance - for 25/26 meetings first two weeks in February for…" at bounding box center [540, 233] width 513 height 29
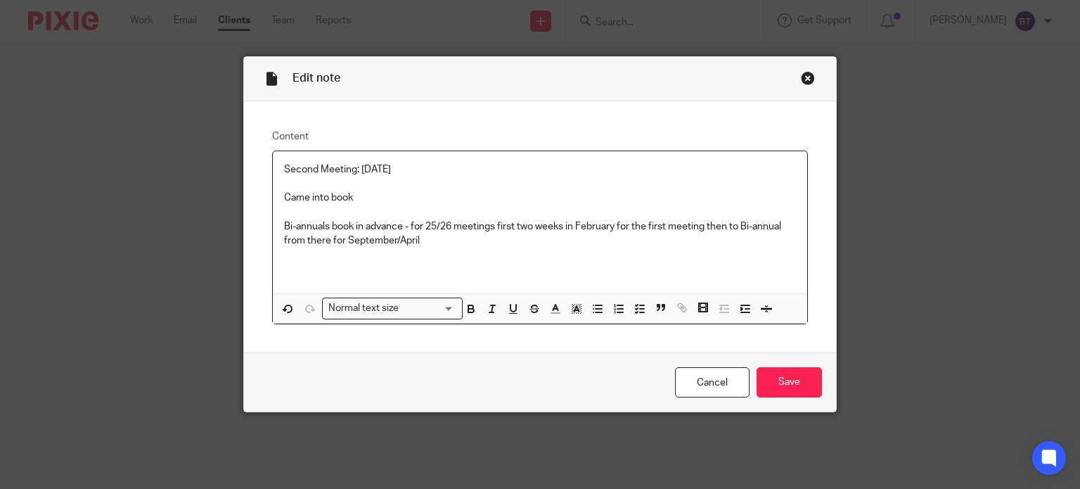
click at [456, 245] on p "Bi-annuals book in advance - for 25/26 meetings first two weeks in February for…" at bounding box center [540, 233] width 513 height 29
click at [354, 191] on p "Came into book" at bounding box center [540, 198] width 513 height 14
click at [277, 223] on div "Second Meeting: [DATE] Came into book: Bi-annuals book in advance - for 25/26 m…" at bounding box center [540, 222] width 535 height 142
click at [586, 240] on p "Bi-annuals book in advance - for 25/26 meetings first two weeks in February for…" at bounding box center [540, 233] width 513 height 29
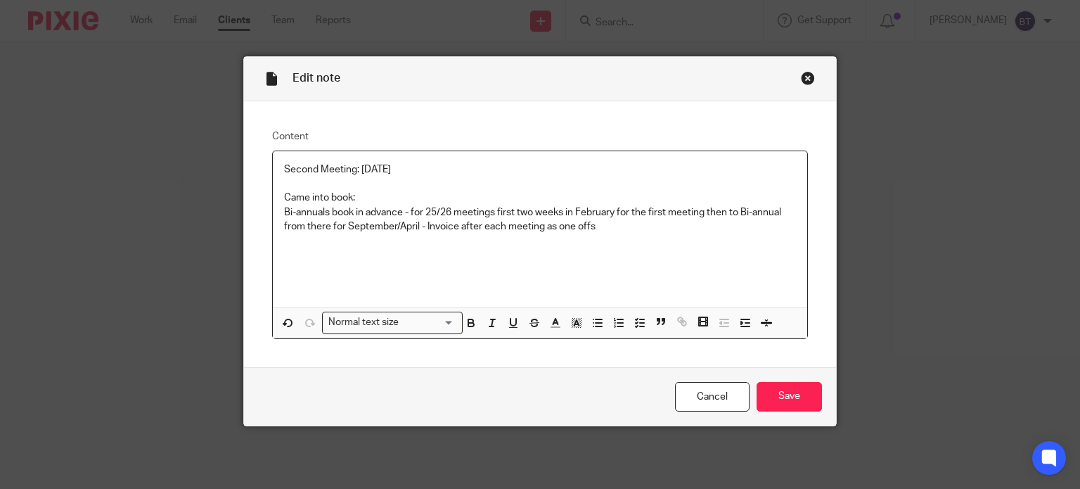
click at [274, 210] on div "Second Meeting: [DATE] Came into book: Bi-annuals book in advance - for 25/26 m…" at bounding box center [540, 229] width 535 height 156
drag, startPoint x: 360, startPoint y: 255, endPoint x: 520, endPoint y: 268, distance: 160.9
click at [520, 268] on p at bounding box center [540, 269] width 513 height 14
click at [400, 253] on p "thurs invoice financing!" at bounding box center [540, 255] width 513 height 14
click at [391, 252] on p "thurs invoice financing!" at bounding box center [540, 255] width 513 height 14
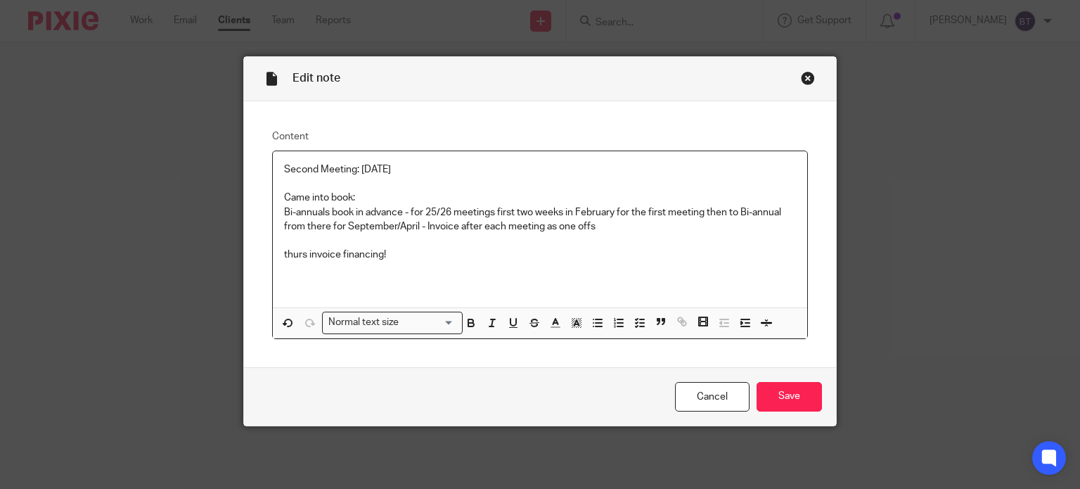
click at [391, 252] on p "thurs invoice financing!" at bounding box center [540, 255] width 513 height 14
click at [397, 250] on p "thurs invoice financing (1" at bounding box center [540, 255] width 513 height 14
click at [294, 247] on p at bounding box center [540, 241] width 513 height 14
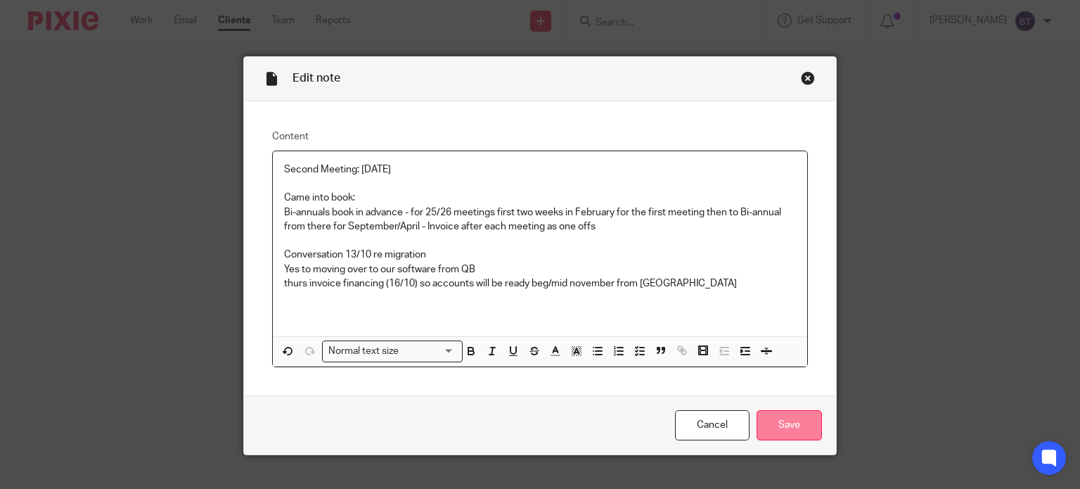
click at [764, 426] on input "Save" at bounding box center [789, 425] width 65 height 30
